Goal: Task Accomplishment & Management: Manage account settings

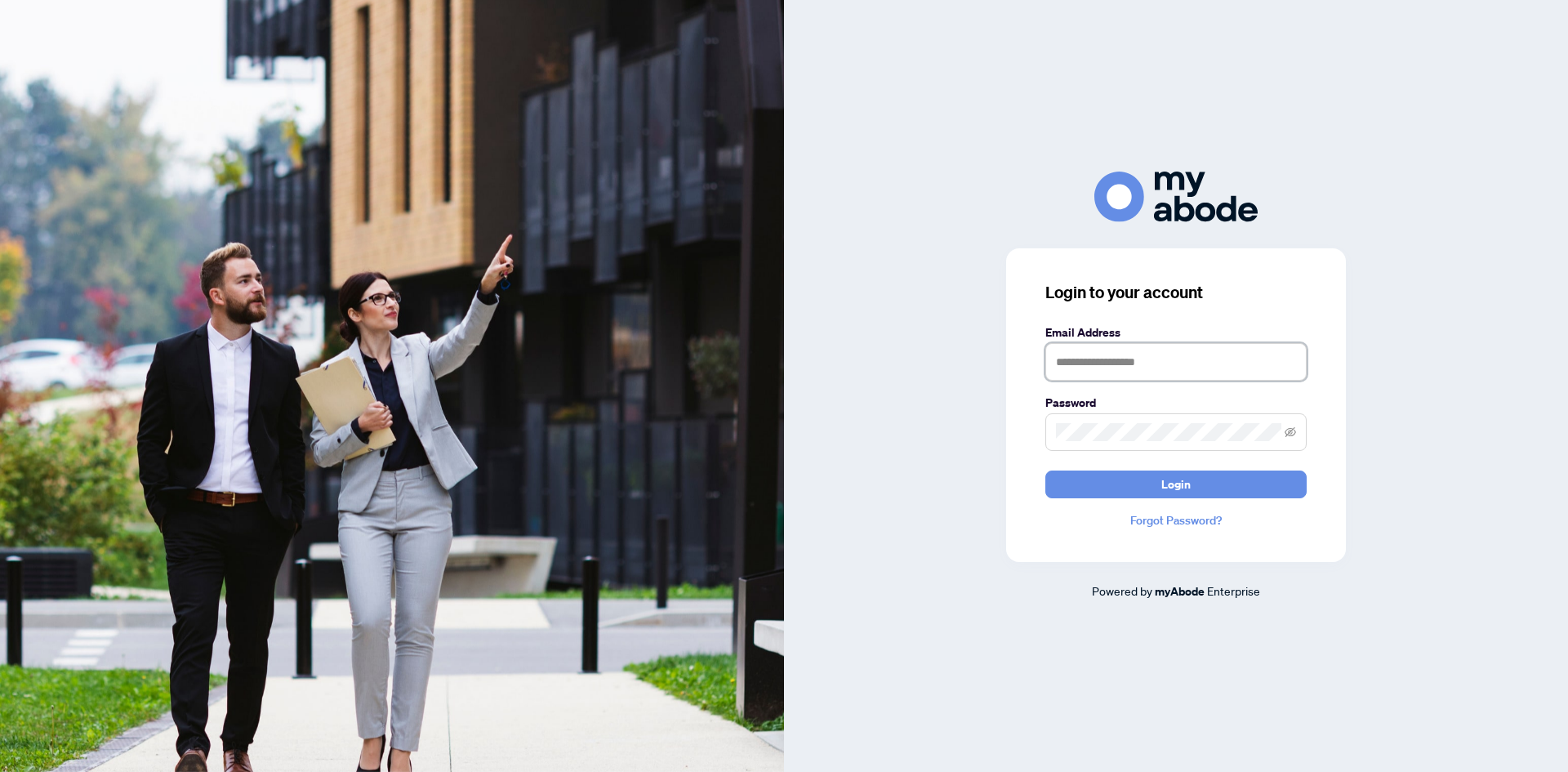
type input "**********"
drag, startPoint x: 1479, startPoint y: 199, endPoint x: 1472, endPoint y: 173, distance: 26.9
click at [1479, 199] on div at bounding box center [1175, 197] width 784 height 50
click at [1202, 491] on button "Login" at bounding box center [1175, 484] width 261 height 28
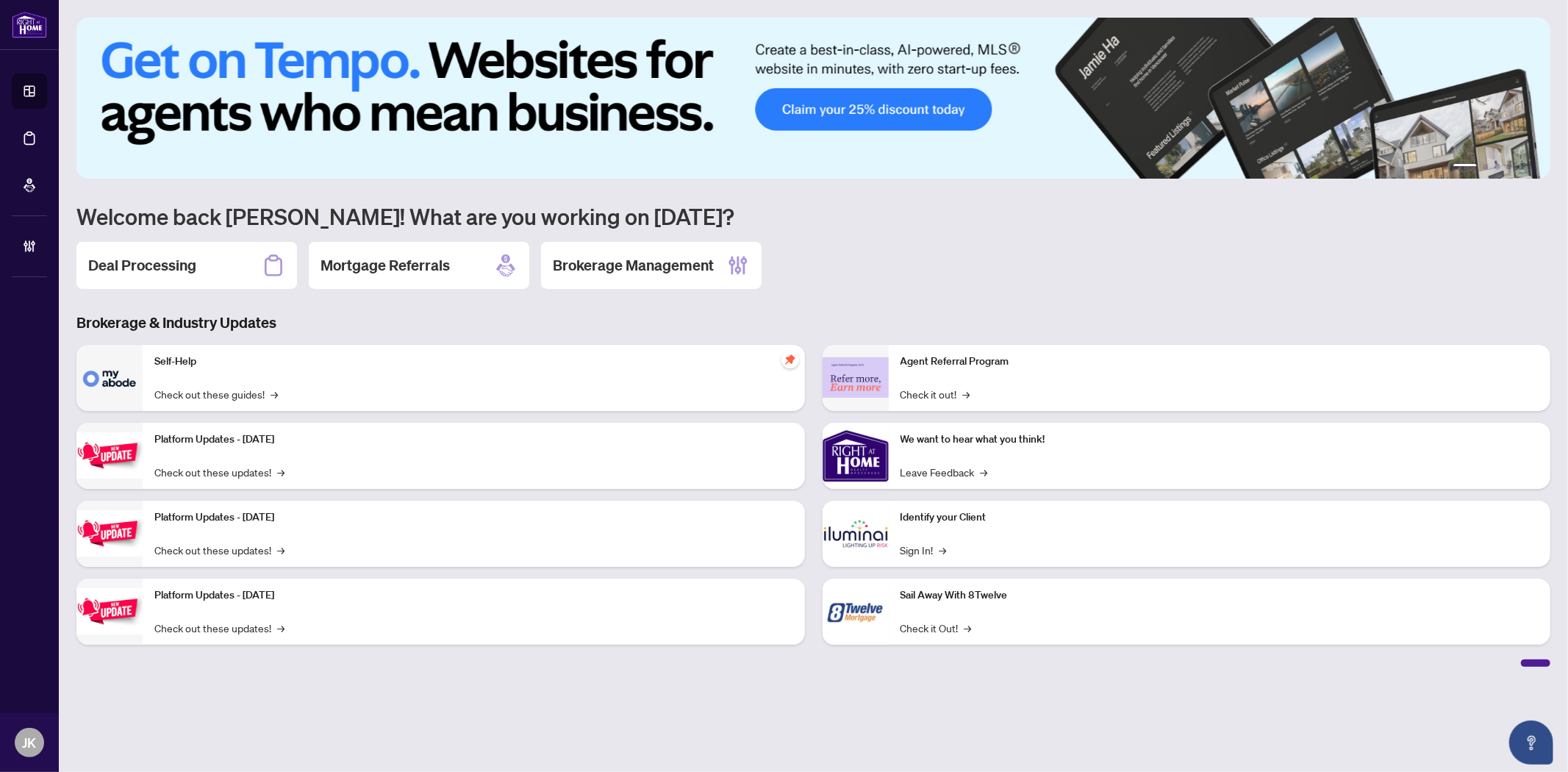
drag, startPoint x: 171, startPoint y: 265, endPoint x: 226, endPoint y: 273, distance: 55.6
click at [171, 265] on h2 "Deal Processing" at bounding box center [142, 265] width 108 height 21
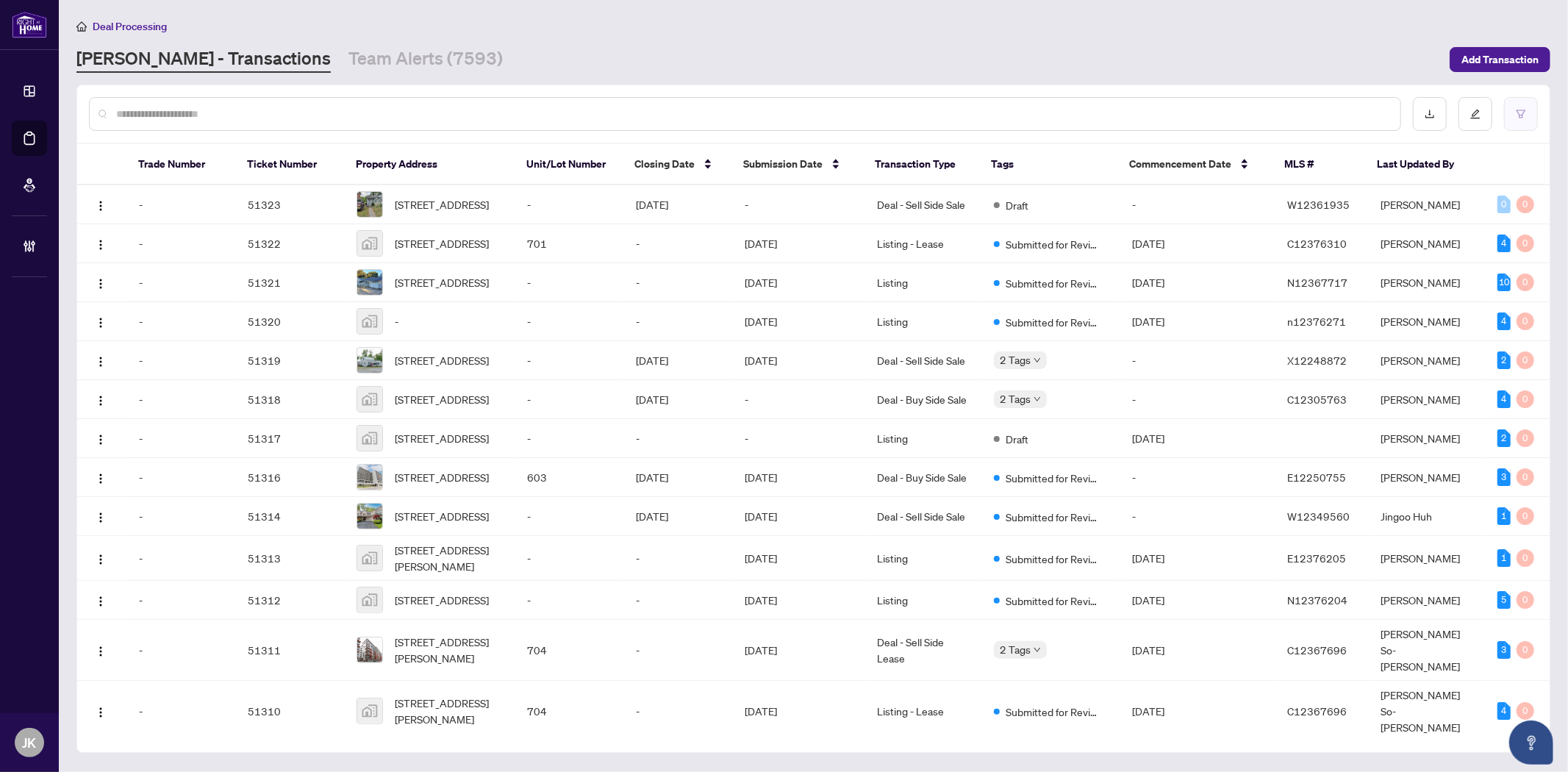
click at [1523, 121] on button "button" at bounding box center [1520, 114] width 34 height 34
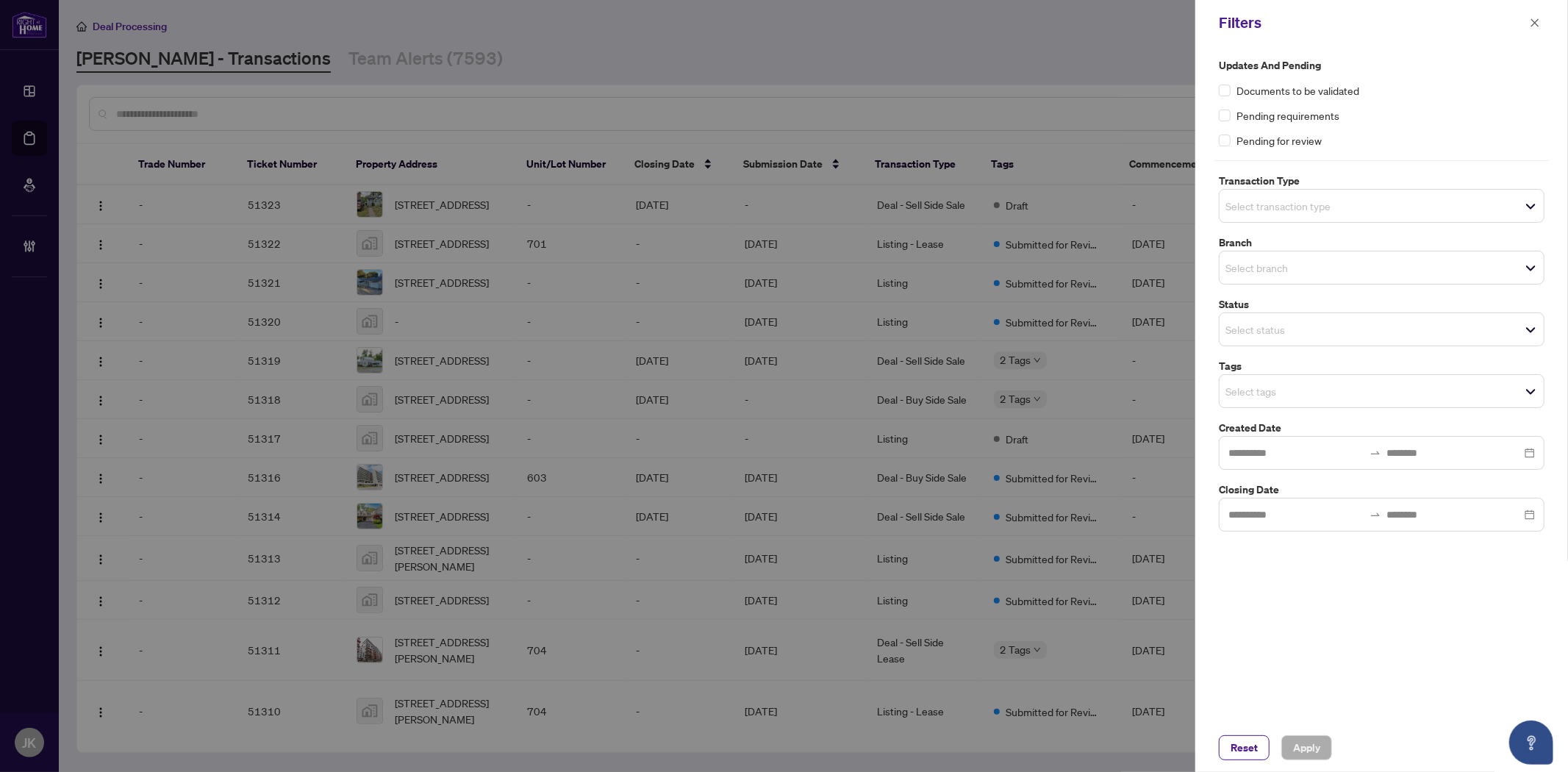
click at [1258, 203] on input "search" at bounding box center [1276, 206] width 103 height 17
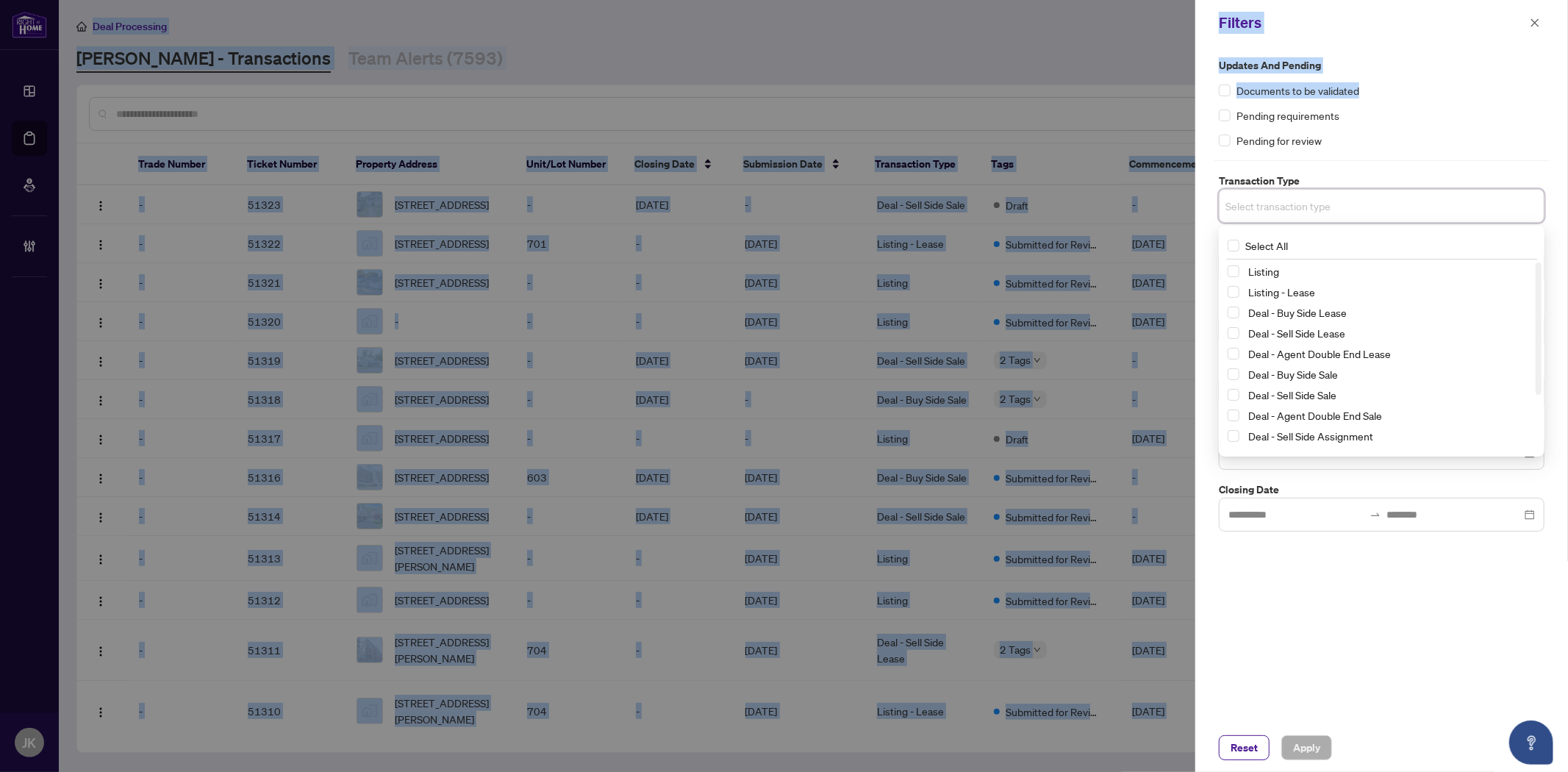
click at [1408, 87] on div "Documents to be validated" at bounding box center [1381, 90] width 325 height 16
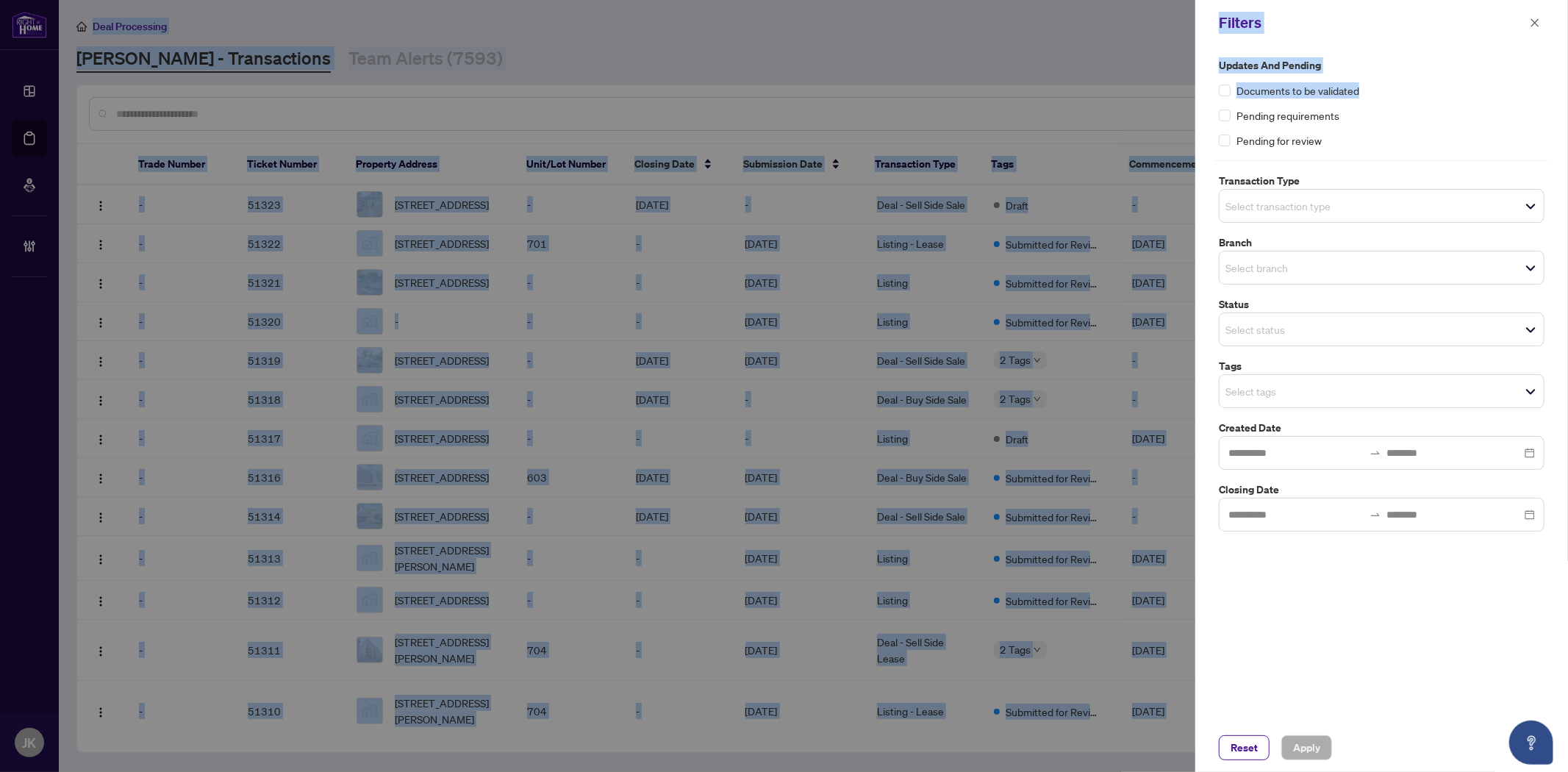
drag, startPoint x: 1380, startPoint y: 64, endPoint x: 1230, endPoint y: 105, distance: 155.5
click at [1379, 64] on label "Updates and Pending" at bounding box center [1381, 65] width 325 height 16
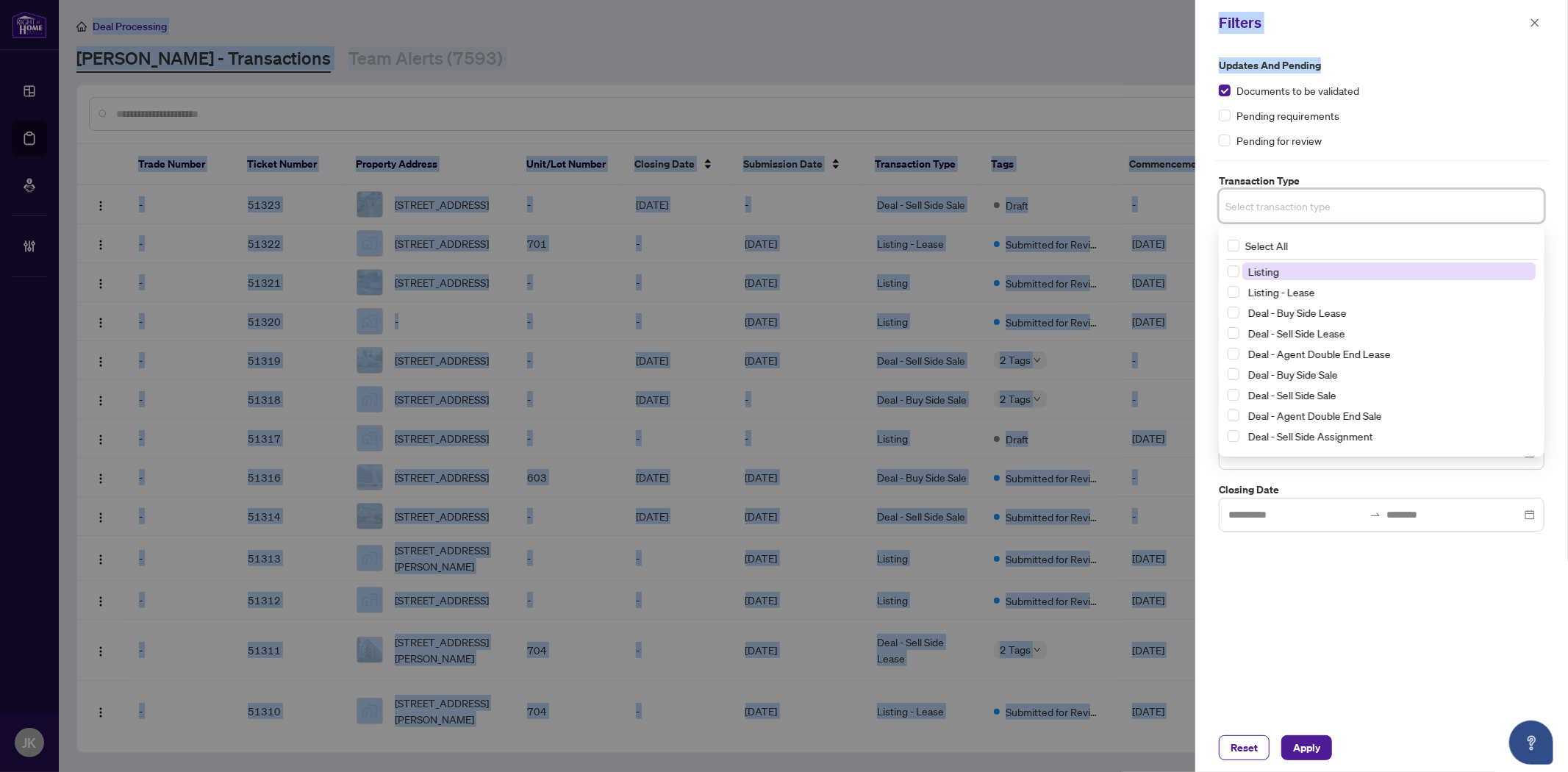
click at [1253, 203] on input "search" at bounding box center [1276, 206] width 103 height 17
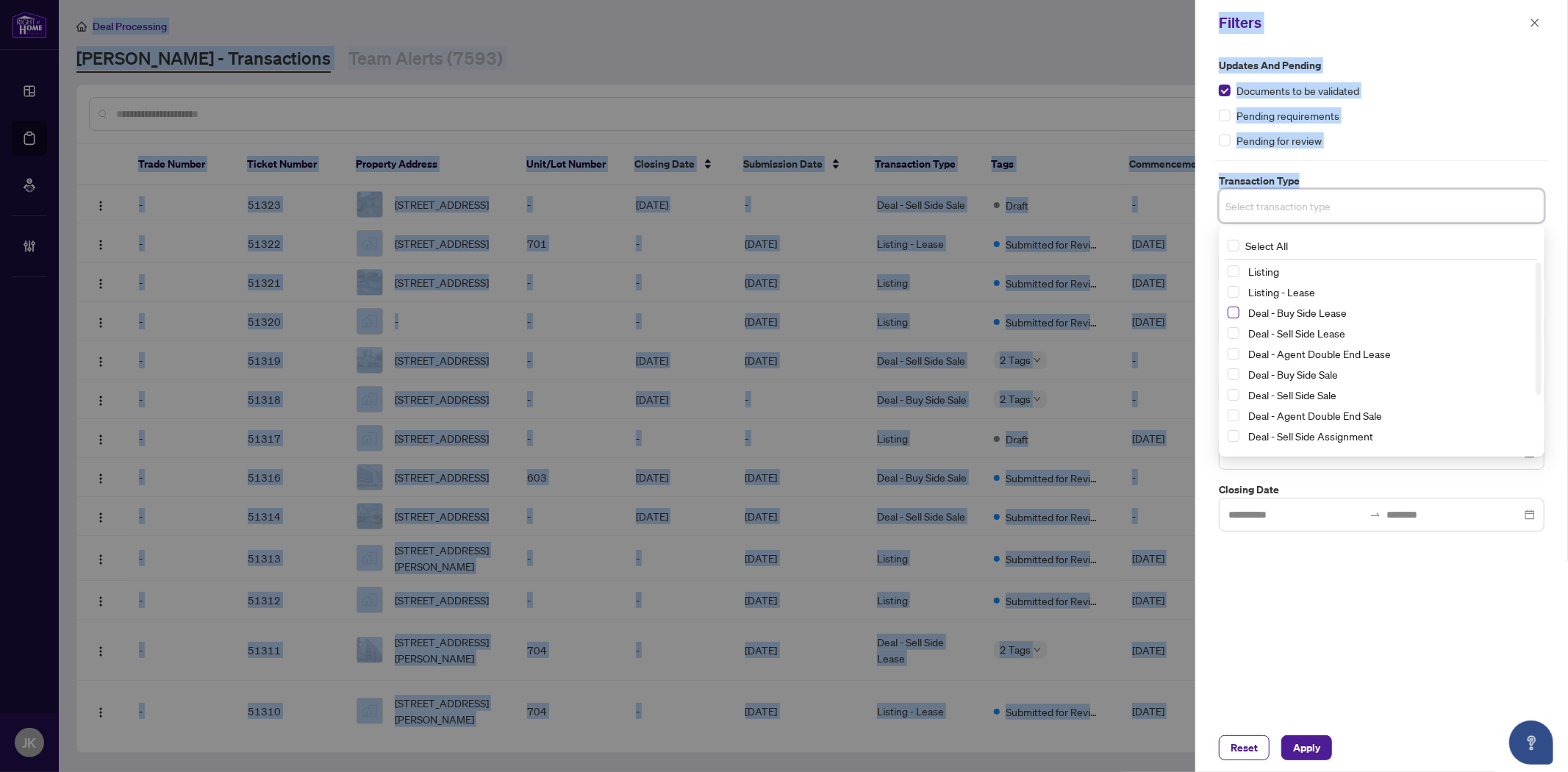
click at [1233, 309] on span "Select Deal - Buy Side Lease" at bounding box center [1234, 312] width 12 height 12
click at [1230, 343] on div "Deal - Sell Side Lease" at bounding box center [1381, 337] width 308 height 17
click at [1234, 337] on span "Select Deal - Sell Side Lease" at bounding box center [1234, 337] width 12 height 12
click at [1238, 357] on span "Select Deal - Agent Double End Lease" at bounding box center [1234, 357] width 12 height 12
click at [1237, 377] on span "Select Deal - Buy Side Sale" at bounding box center [1234, 378] width 12 height 12
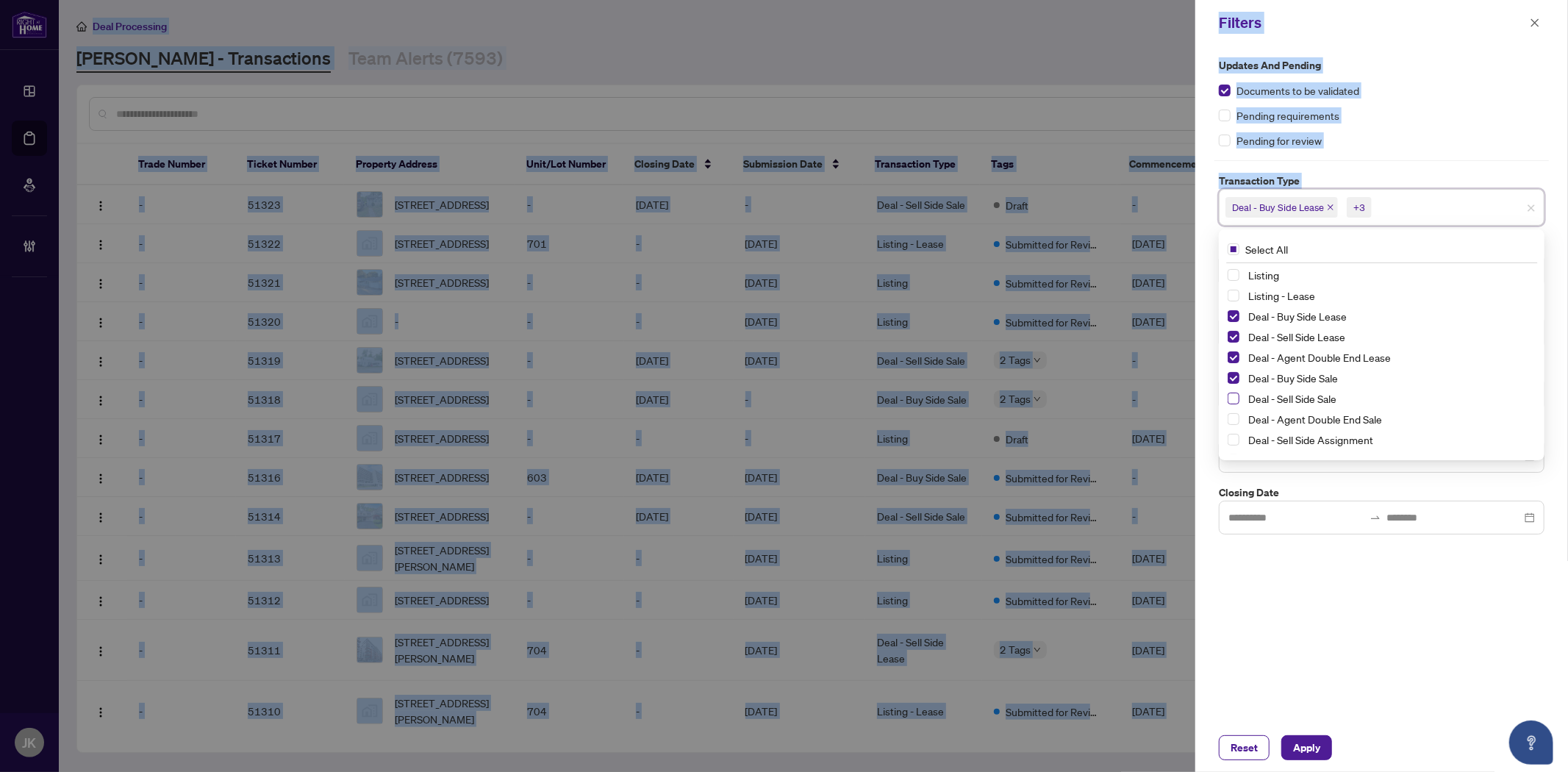
click at [1236, 402] on span "Select Deal - Sell Side Sale" at bounding box center [1234, 398] width 12 height 12
click at [1230, 422] on span "Select Deal - Agent Double End Sale" at bounding box center [1234, 419] width 12 height 12
click at [1234, 441] on span "Select Deal - Sell Side Assignment" at bounding box center [1234, 440] width 12 height 12
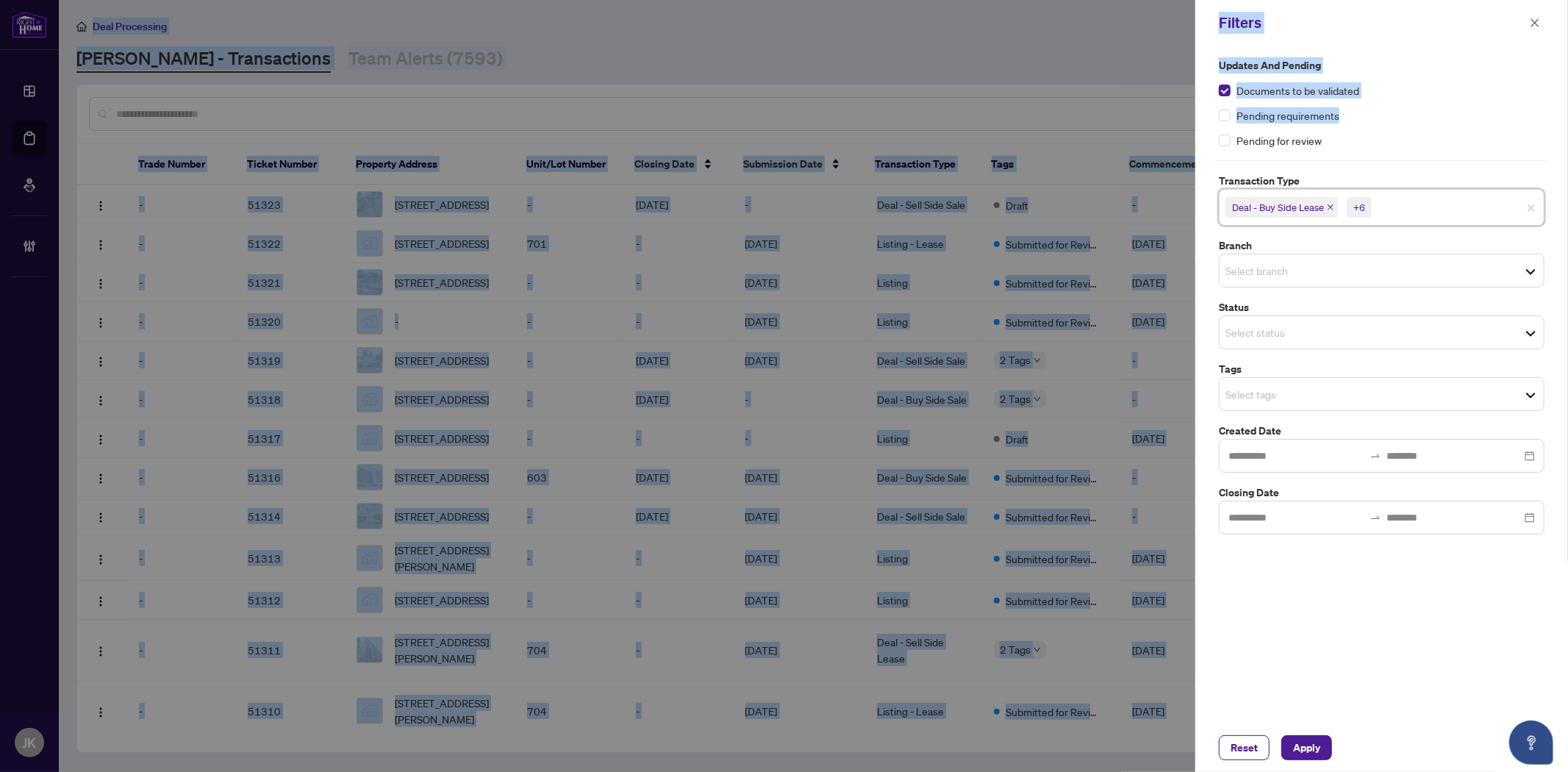
click at [1446, 108] on div "Pending requirements" at bounding box center [1381, 115] width 325 height 16
click at [1415, 75] on div "Updates and Pending Documents to be validated Pending requirements Pending for …" at bounding box center [1381, 102] width 325 height 91
click at [1434, 208] on input "search" at bounding box center [1426, 207] width 103 height 17
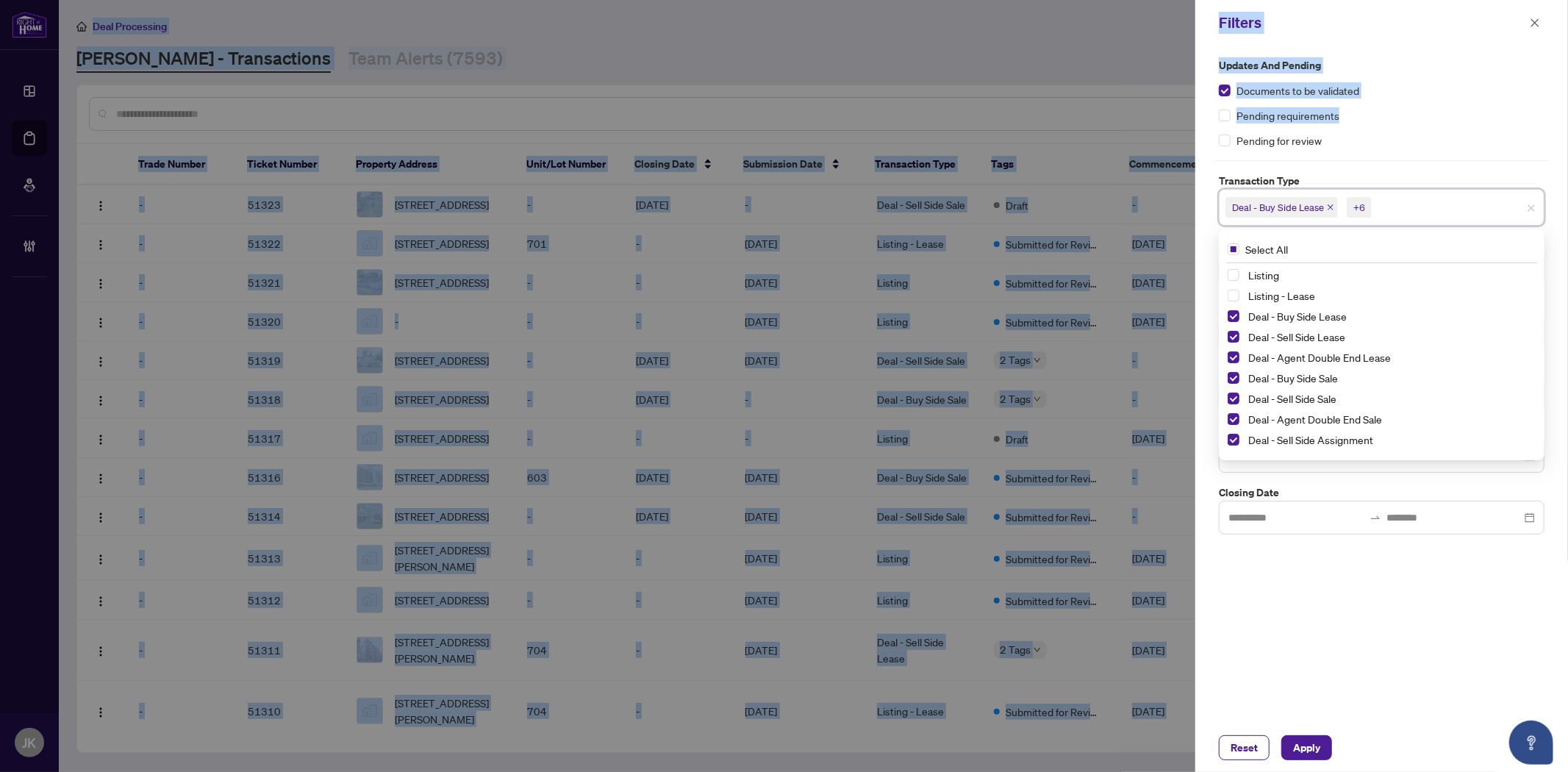
click at [1426, 119] on div "Pending requirements" at bounding box center [1381, 115] width 325 height 16
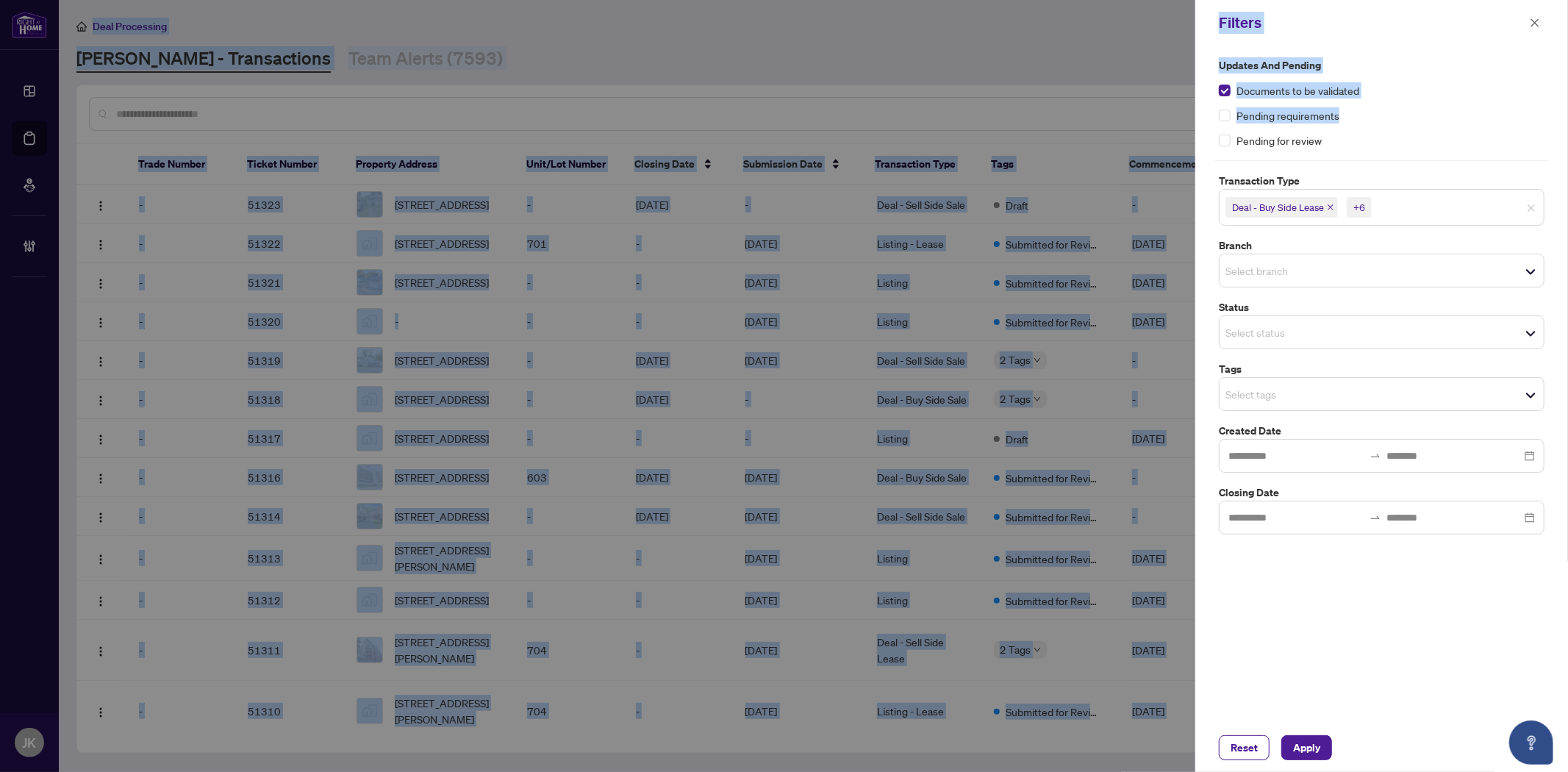
click at [1258, 266] on input "search" at bounding box center [1276, 271] width 103 height 17
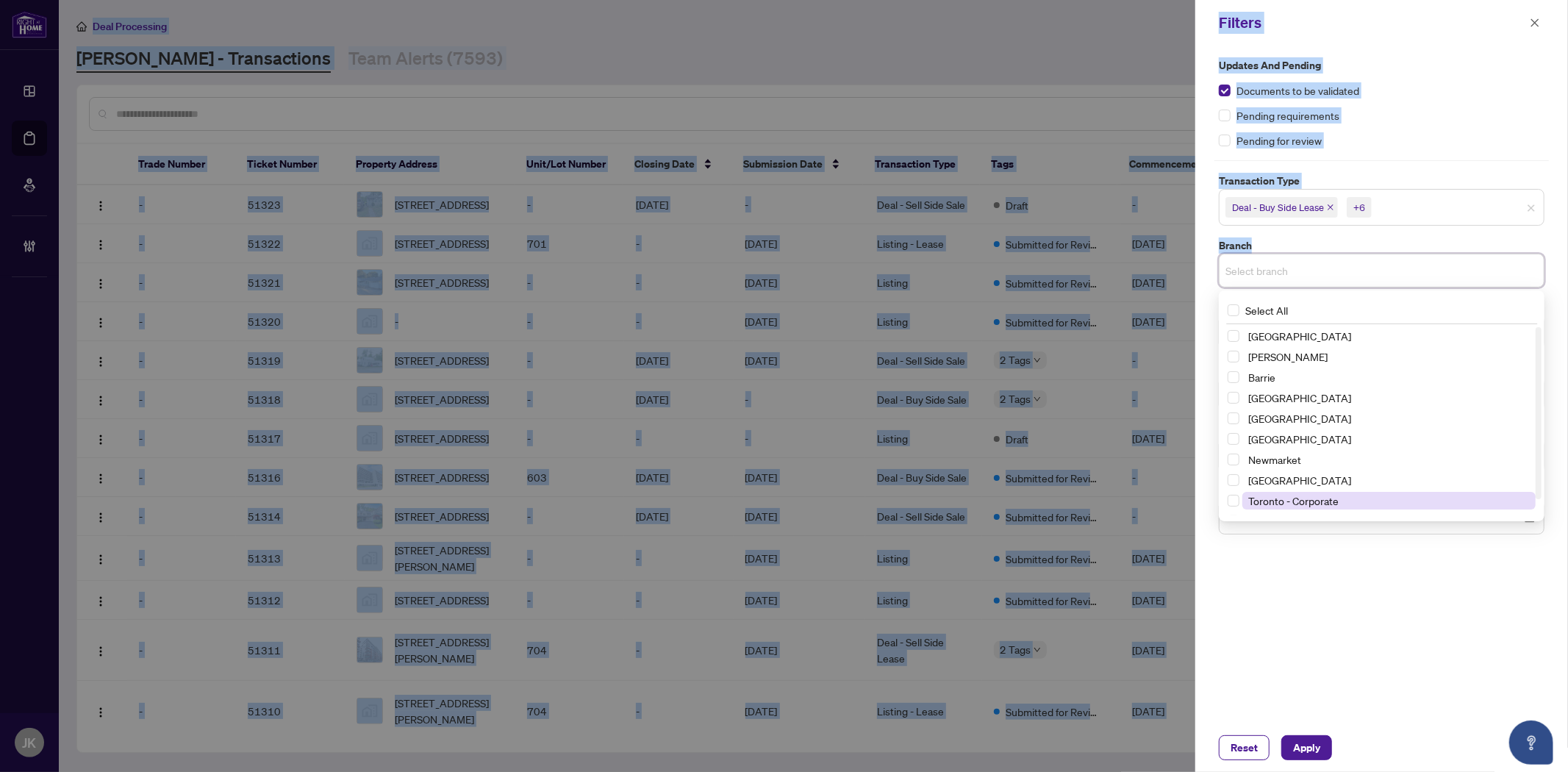
click at [1285, 506] on span "Toronto - Corporate" at bounding box center [1293, 500] width 90 height 13
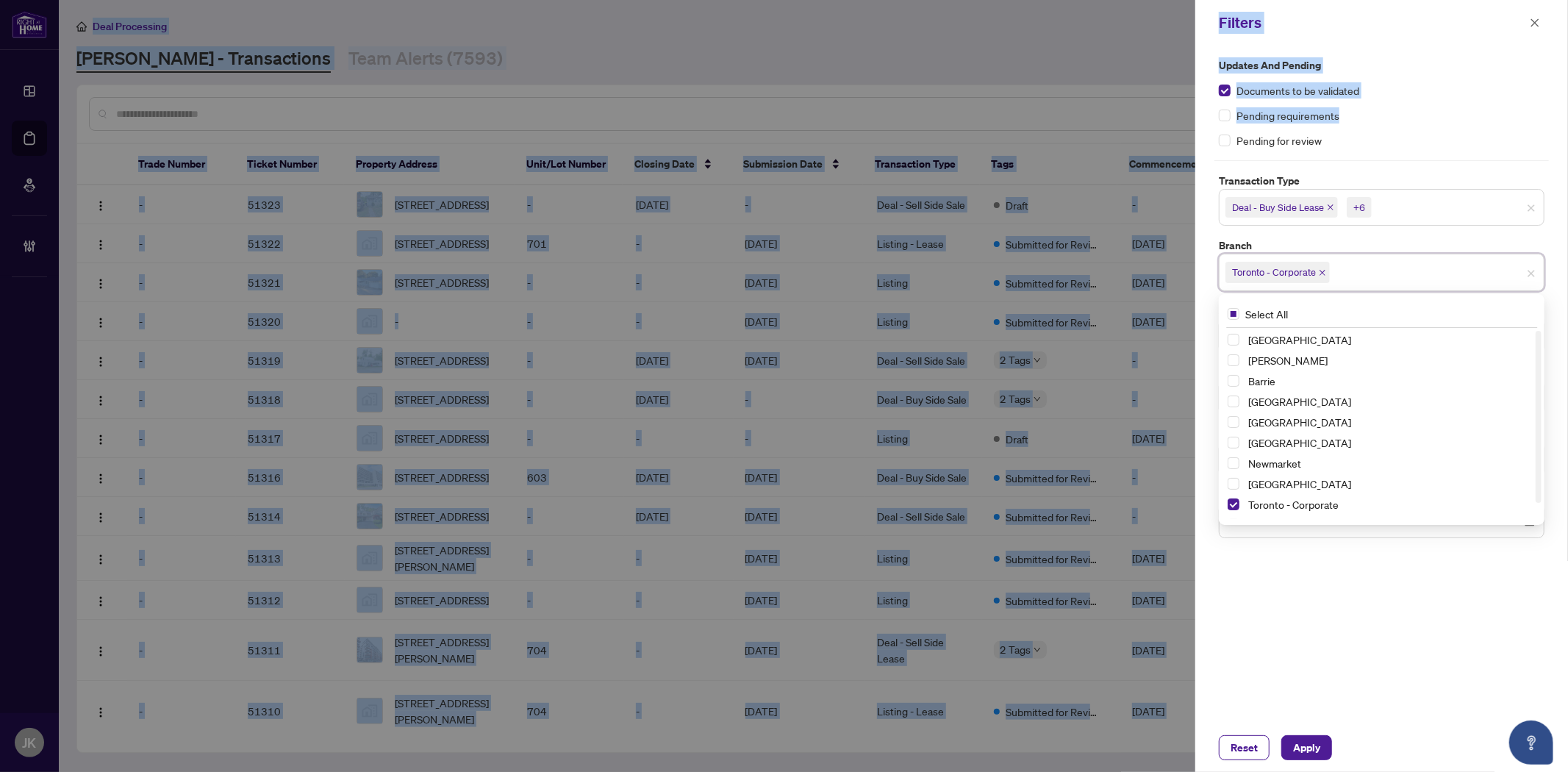
click at [1474, 126] on div "Updates and Pending Documents to be validated Pending requirements Pending for …" at bounding box center [1381, 102] width 325 height 91
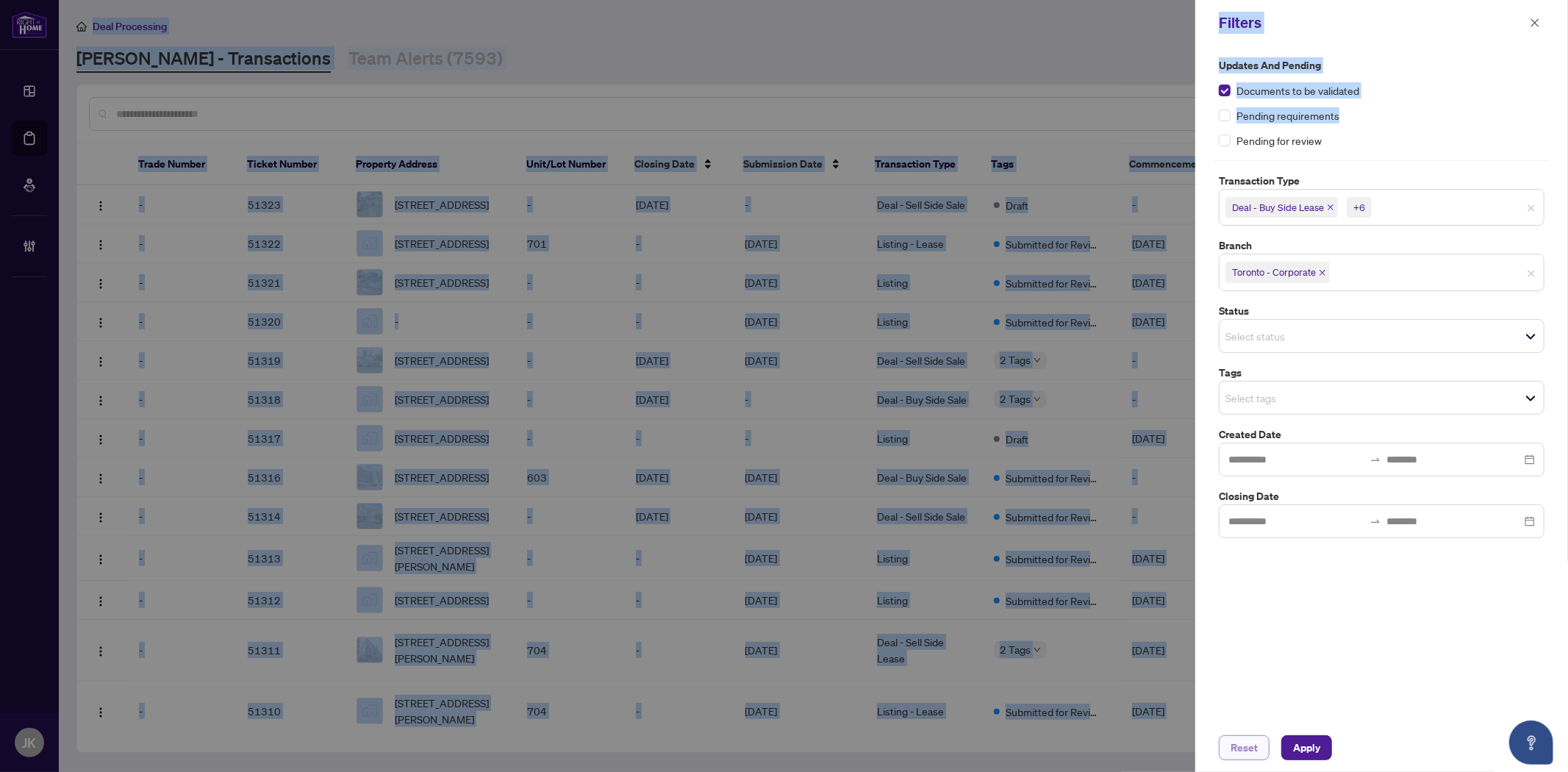
click at [1252, 745] on span "Reset" at bounding box center [1243, 747] width 27 height 23
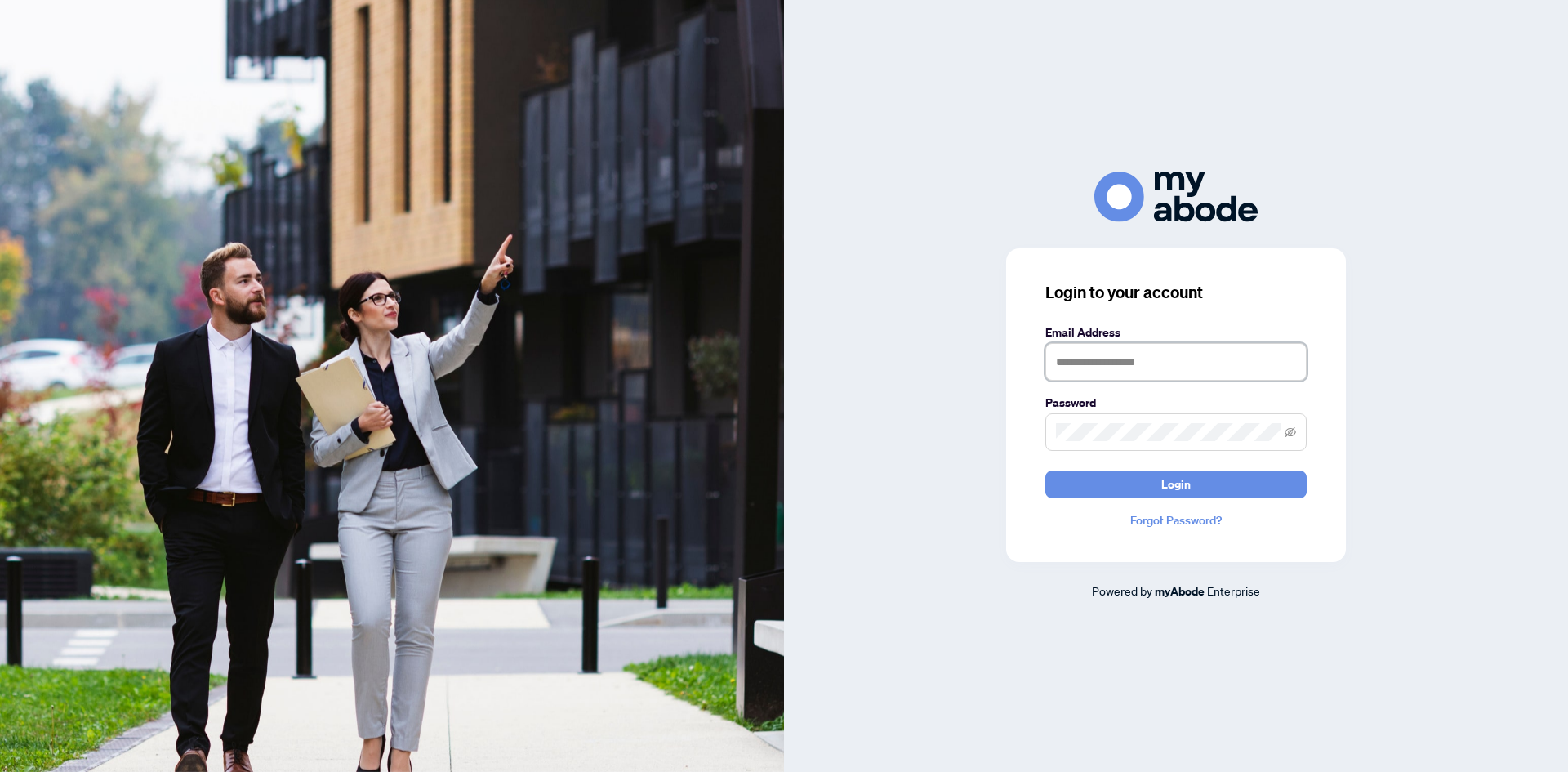
type input "**********"
drag, startPoint x: 911, startPoint y: 22, endPoint x: 991, endPoint y: 503, distance: 487.6
click at [911, 22] on div "**********" at bounding box center [1175, 386] width 784 height 772
click at [1118, 498] on button "Login" at bounding box center [1175, 484] width 261 height 28
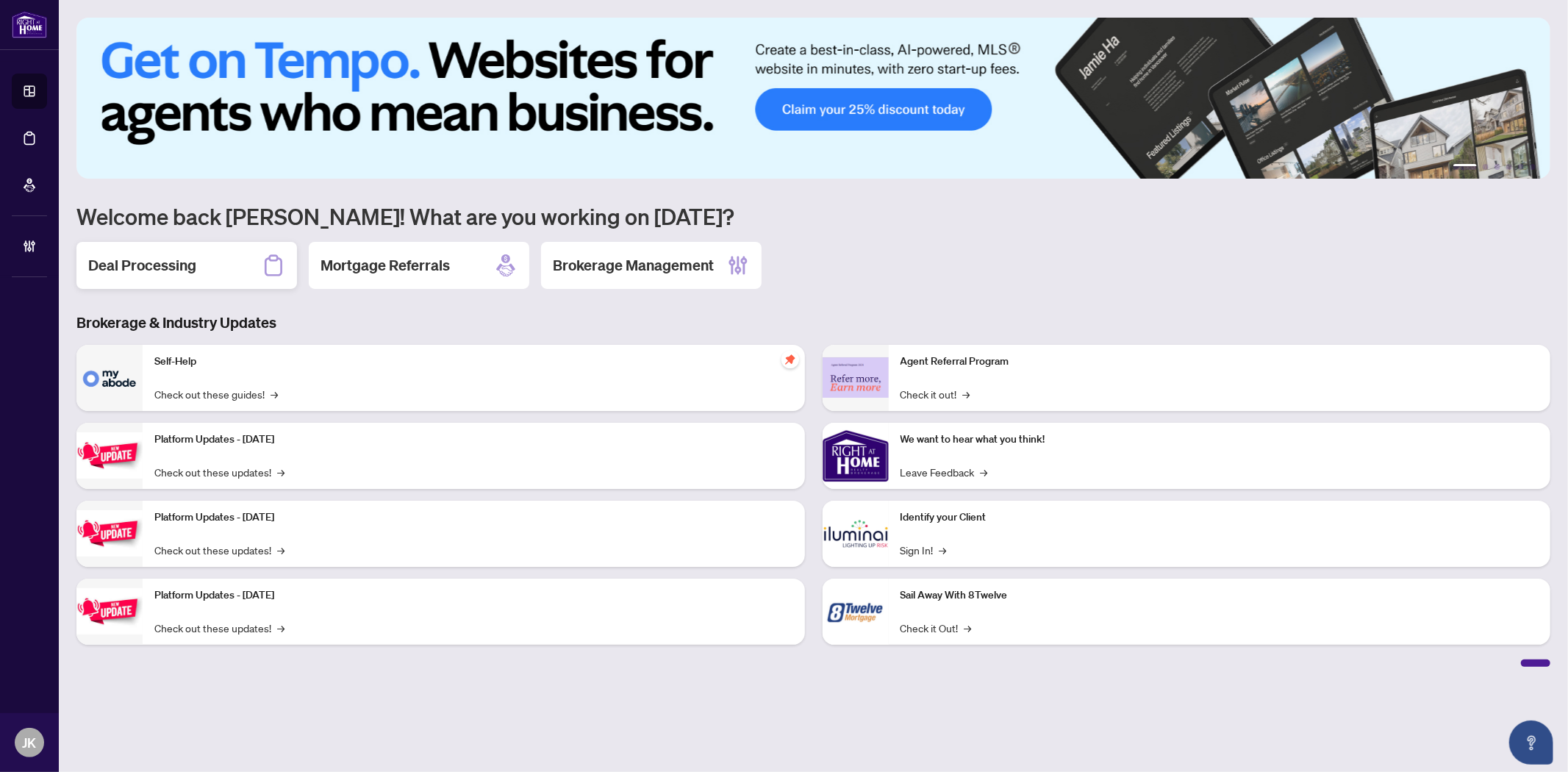
click at [128, 260] on h2 "Deal Processing" at bounding box center [142, 265] width 108 height 21
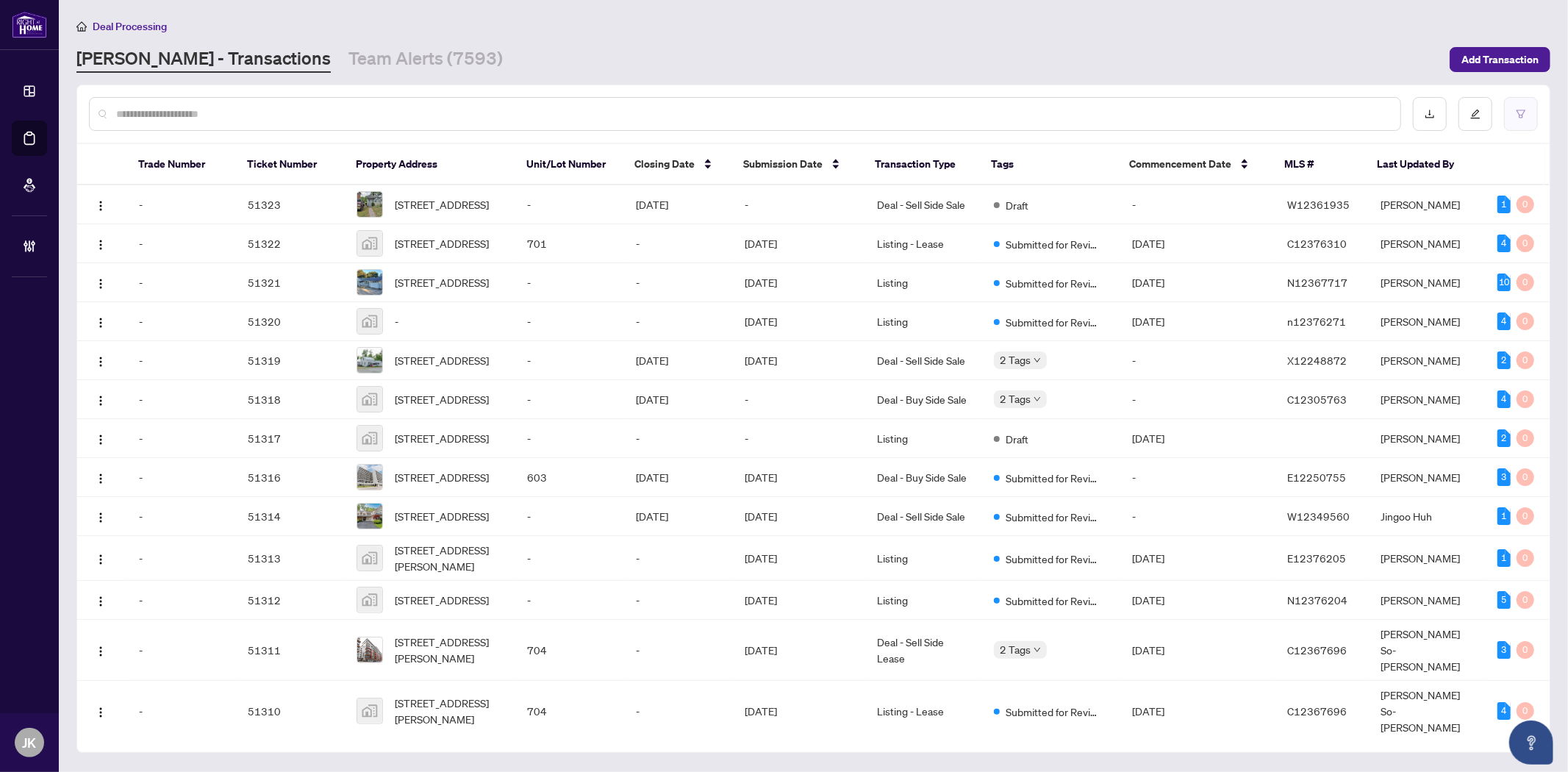
click at [1517, 113] on icon "filter" at bounding box center [1521, 114] width 10 height 10
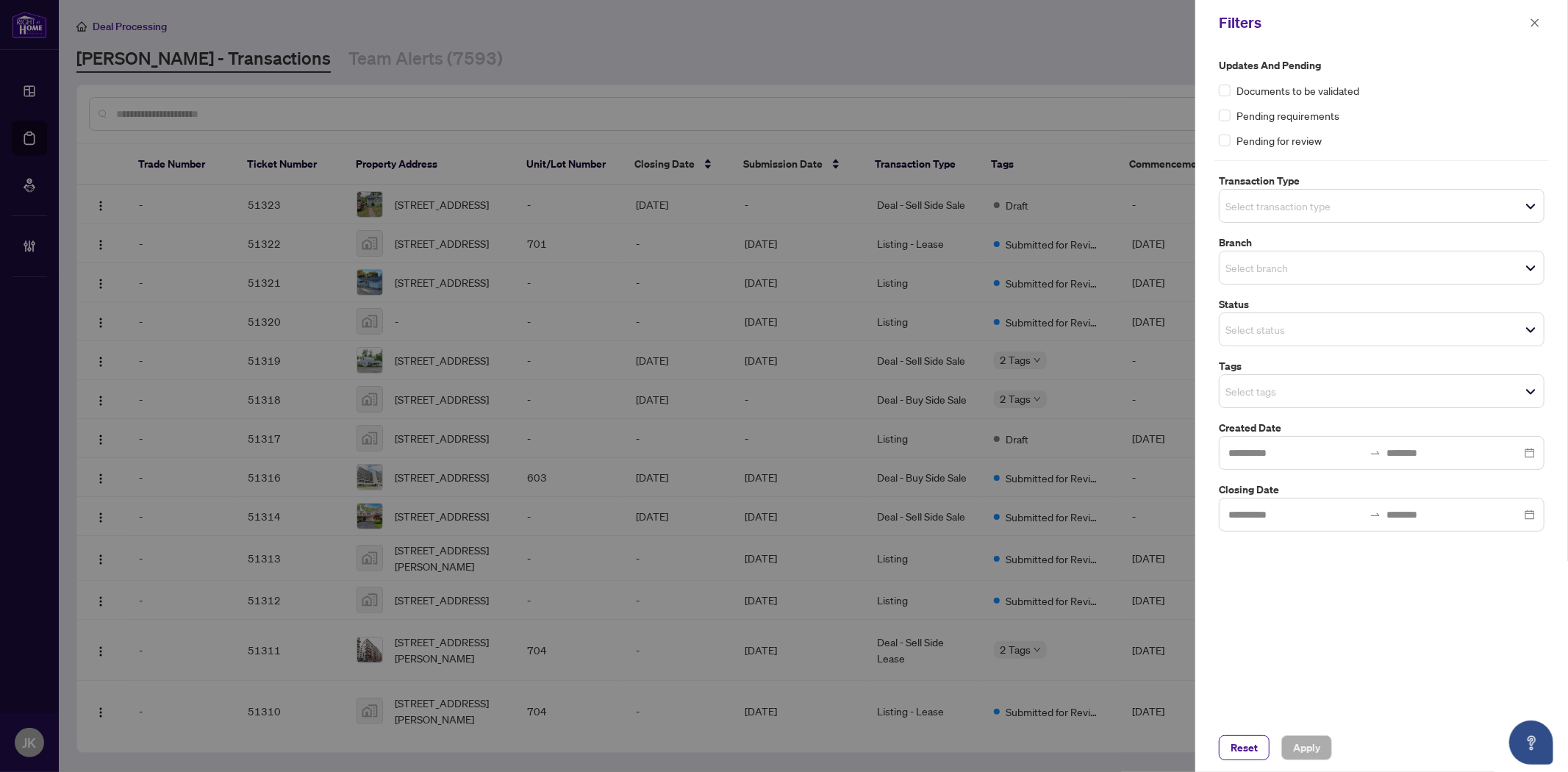
click at [1257, 207] on input "search" at bounding box center [1276, 206] width 103 height 17
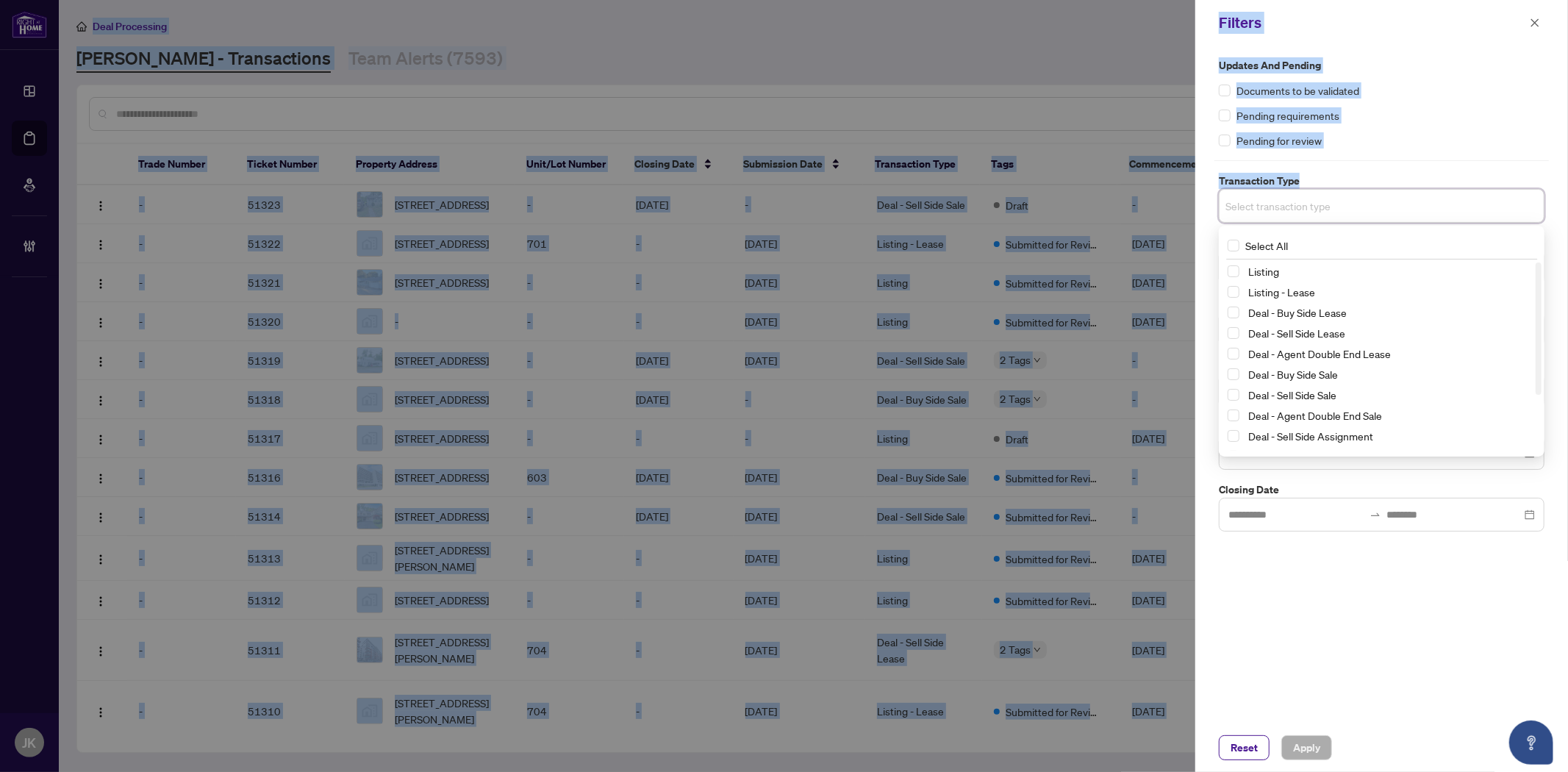
drag, startPoint x: 1436, startPoint y: 89, endPoint x: 1243, endPoint y: 21, distance: 204.6
click at [1436, 89] on div "Documents to be validated" at bounding box center [1381, 90] width 325 height 16
click at [1349, 31] on div "Filters" at bounding box center [1372, 23] width 306 height 22
click at [1243, 21] on div "Filters" at bounding box center [1372, 23] width 306 height 22
click at [1421, 76] on div "Updates and Pending Documents to be validated Pending requirements Pending for …" at bounding box center [1381, 102] width 325 height 91
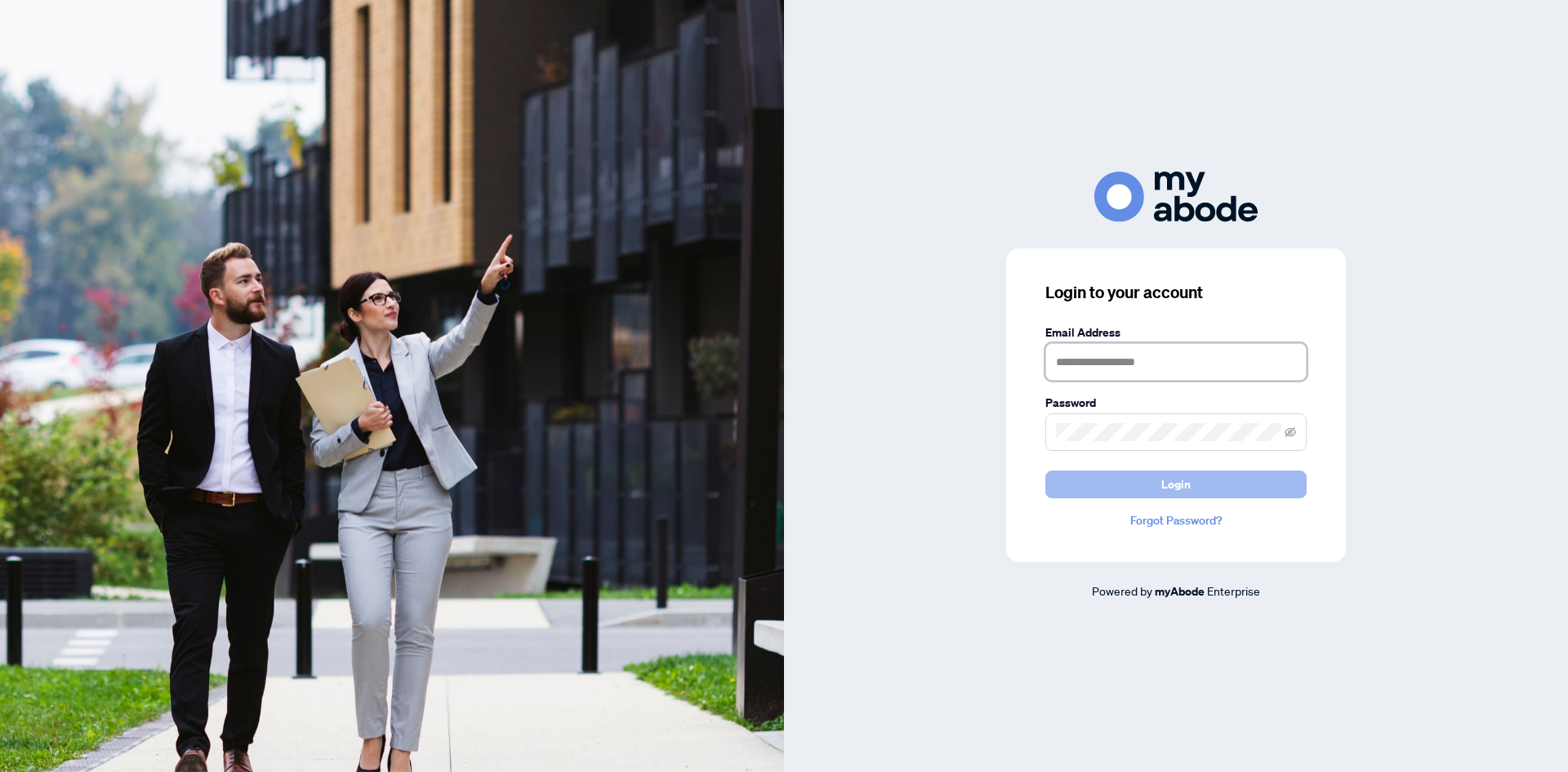
type input "**********"
drag, startPoint x: 1175, startPoint y: 483, endPoint x: 1221, endPoint y: 514, distance: 55.5
click at [1175, 483] on span "Login" at bounding box center [1176, 484] width 29 height 26
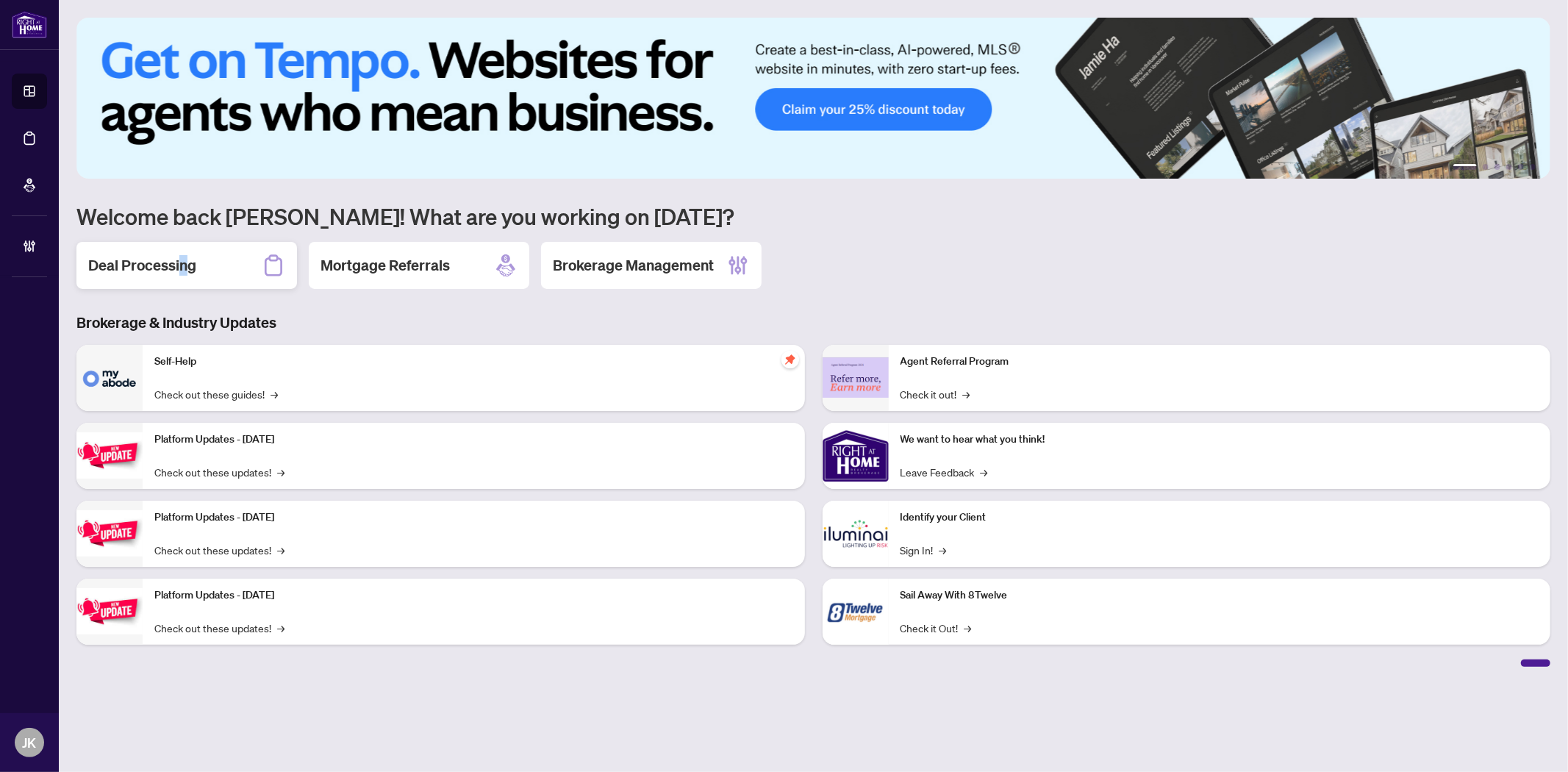
click at [184, 265] on h2 "Deal Processing" at bounding box center [142, 265] width 108 height 21
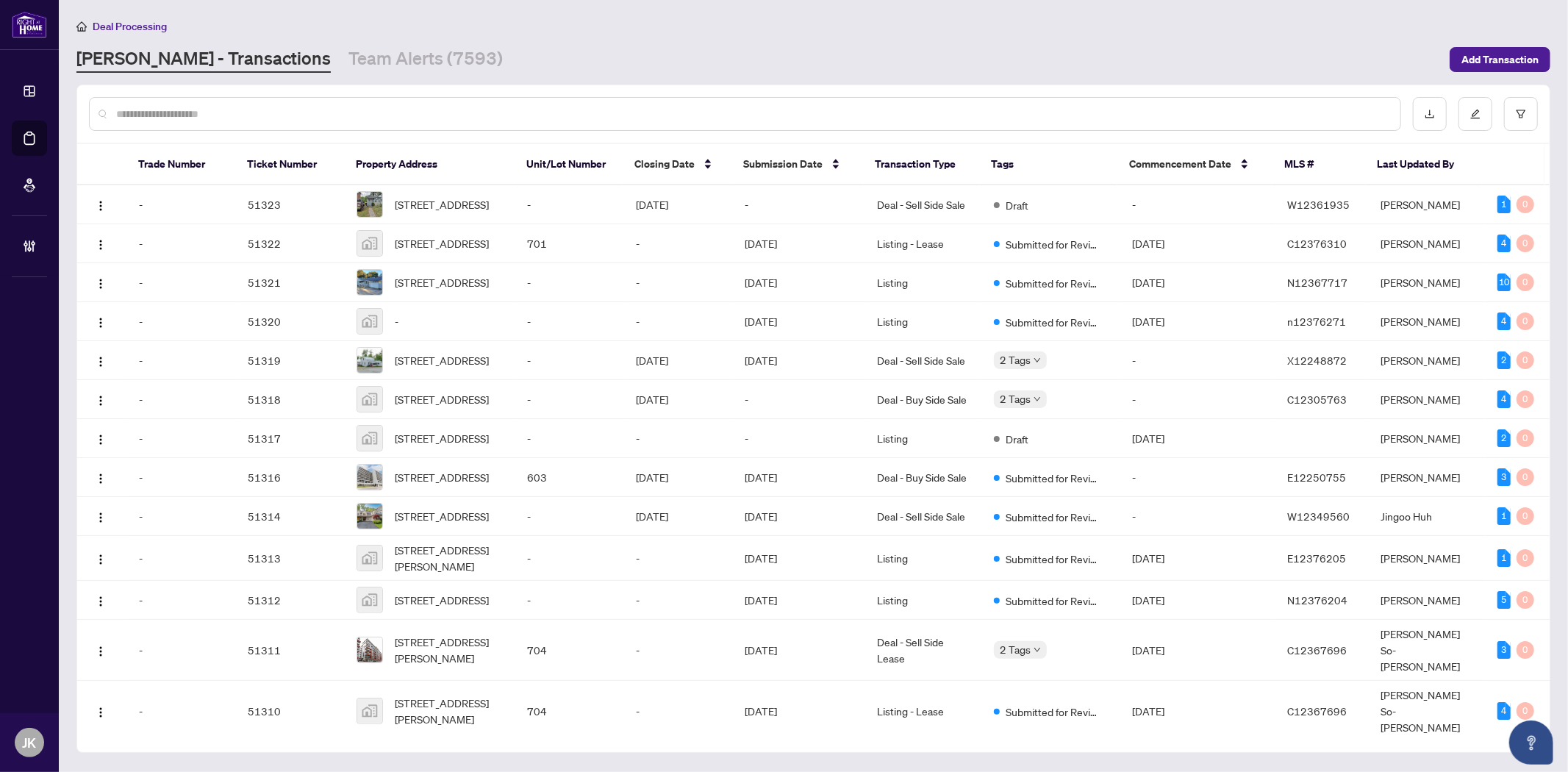
click at [383, 113] on input "text" at bounding box center [752, 114] width 1272 height 16
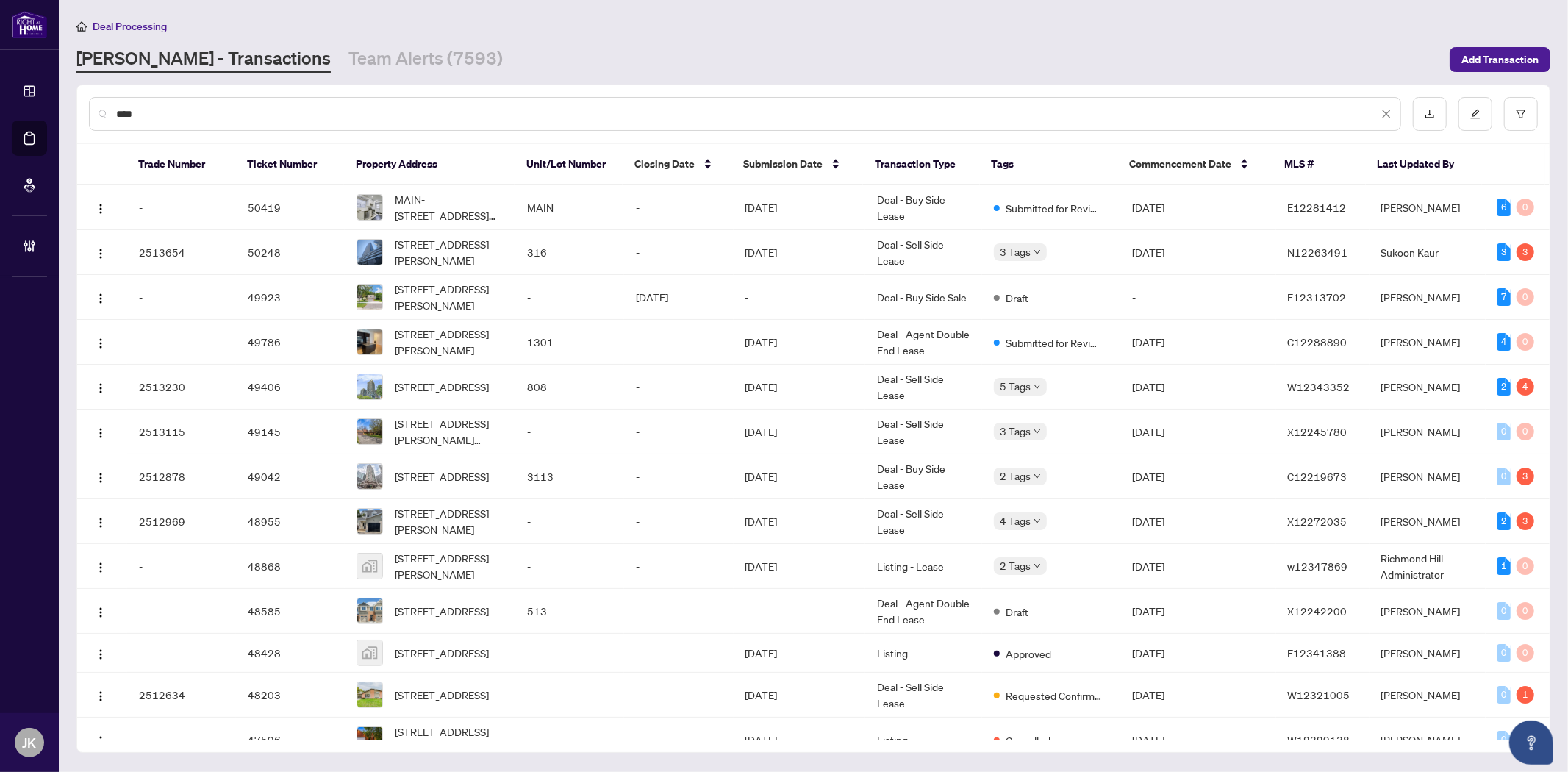
type input "****"
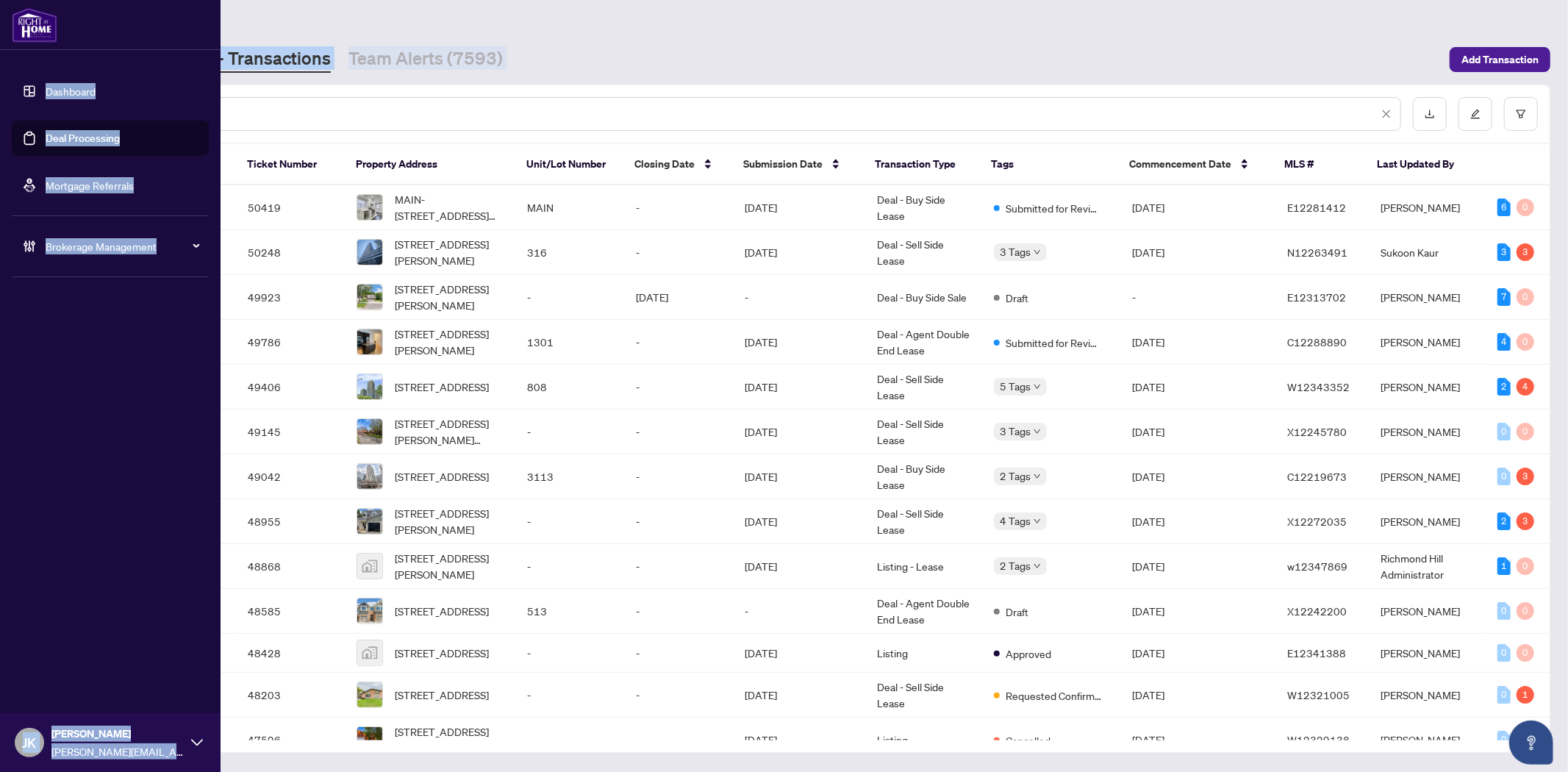
drag, startPoint x: 215, startPoint y: 101, endPoint x: 27, endPoint y: 93, distance: 188.2
click at [27, 93] on div "Dashboard Deal Processing Mortgage Referrals Brokerage Management [PERSON_NAME]…" at bounding box center [784, 386] width 1568 height 772
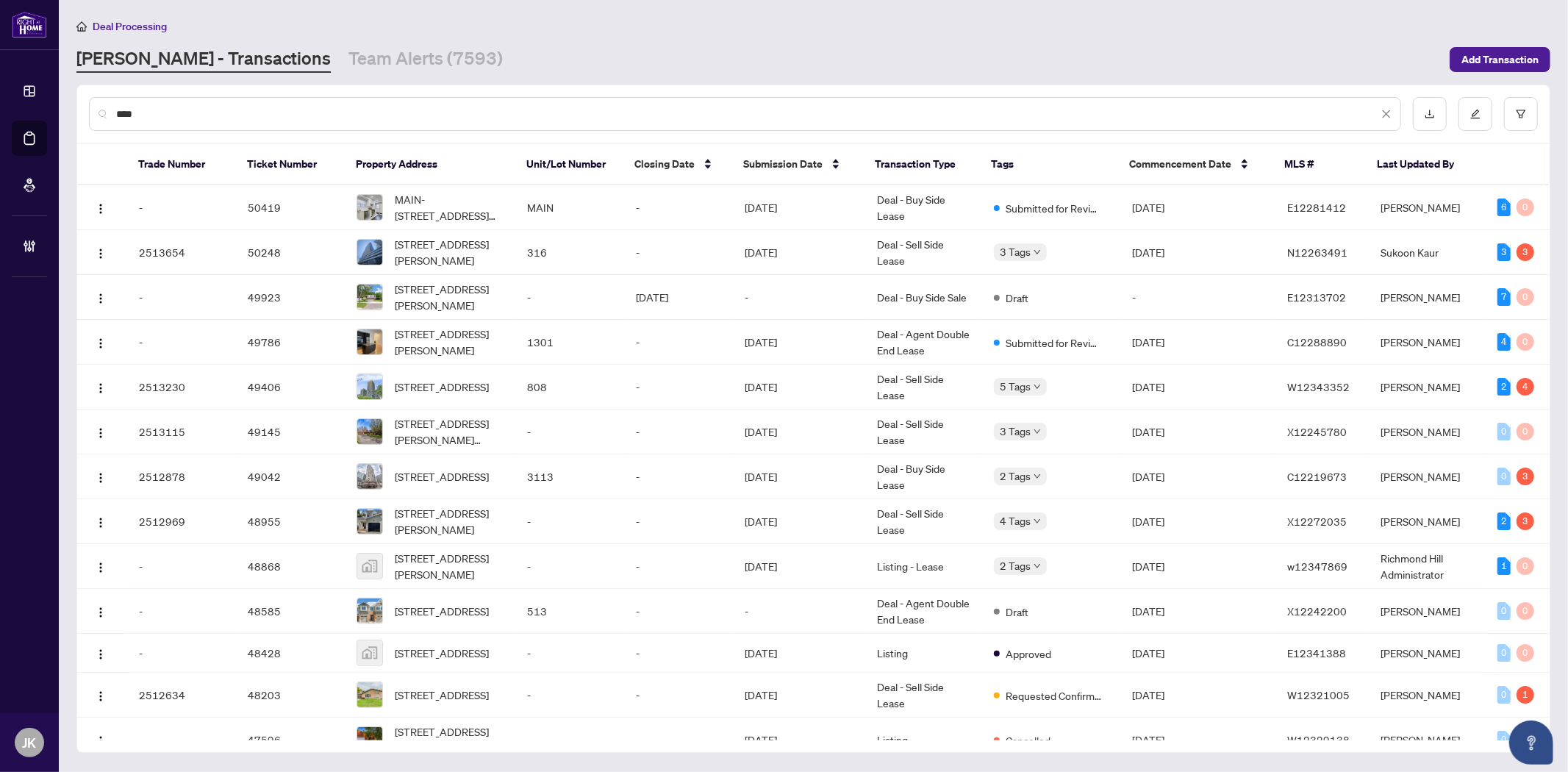
drag, startPoint x: 142, startPoint y: 108, endPoint x: 36, endPoint y: 106, distance: 106.0
click at [36, 106] on div "Dashboard Deal Processing Mortgage Referrals Brokerage Management [PERSON_NAME]…" at bounding box center [784, 386] width 1568 height 772
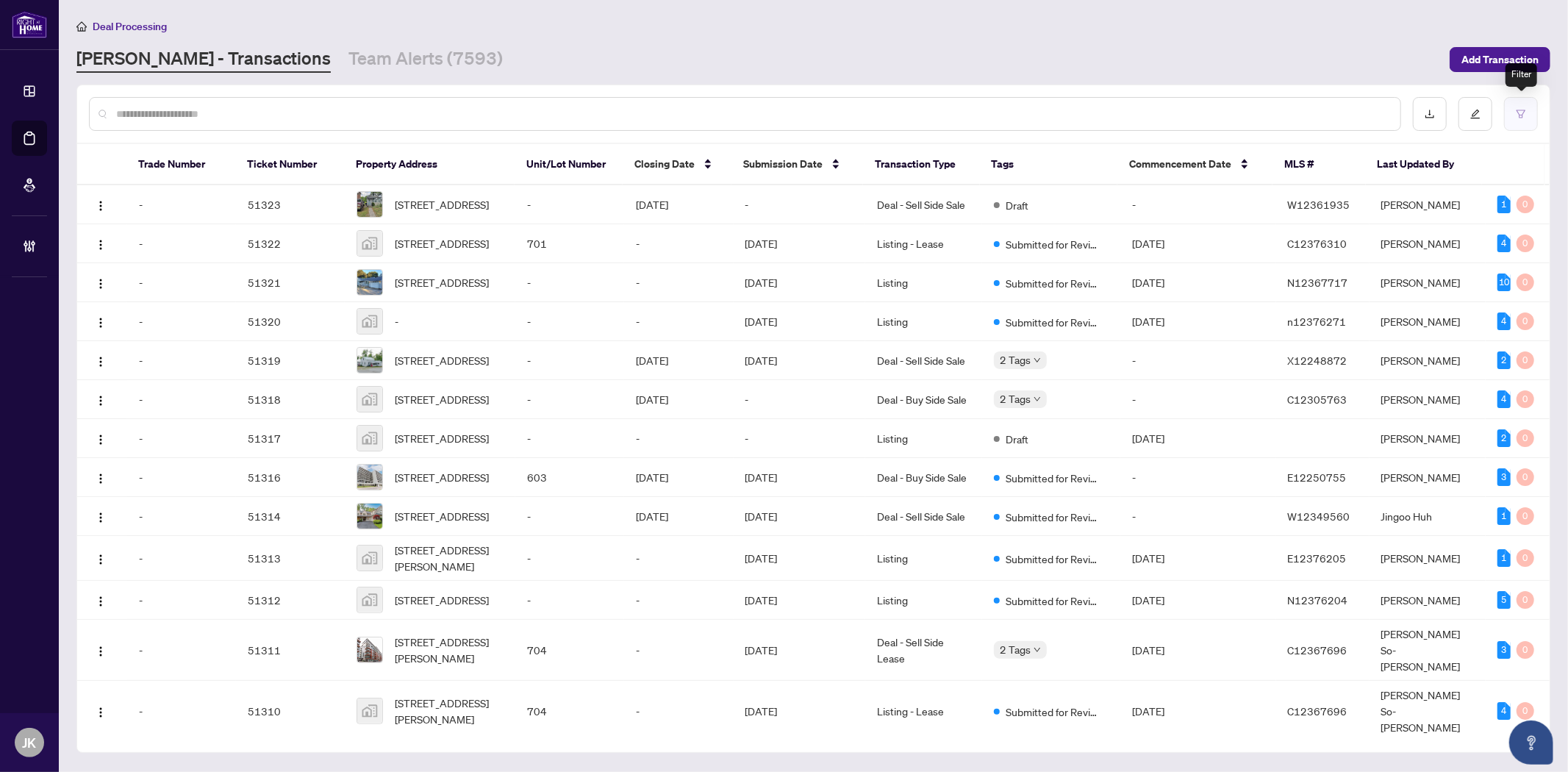
click at [1512, 103] on button "button" at bounding box center [1520, 114] width 34 height 34
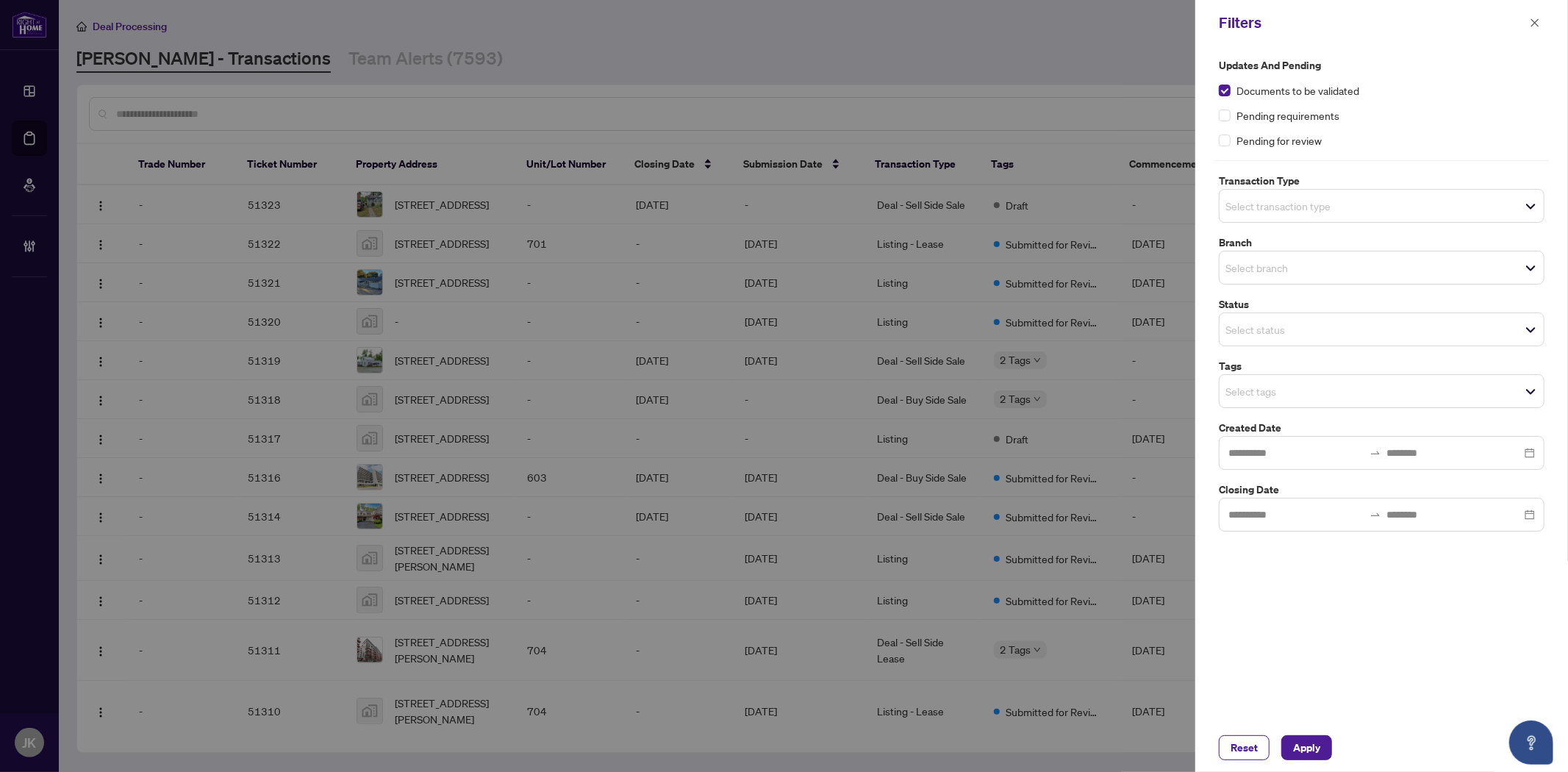
click at [1276, 191] on div "Select transaction type" at bounding box center [1381, 206] width 325 height 34
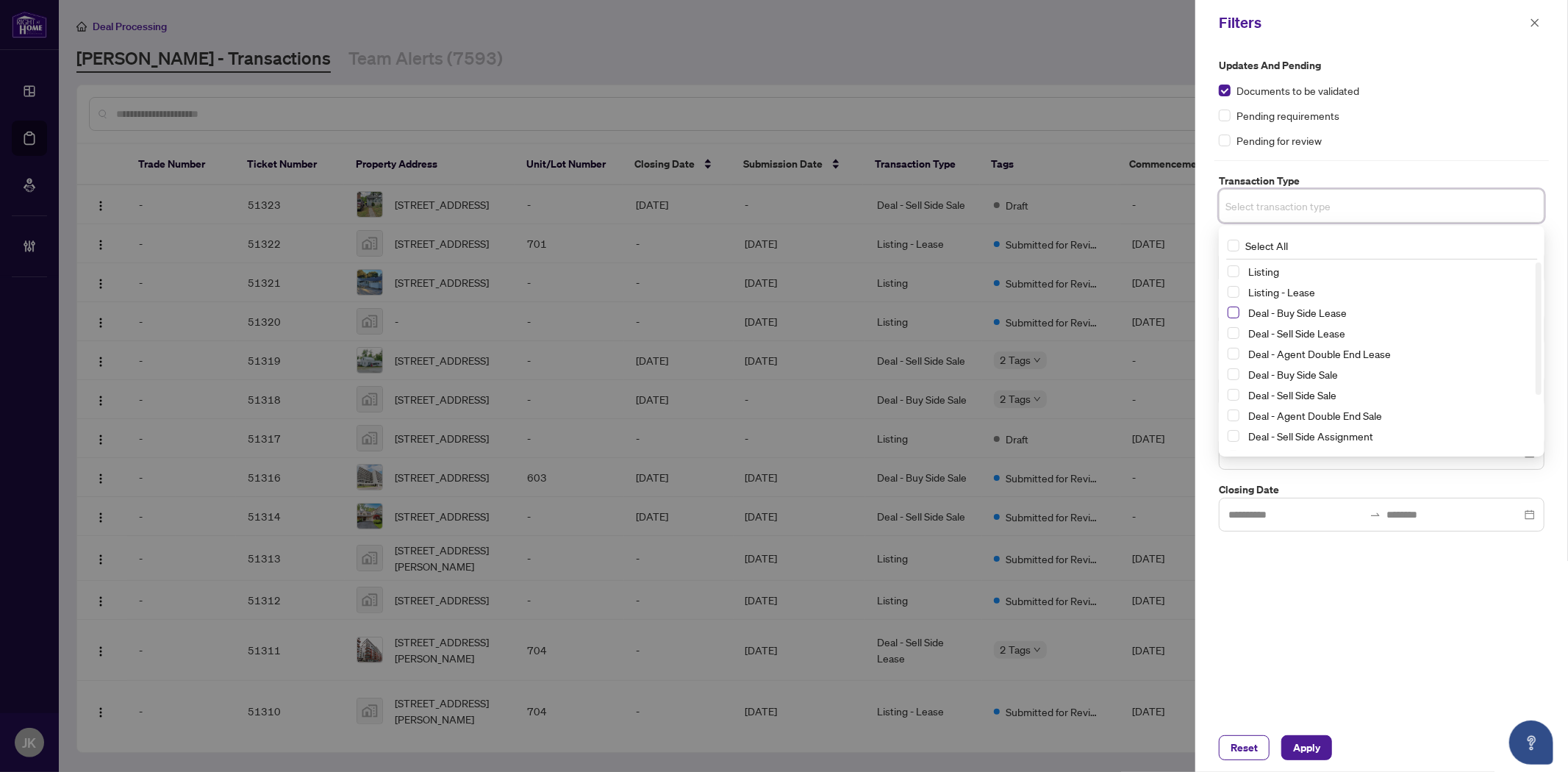
click at [1229, 315] on span "Select Deal - Buy Side Lease" at bounding box center [1234, 312] width 12 height 12
click at [1233, 339] on span "Select Deal - Sell Side Lease" at bounding box center [1234, 337] width 12 height 12
click at [1237, 358] on span "Select Deal - Agent Double End Lease" at bounding box center [1234, 357] width 12 height 12
click at [1238, 383] on span "Select Deal - Buy Side Sale" at bounding box center [1234, 378] width 12 height 12
click at [1238, 396] on span "Select Deal - Sell Side Sale" at bounding box center [1234, 398] width 12 height 12
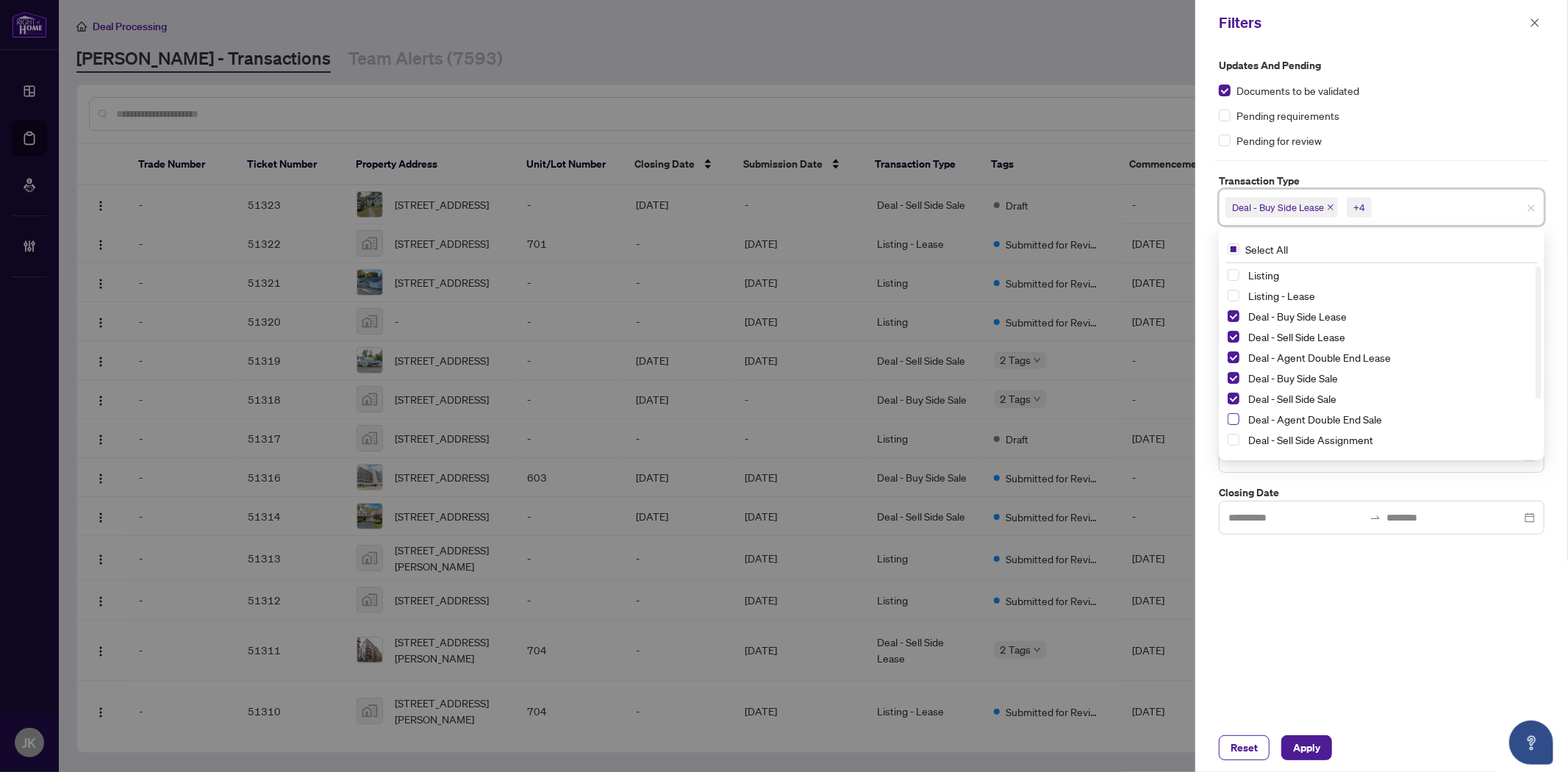
click at [1234, 415] on span "Select Deal - Agent Double End Sale" at bounding box center [1234, 419] width 12 height 12
click at [1237, 438] on span "Select Deal - Sell Side Assignment" at bounding box center [1234, 440] width 12 height 12
click at [1238, 383] on span "Select Deal - Buy Side Assignment" at bounding box center [1234, 382] width 12 height 12
click at [1359, 723] on div "Reset Apply" at bounding box center [1381, 748] width 373 height 49
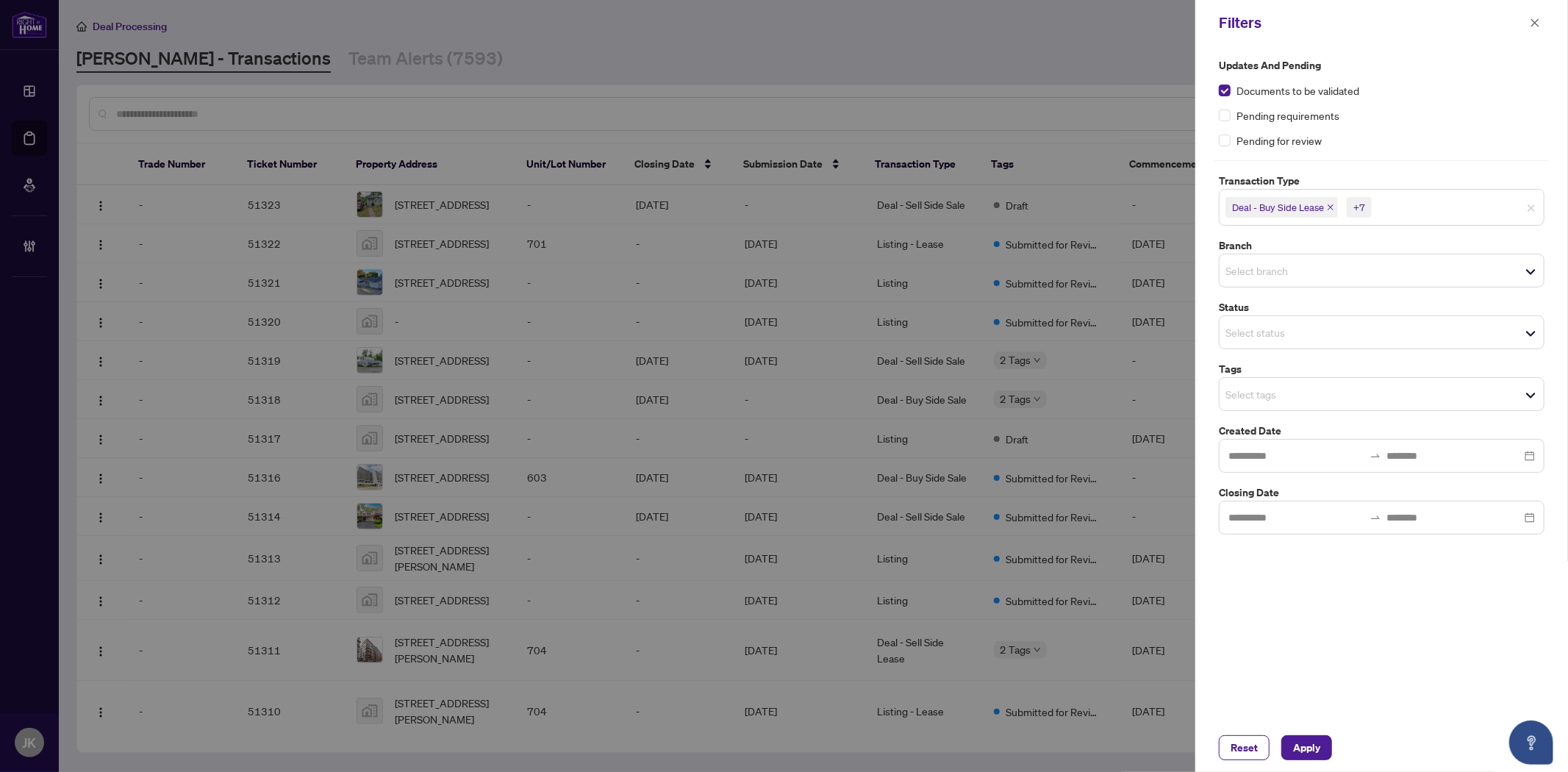
click at [1280, 270] on input "search" at bounding box center [1276, 271] width 103 height 17
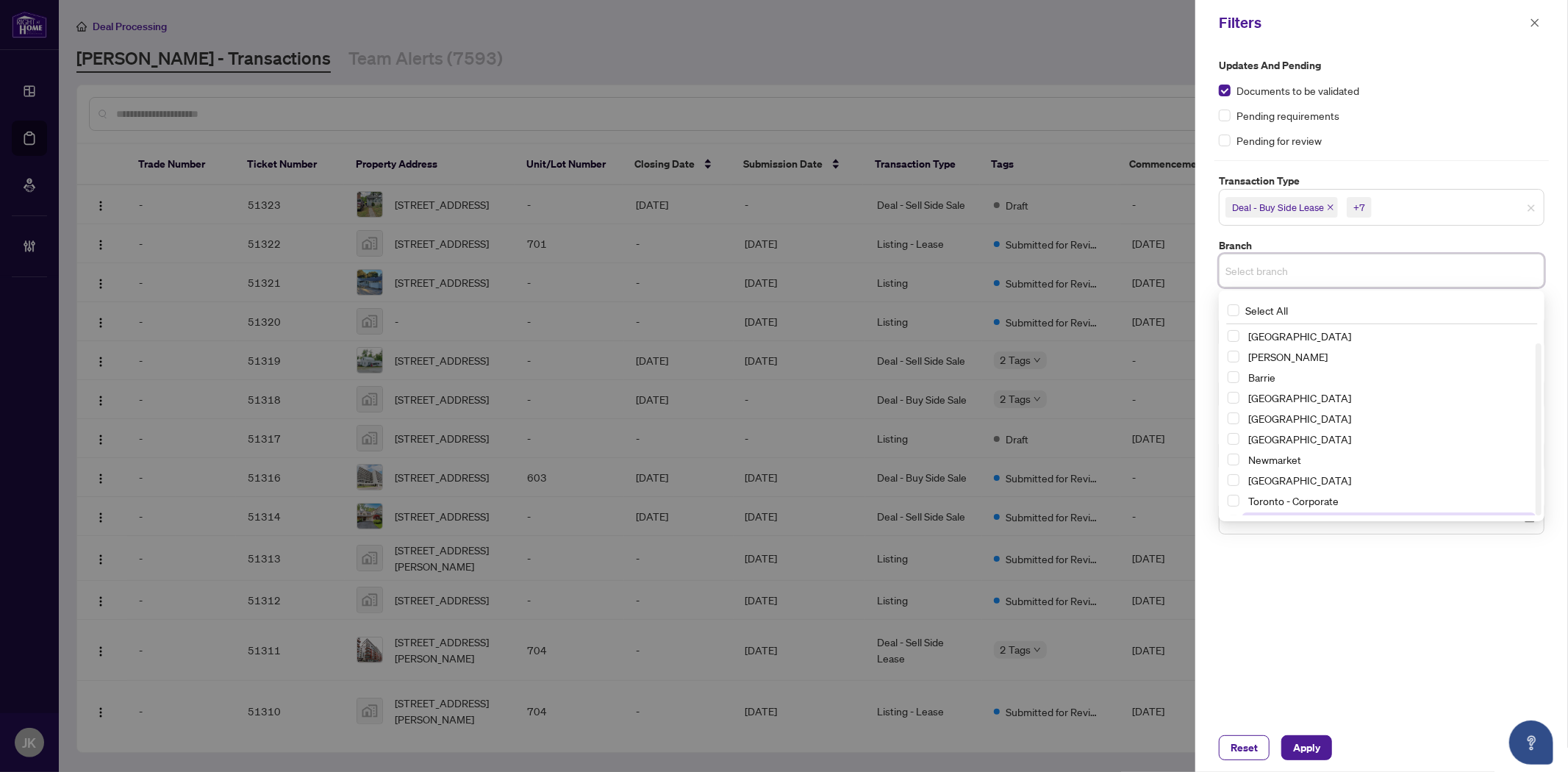
scroll to position [17, 0]
drag, startPoint x: 1234, startPoint y: 485, endPoint x: 1236, endPoint y: 497, distance: 12.2
click at [1234, 488] on span "Select Toronto - Corporate" at bounding box center [1234, 483] width 12 height 12
click at [1230, 503] on span "Select Toronto - Don Mills" at bounding box center [1234, 507] width 12 height 12
click at [1355, 612] on div "Updates and Pending Documents to be validated Pending requirements Pending for …" at bounding box center [1381, 384] width 373 height 677
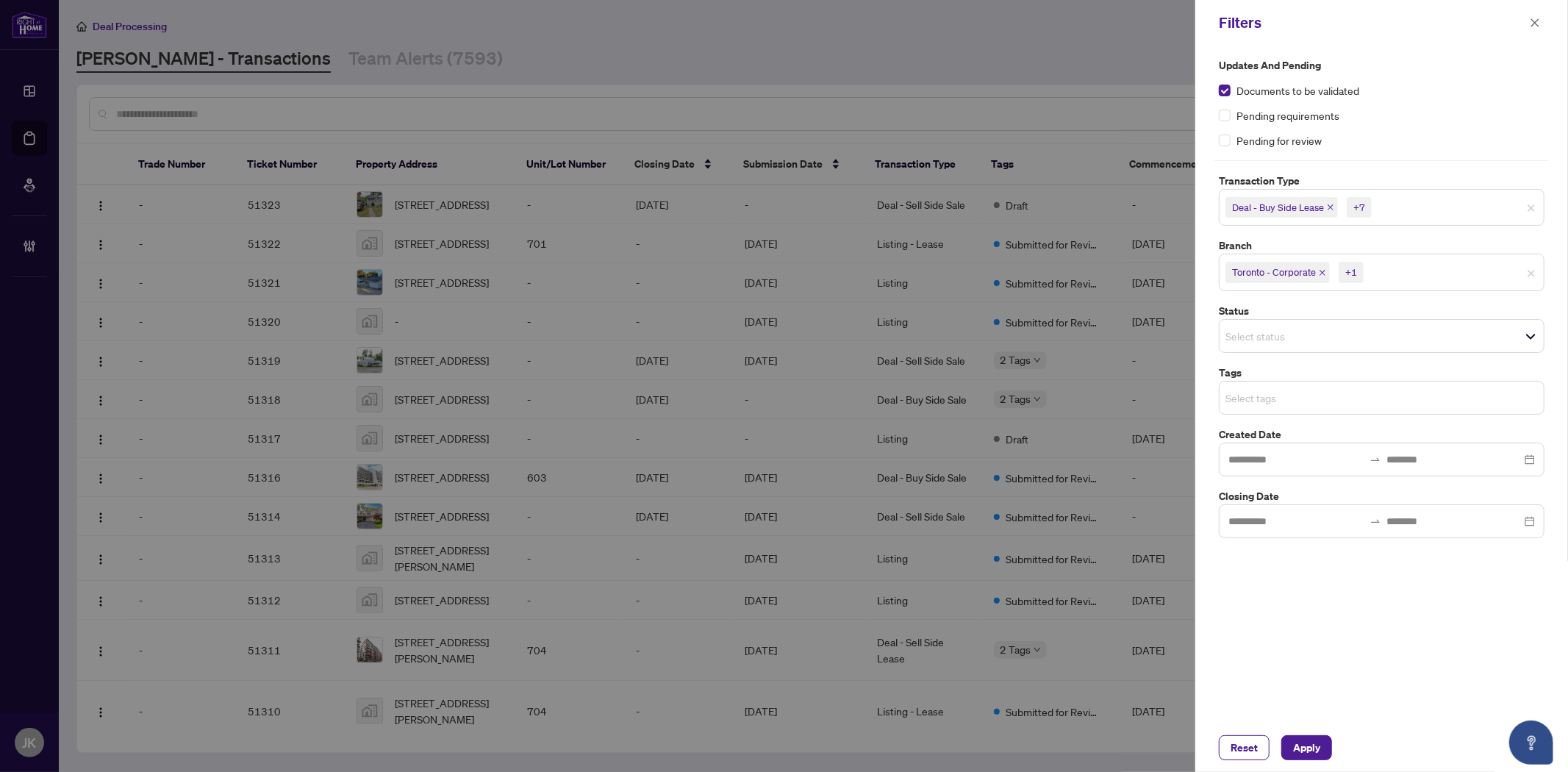
click at [1251, 401] on input "search" at bounding box center [1276, 397] width 103 height 17
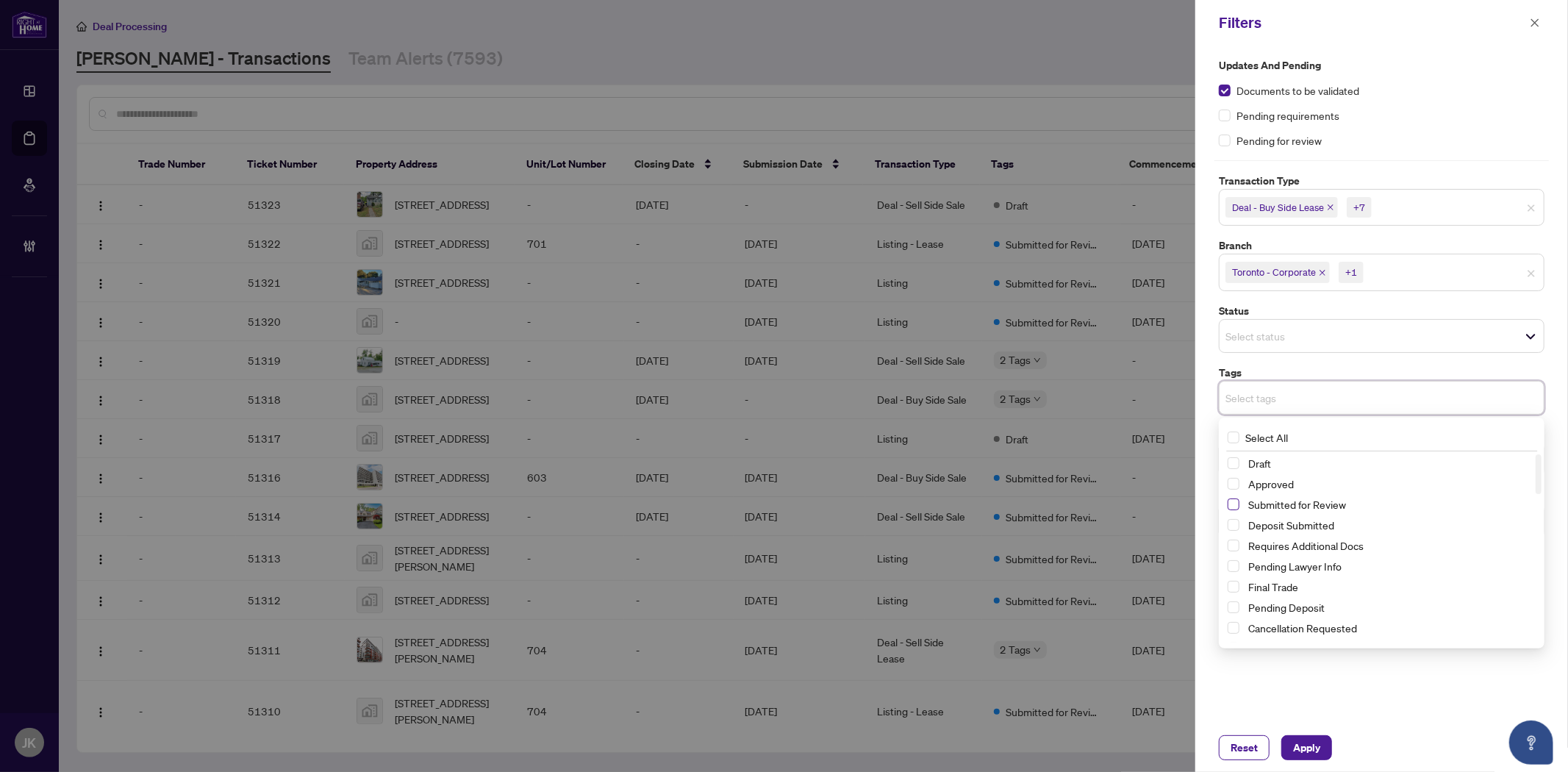
click at [1229, 505] on span "Select Submitted for Review" at bounding box center [1234, 504] width 12 height 12
click at [1442, 678] on div "Updates and Pending Documents to be validated Pending requirements Pending for …" at bounding box center [1381, 384] width 373 height 677
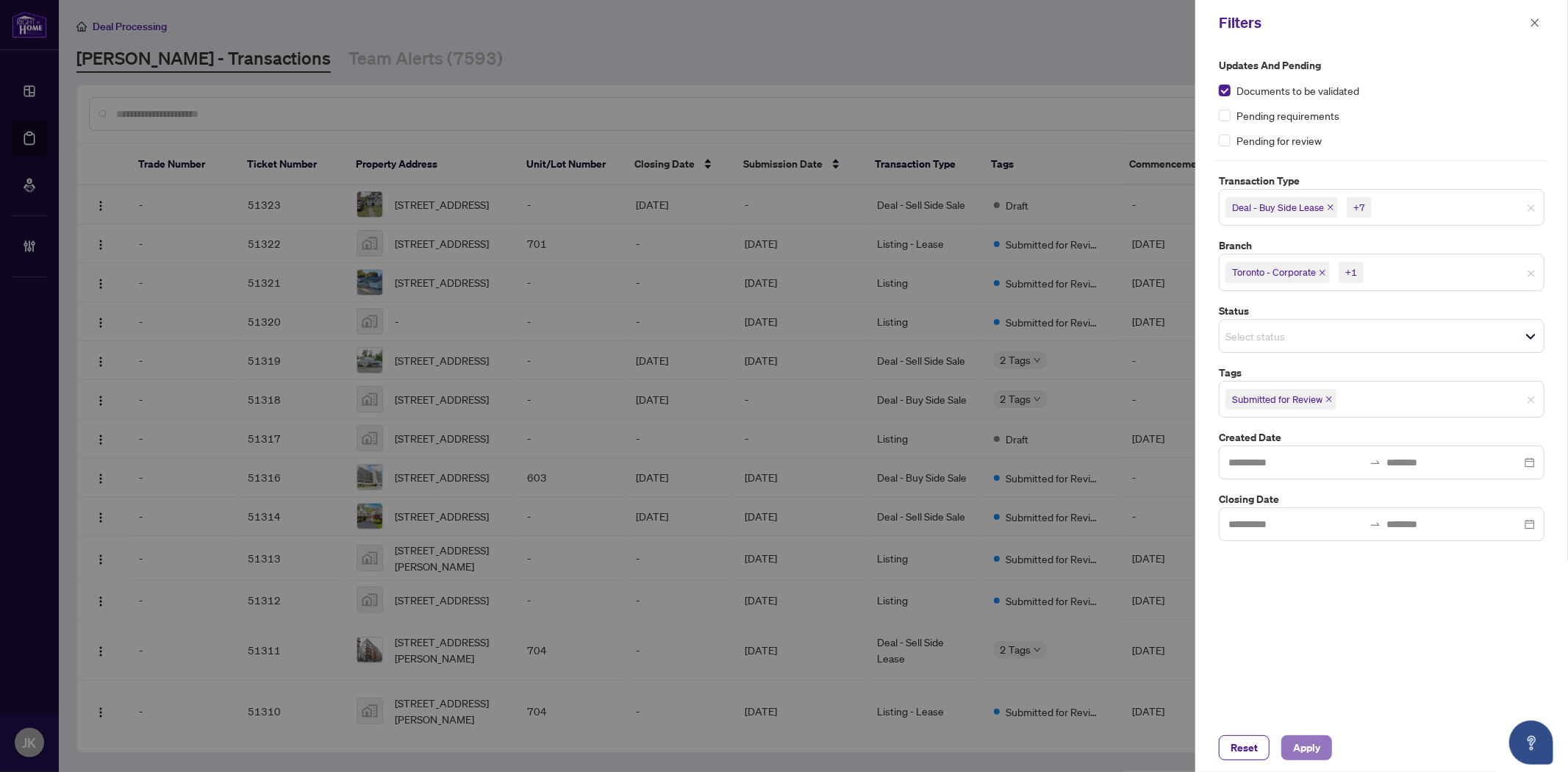
click at [1326, 750] on button "Apply" at bounding box center [1307, 747] width 50 height 25
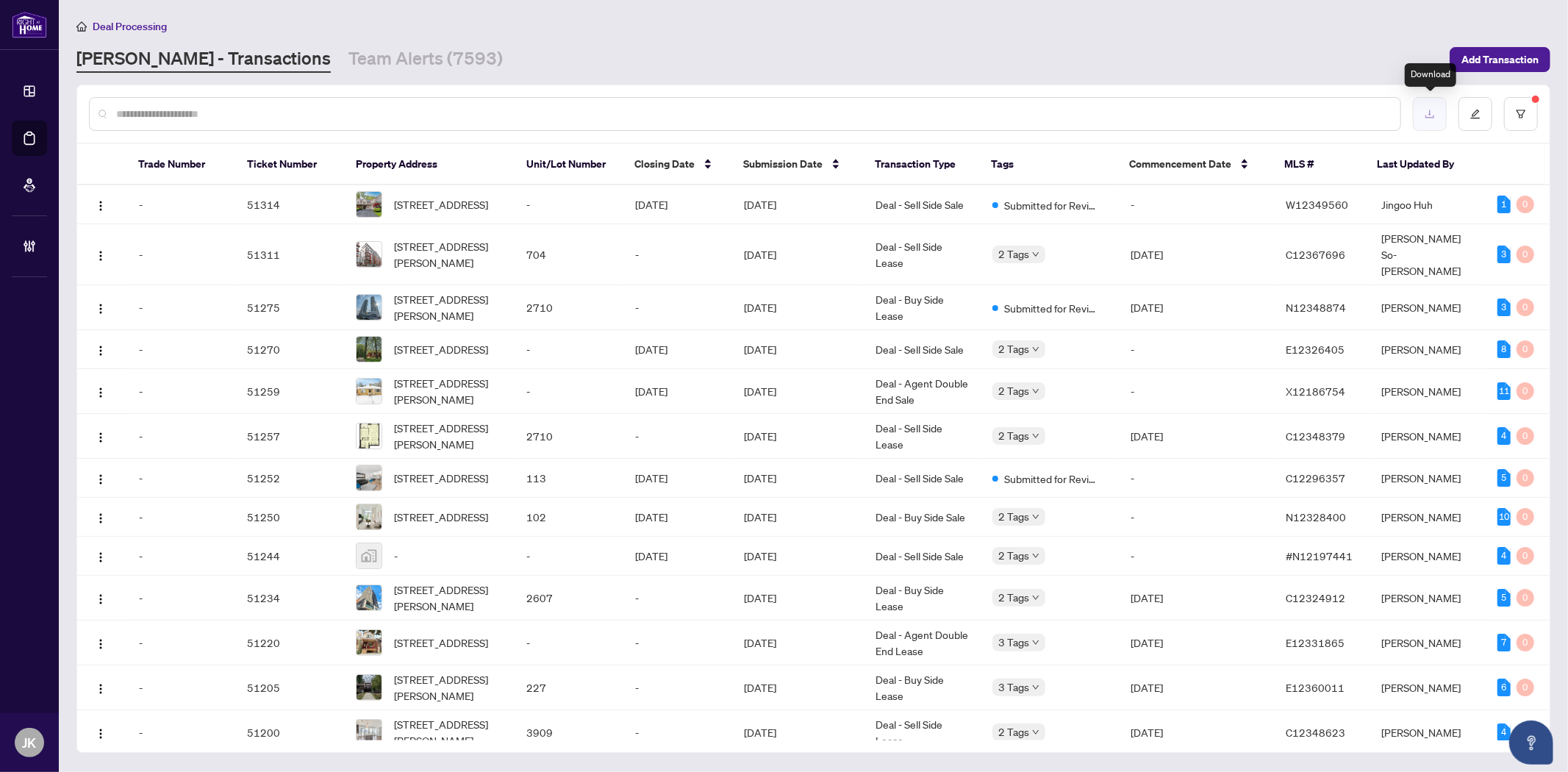
click at [1430, 110] on icon "download" at bounding box center [1430, 114] width 9 height 8
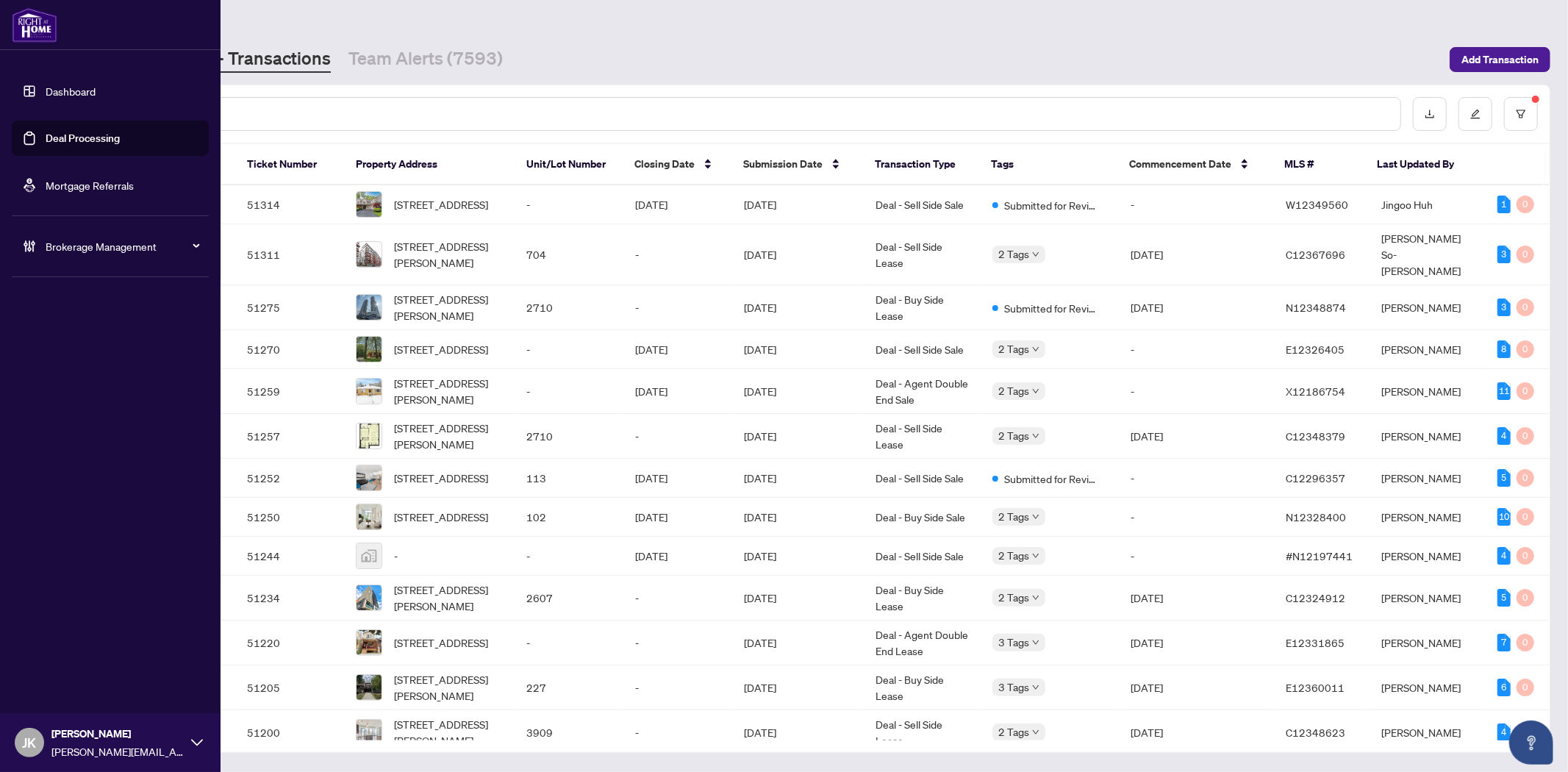
drag, startPoint x: 28, startPoint y: 141, endPoint x: 224, endPoint y: 120, distance: 197.1
click at [46, 141] on link "Deal Processing" at bounding box center [83, 138] width 75 height 13
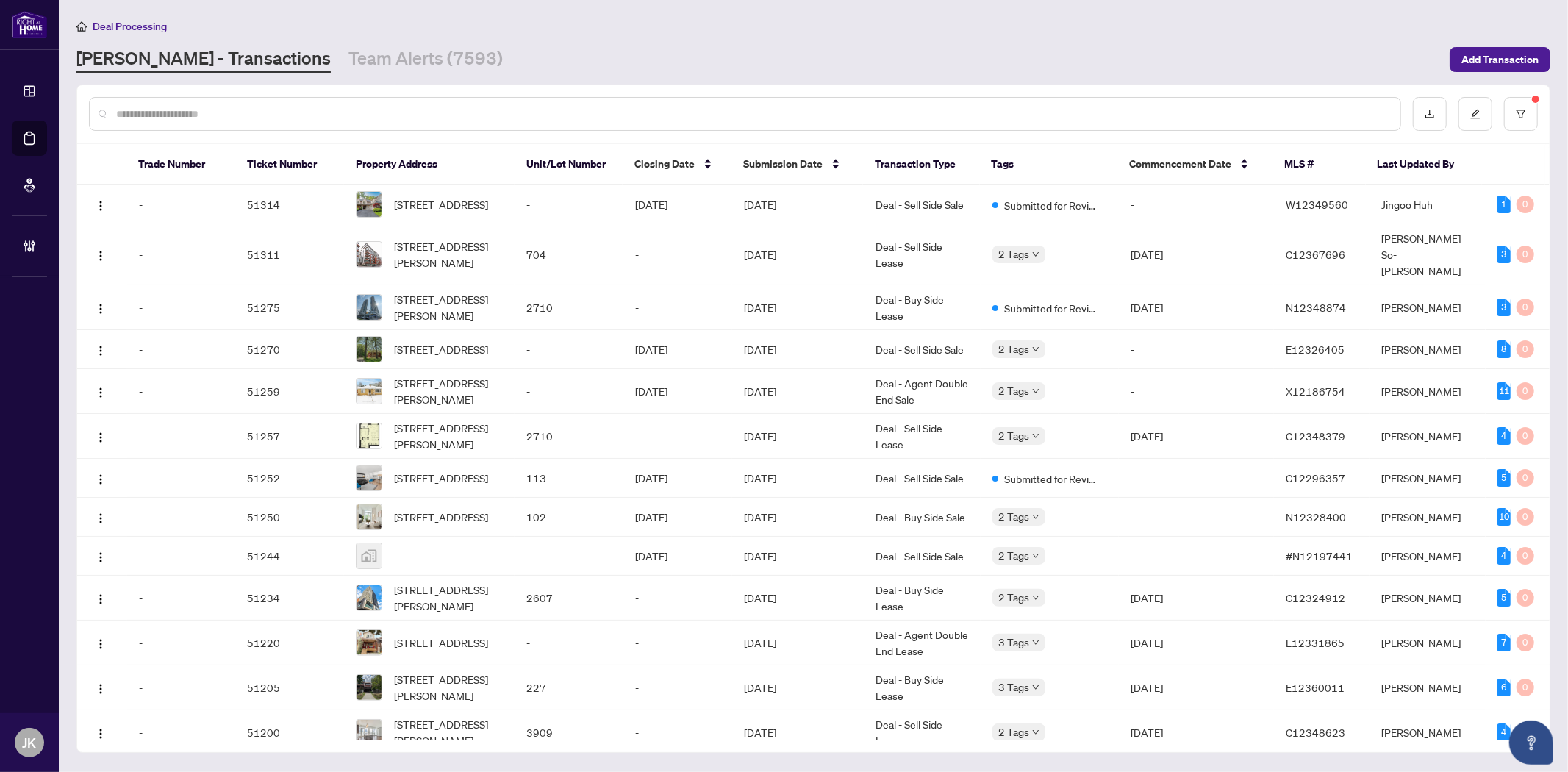
click at [217, 113] on input "text" at bounding box center [752, 114] width 1272 height 16
paste input "*****"
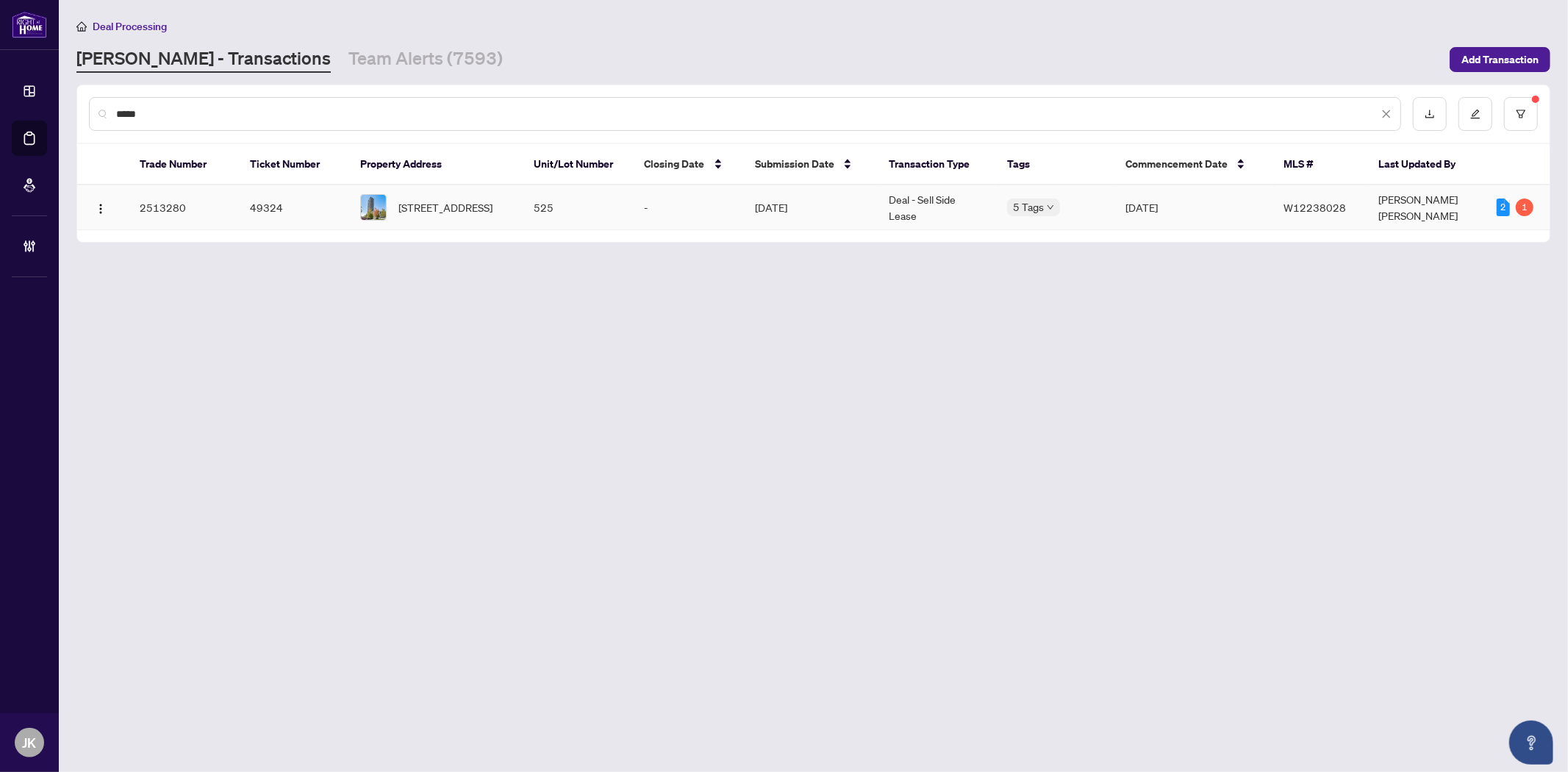
type input "*****"
click at [665, 209] on td "-" at bounding box center [687, 207] width 110 height 45
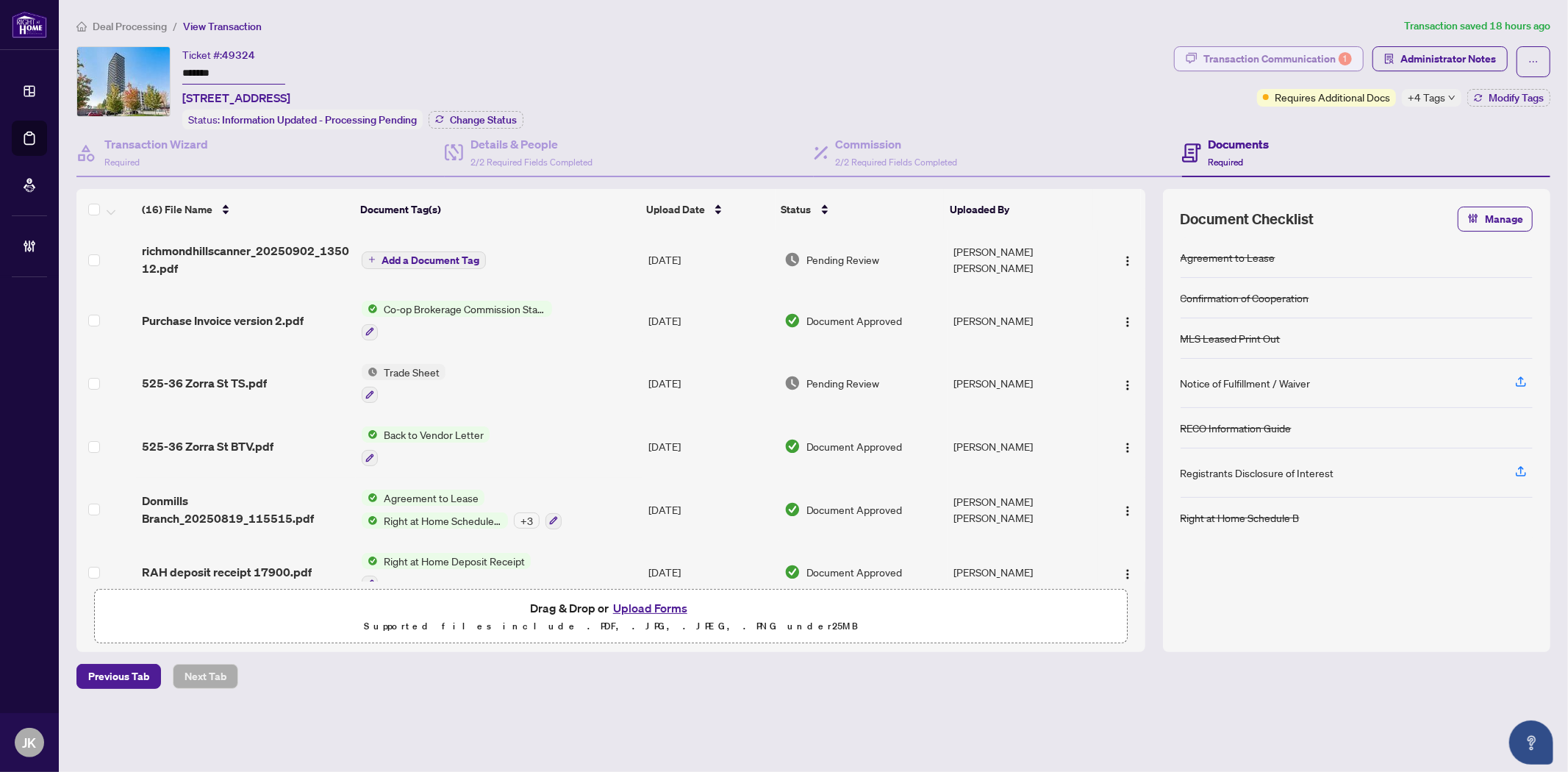
click at [1241, 62] on div "Transaction Communication 1" at bounding box center [1277, 58] width 148 height 23
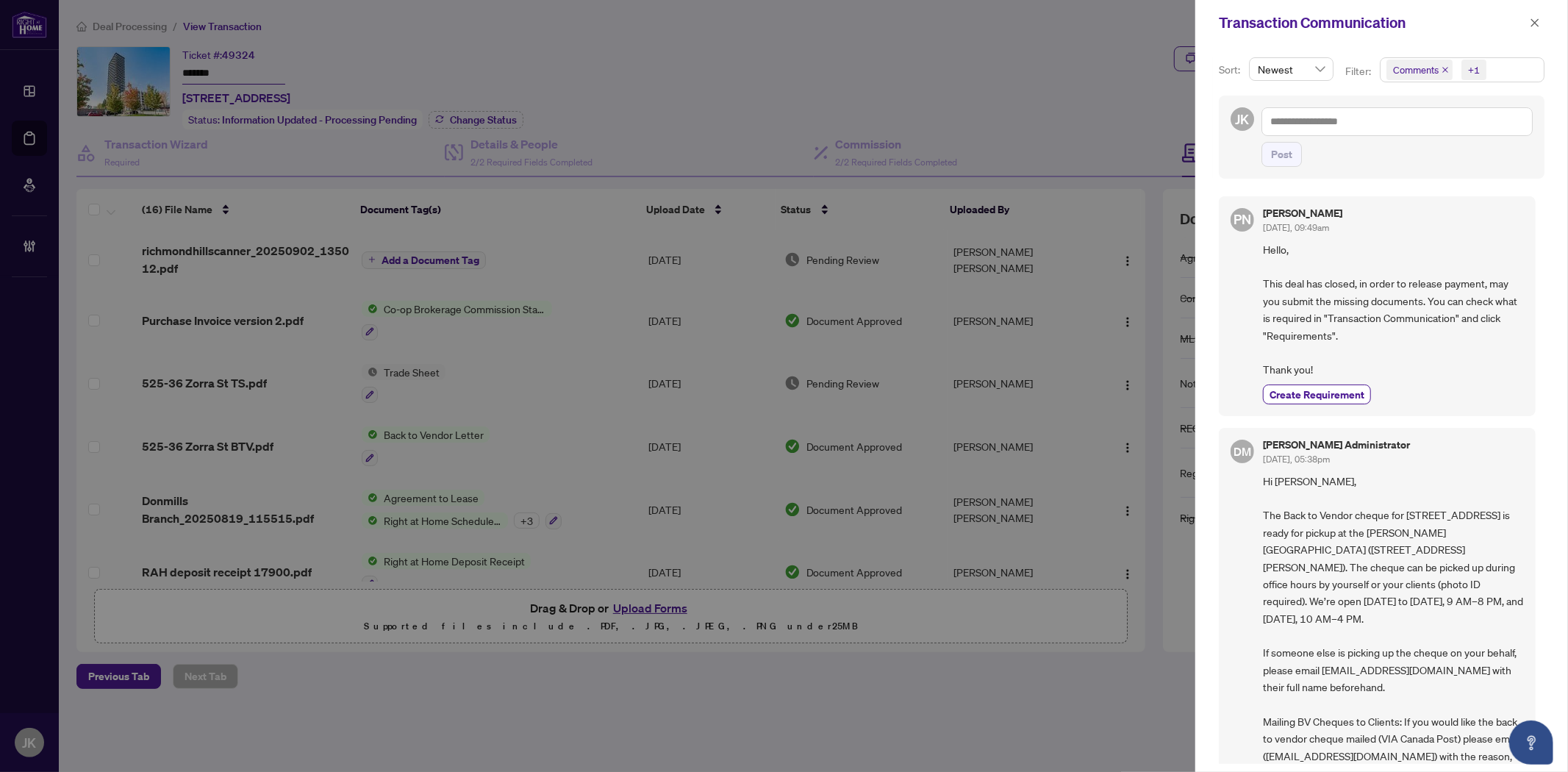
click at [1406, 66] on span "Comments" at bounding box center [1415, 69] width 46 height 15
click at [1391, 148] on span "Select Requirements" at bounding box center [1394, 153] width 12 height 12
click at [1391, 128] on span "Select Comments" at bounding box center [1394, 132] width 12 height 12
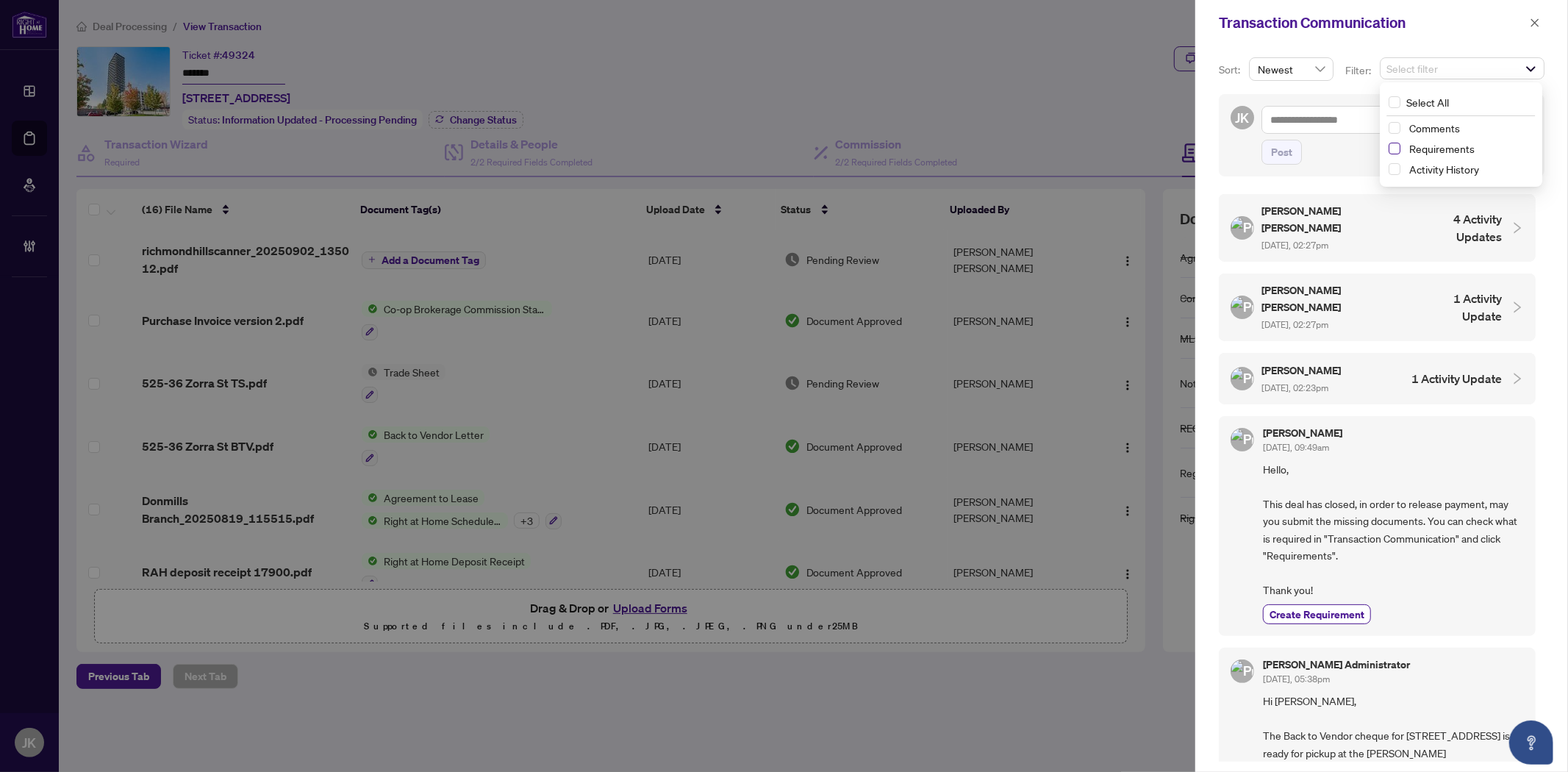
click at [1391, 142] on span "Select Requirements" at bounding box center [1394, 148] width 12 height 12
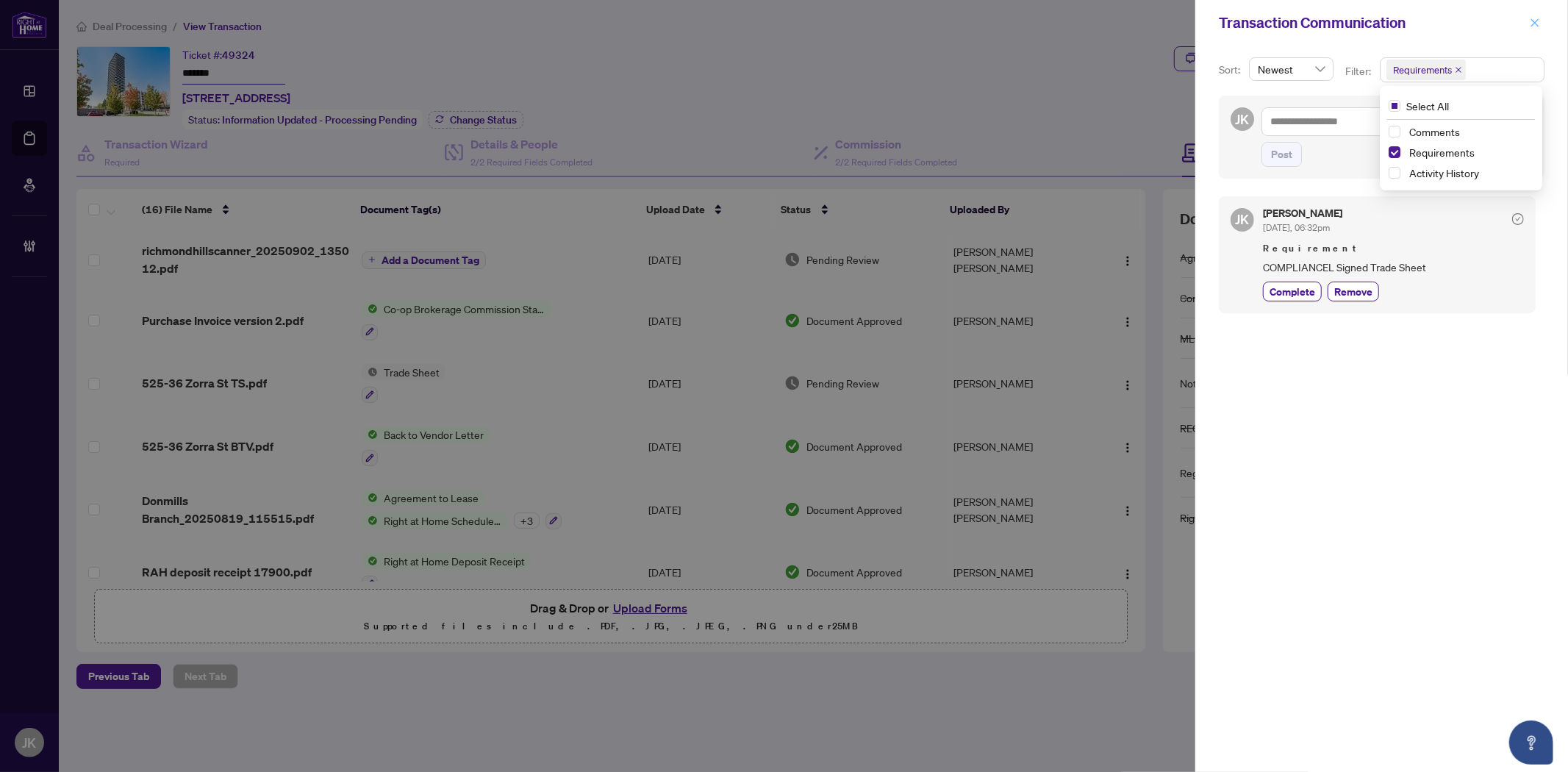
click at [1535, 26] on icon "close" at bounding box center [1535, 23] width 10 height 10
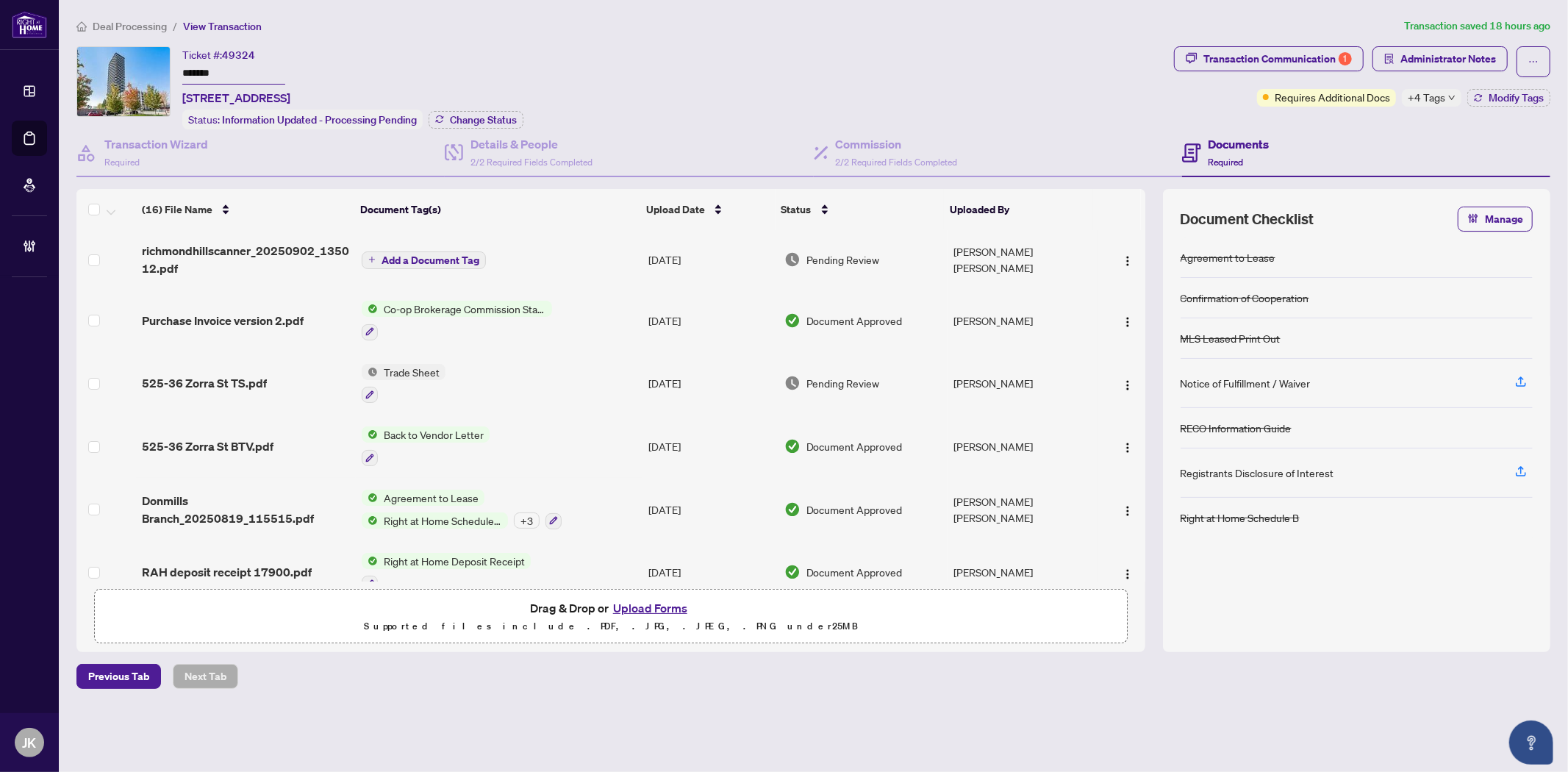
click at [223, 245] on span "richmondhillscanner_20250902_135012.pdf" at bounding box center [246, 259] width 207 height 36
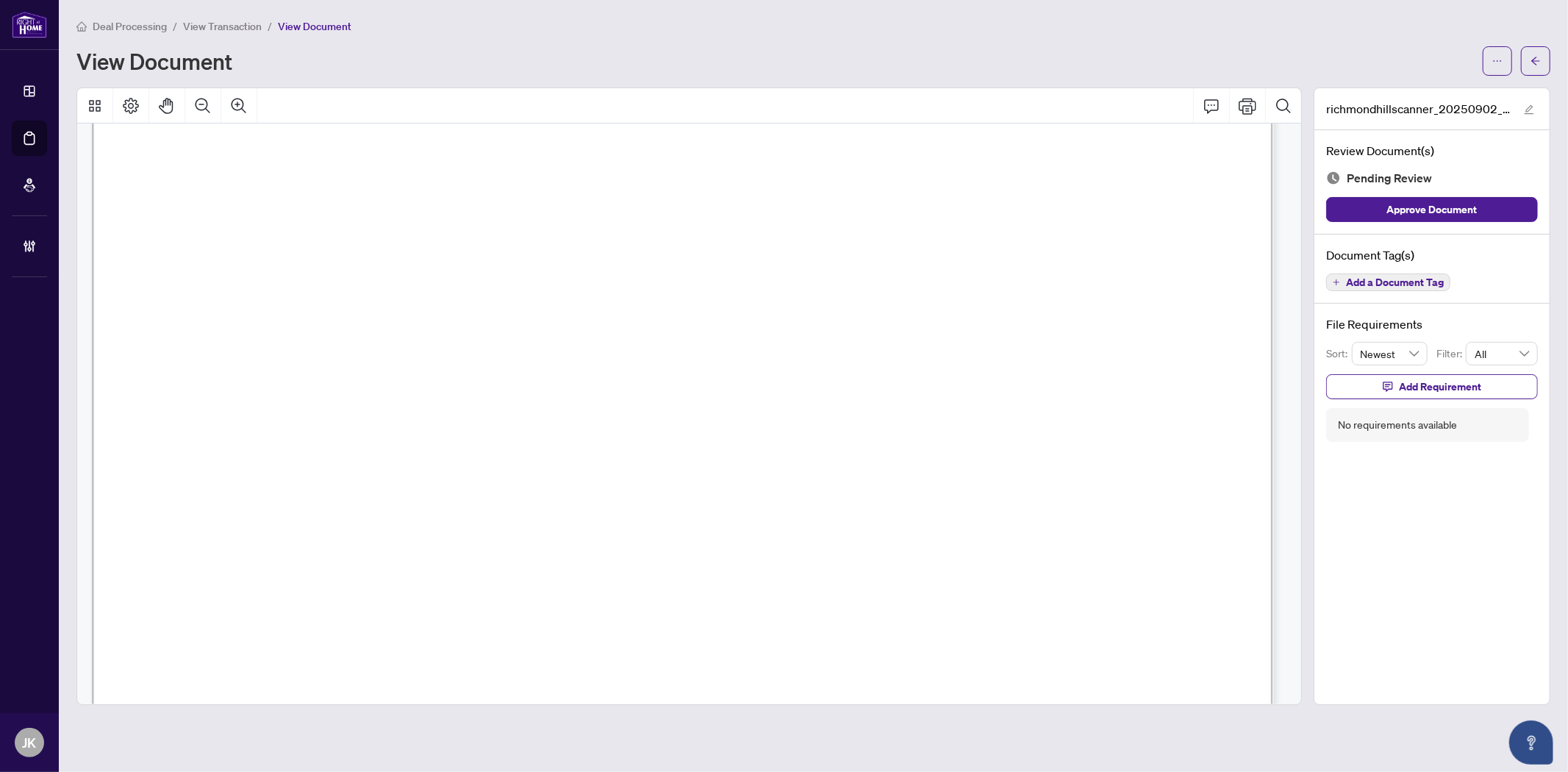
scroll to position [816, 0]
click at [1416, 280] on span "Add a Document Tag" at bounding box center [1394, 282] width 98 height 10
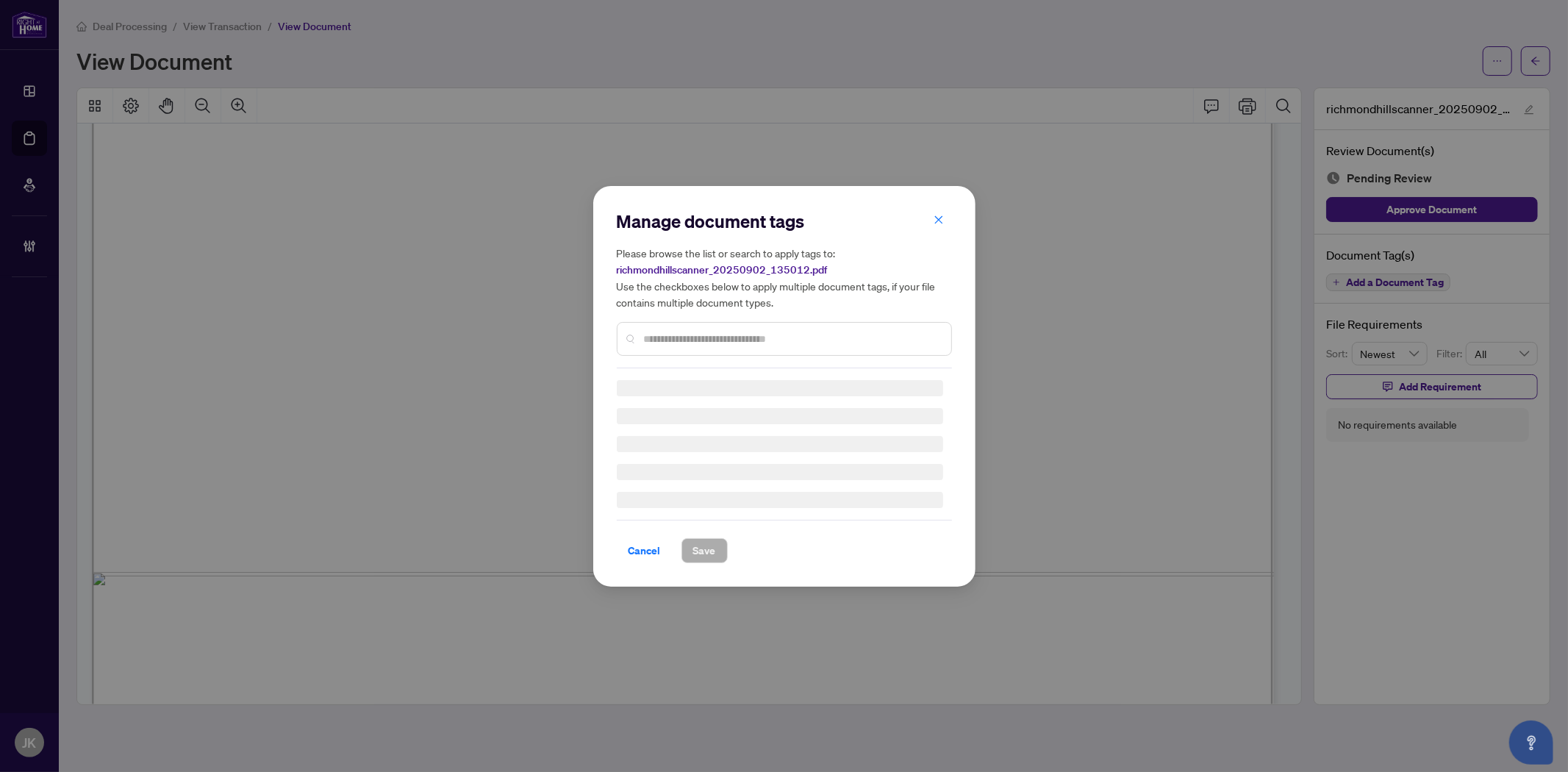
click at [746, 322] on div at bounding box center [784, 338] width 335 height 34
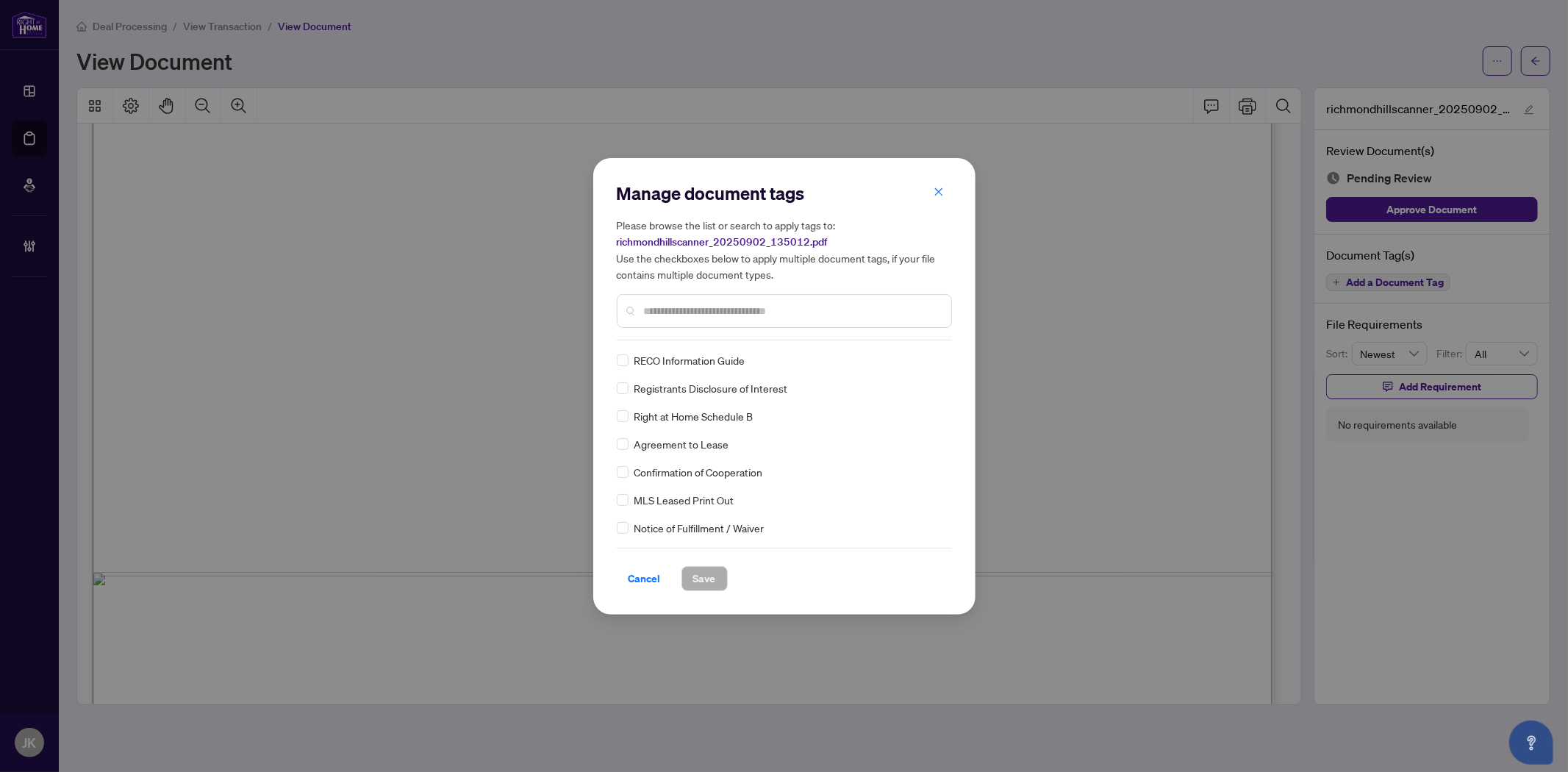
click at [703, 326] on div at bounding box center [784, 311] width 335 height 34
click at [666, 294] on div at bounding box center [784, 311] width 335 height 34
click at [667, 311] on input "text" at bounding box center [791, 311] width 296 height 16
type input "*****"
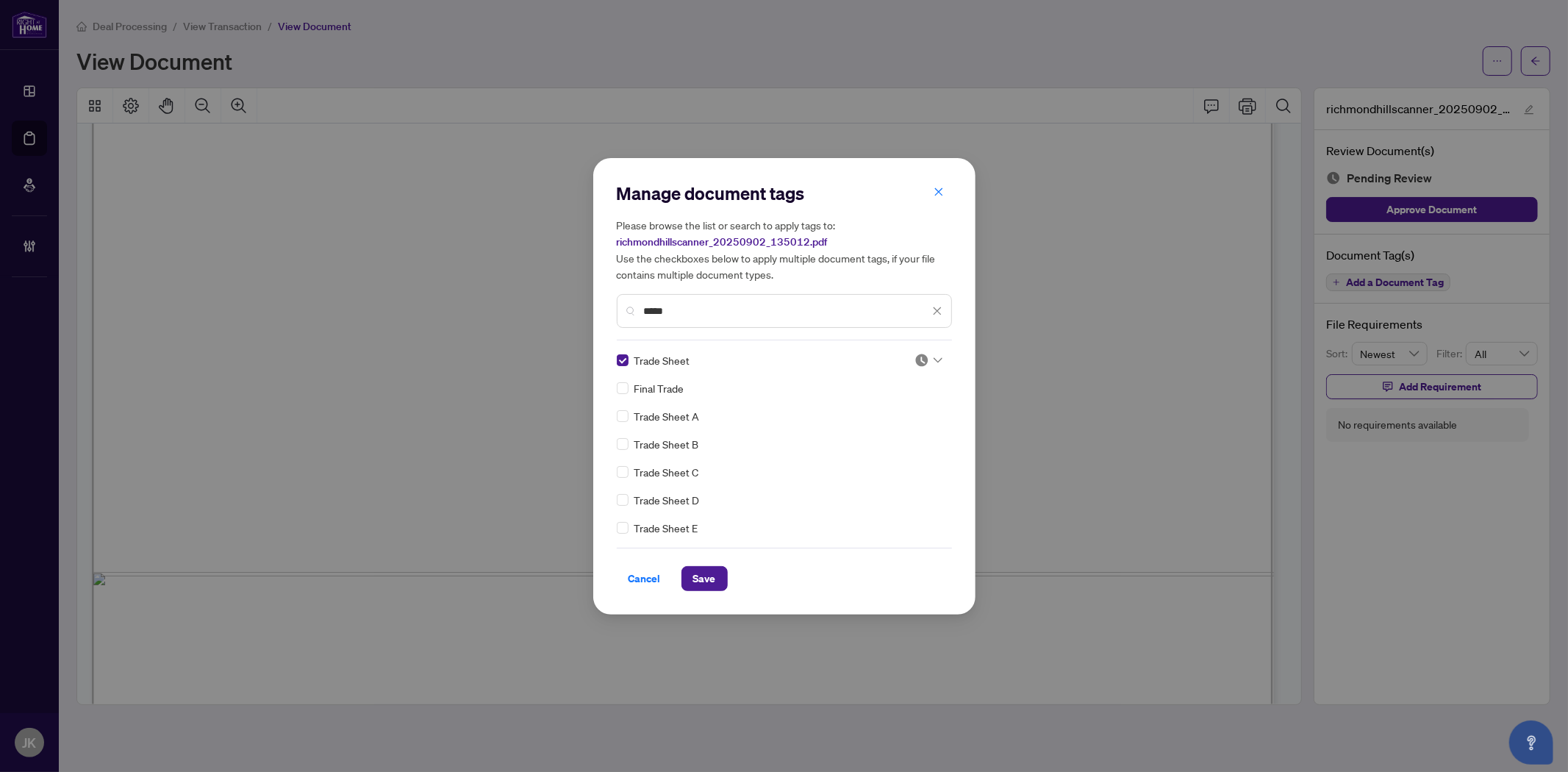
click at [915, 355] on img at bounding box center [922, 360] width 15 height 15
click at [892, 425] on div "Approved" at bounding box center [880, 431] width 94 height 16
drag, startPoint x: 697, startPoint y: 581, endPoint x: 709, endPoint y: 580, distance: 12.0
click at [699, 581] on span "Save" at bounding box center [705, 578] width 23 height 23
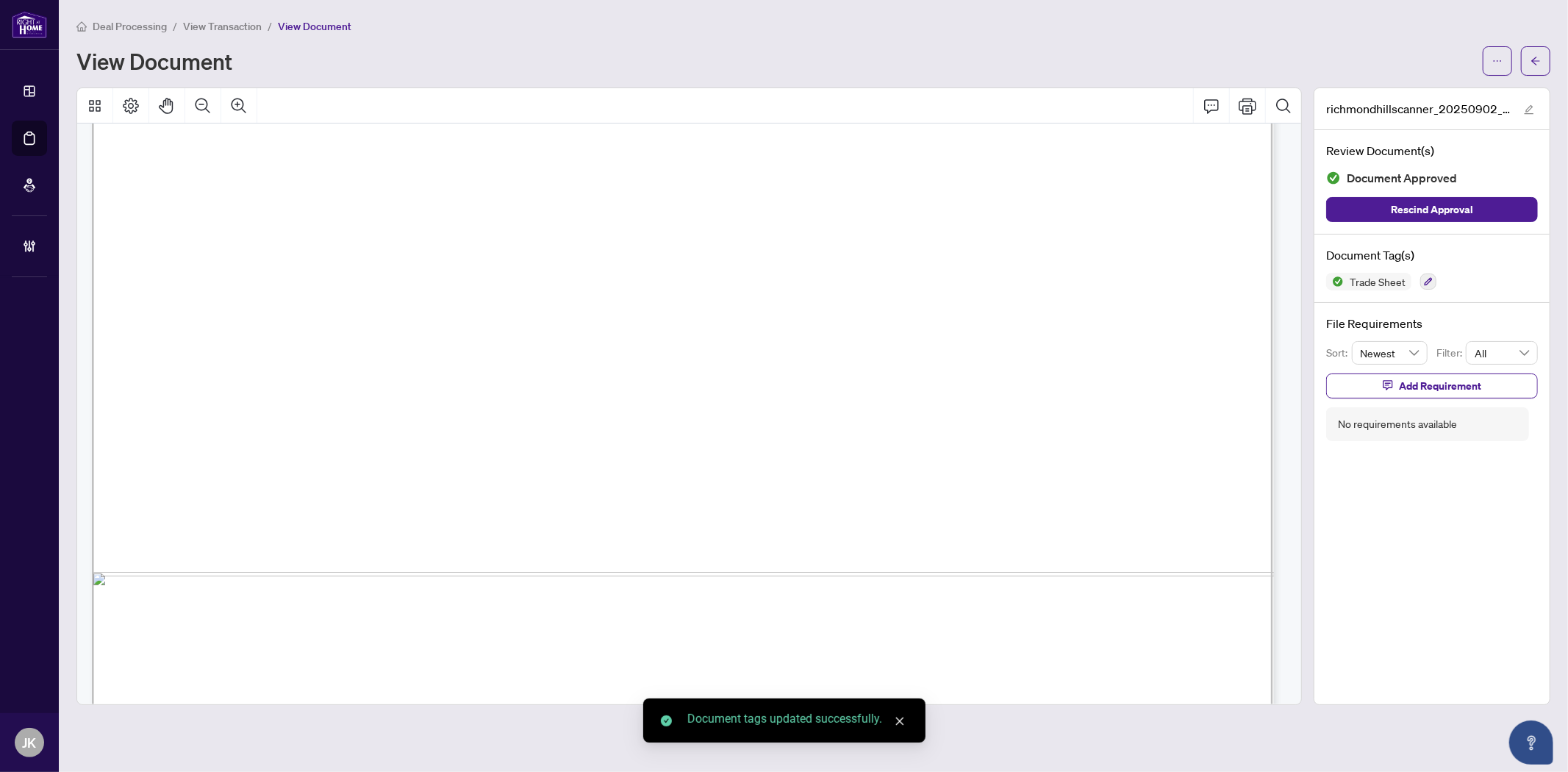
click at [1538, 64] on icon "arrow-left" at bounding box center [1536, 61] width 10 height 10
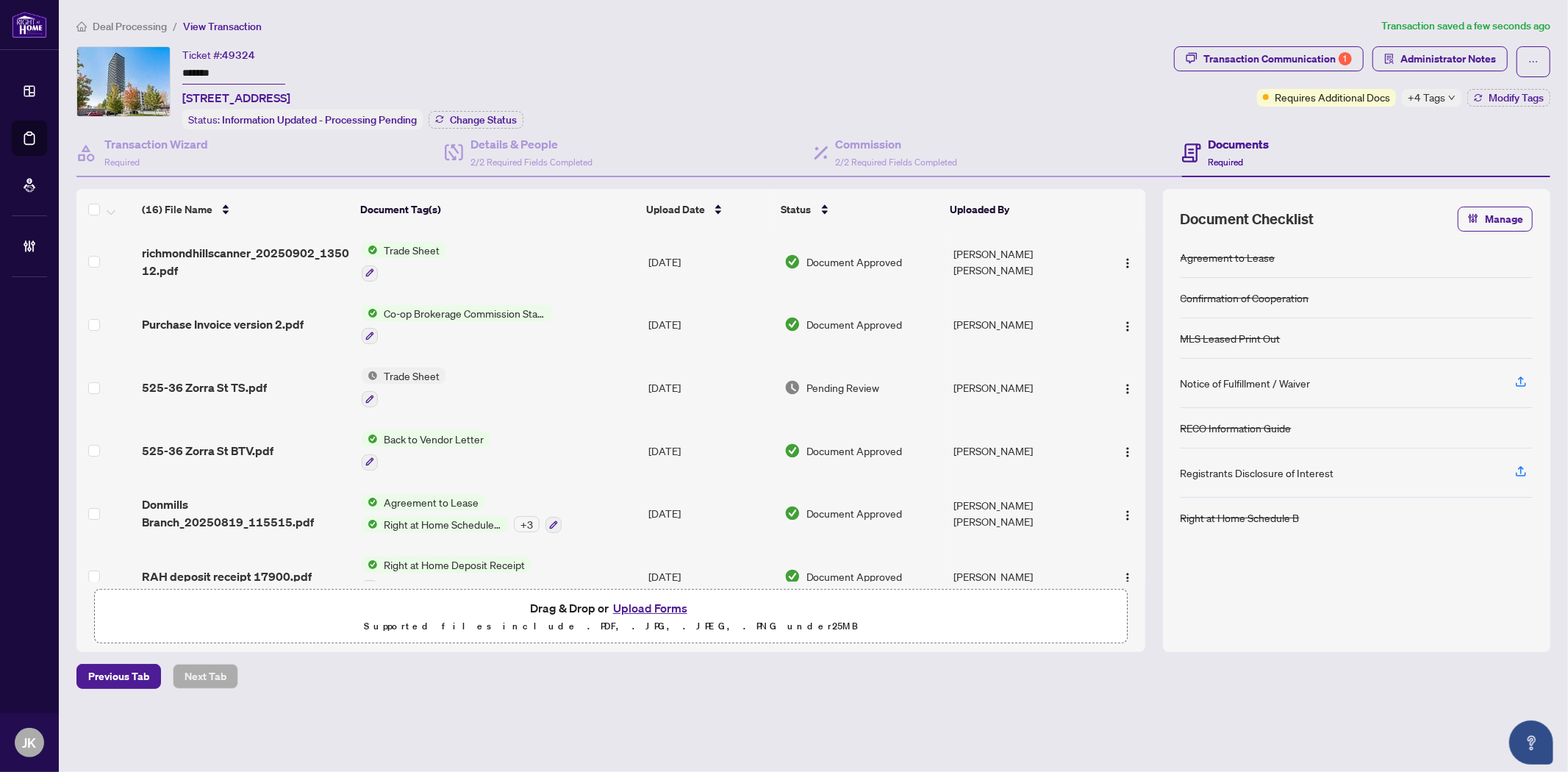
click at [1443, 96] on span "+4 Tags" at bounding box center [1426, 97] width 37 height 16
click at [1502, 84] on div "Transaction Communication 1 Administrator Notes Requires Additional Docs +4 Tag…" at bounding box center [1362, 75] width 377 height 60
click at [1516, 97] on span "Modify Tags" at bounding box center [1517, 98] width 56 height 10
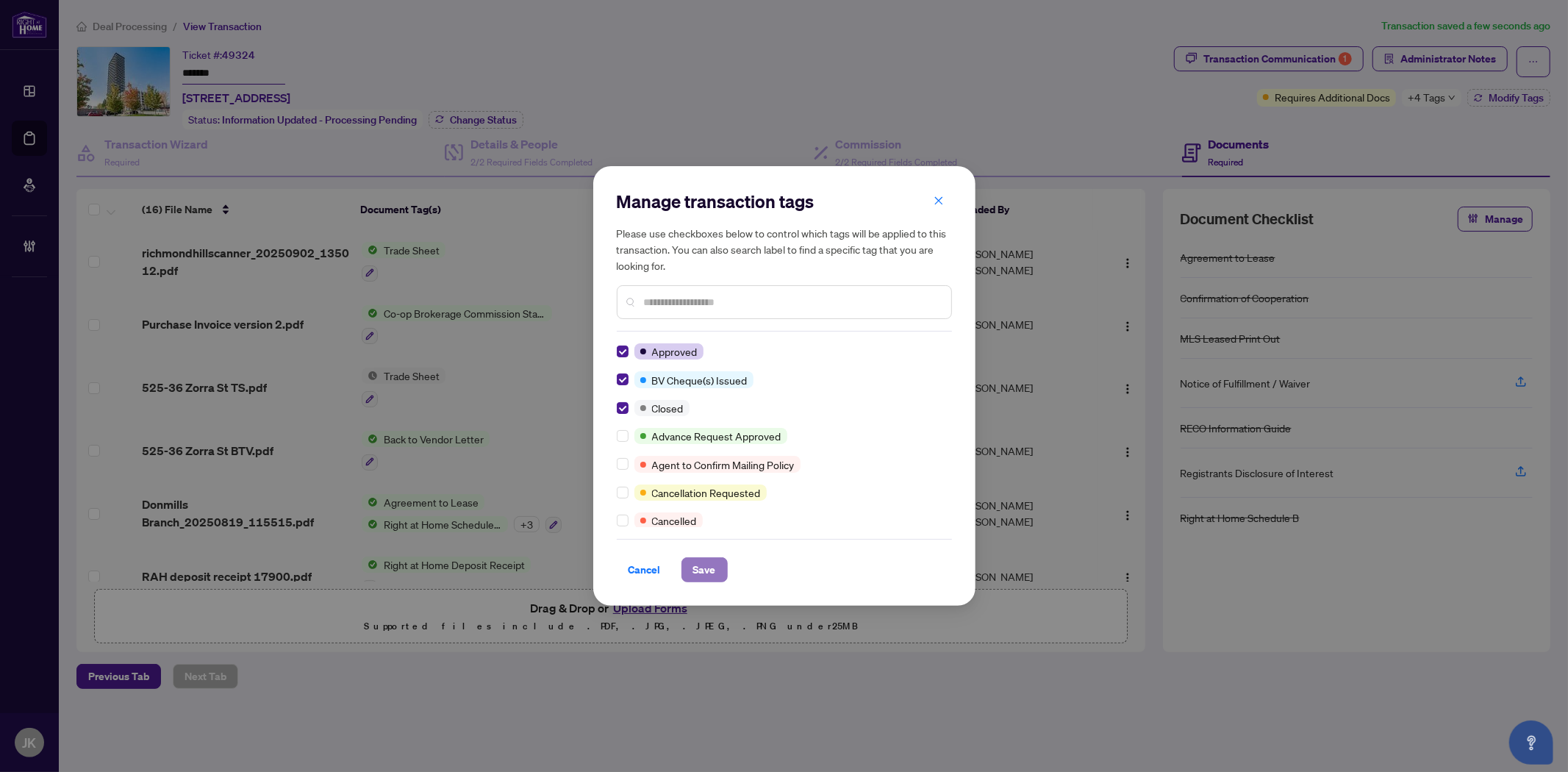
click at [705, 573] on span "Save" at bounding box center [705, 569] width 23 height 23
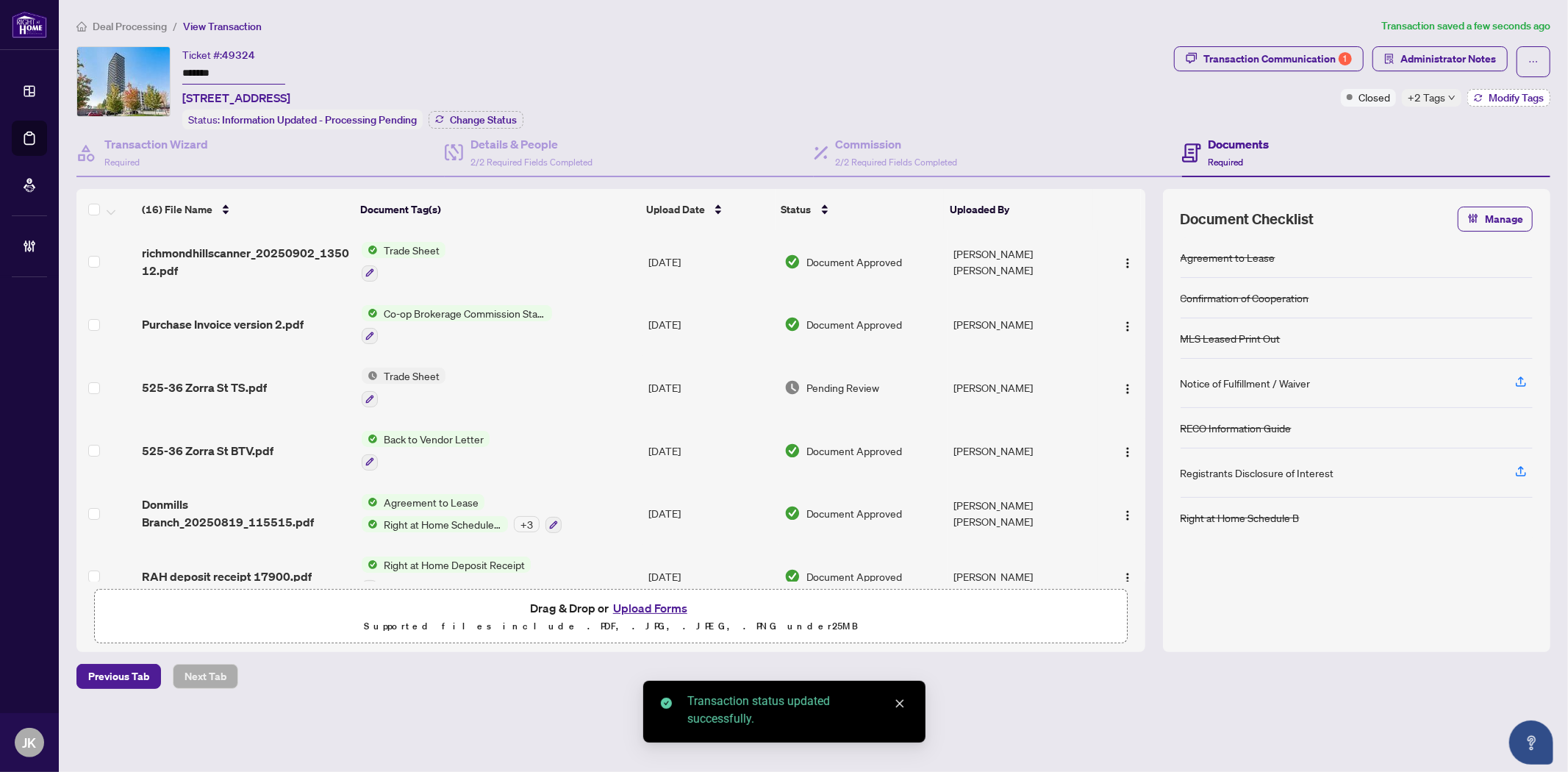
click at [1508, 99] on span "Modify Tags" at bounding box center [1517, 98] width 56 height 10
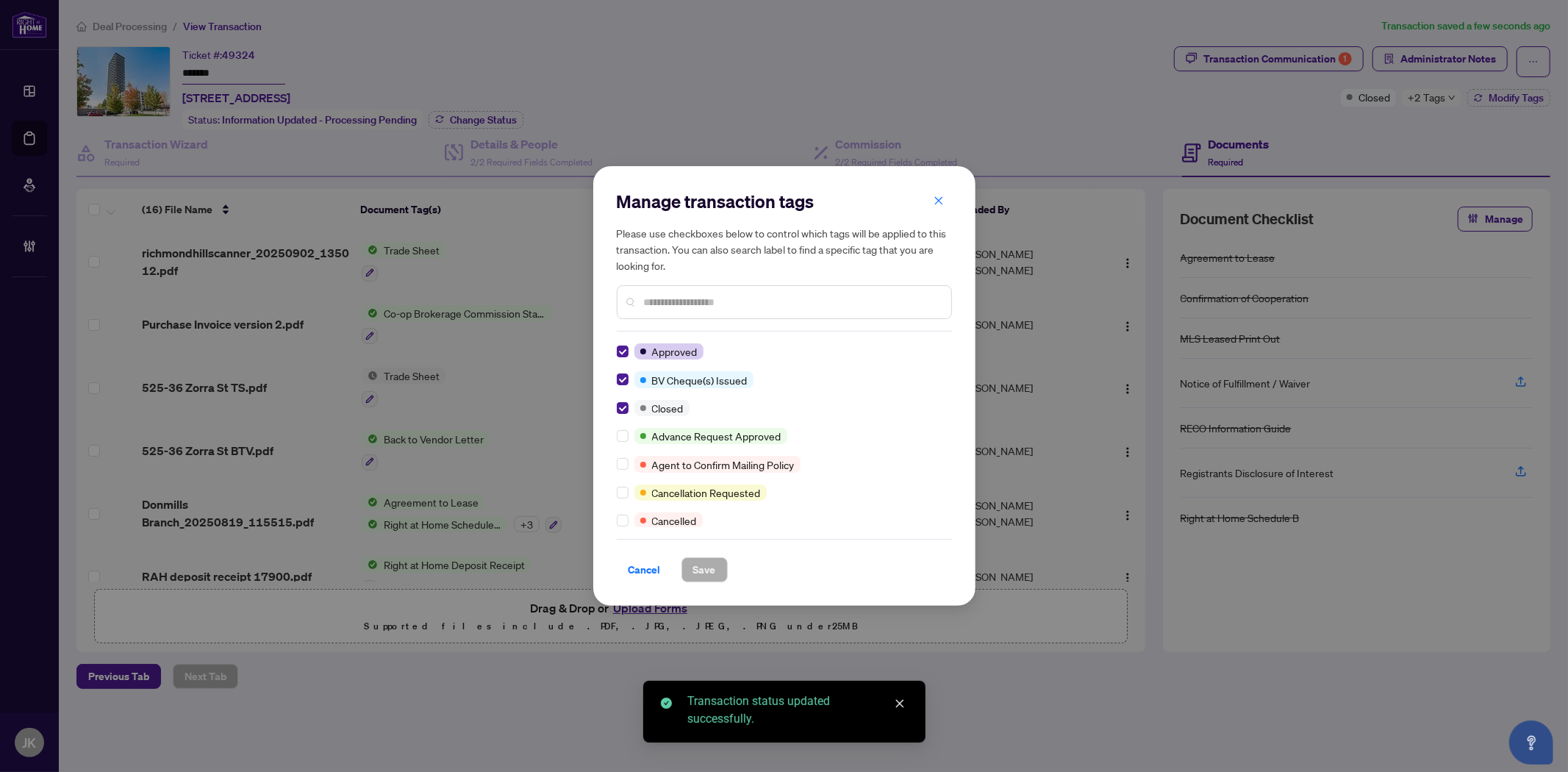
click at [725, 298] on input "text" at bounding box center [791, 302] width 296 height 16
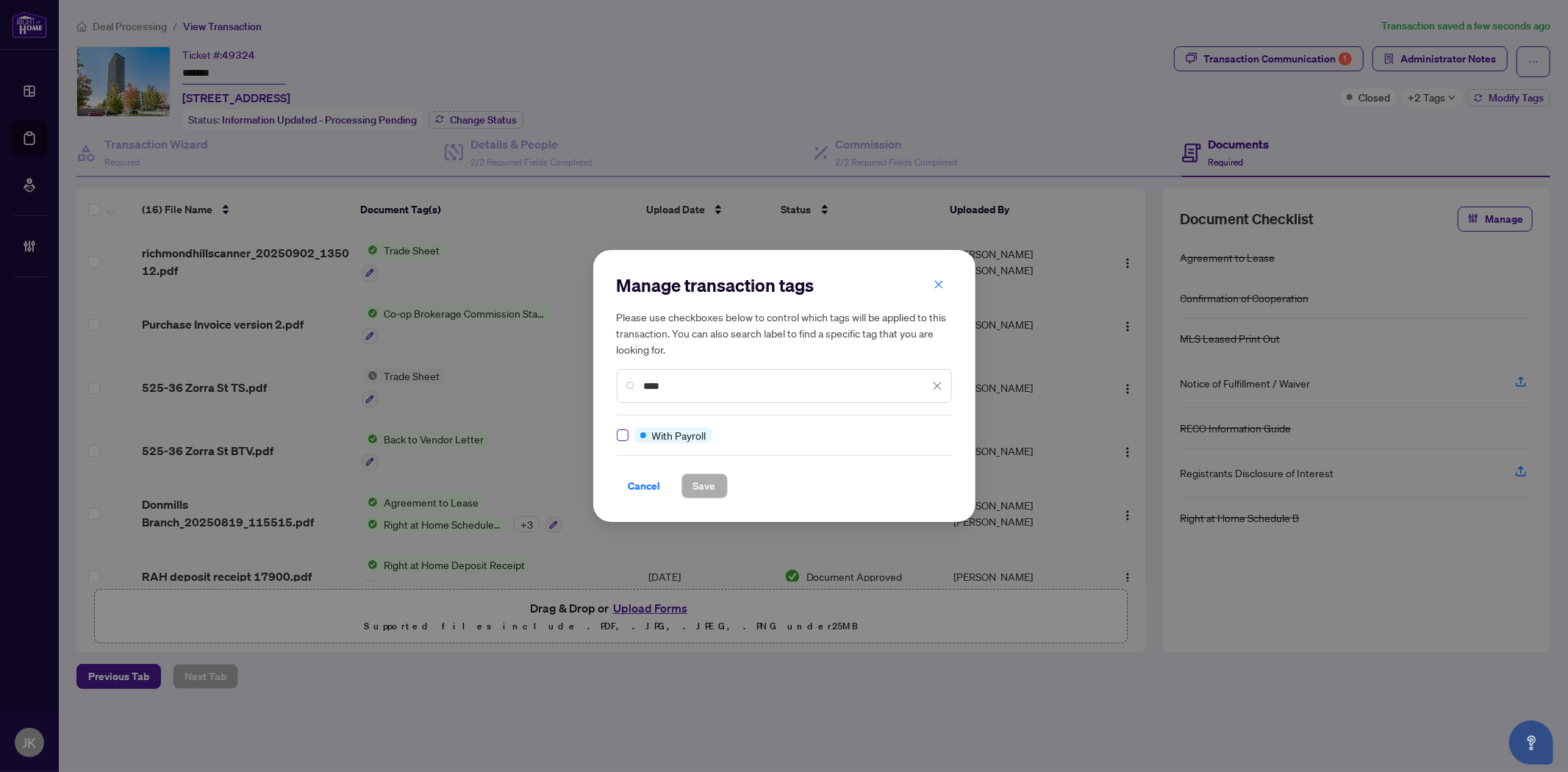
type input "****"
click at [706, 481] on span "Save" at bounding box center [705, 485] width 23 height 23
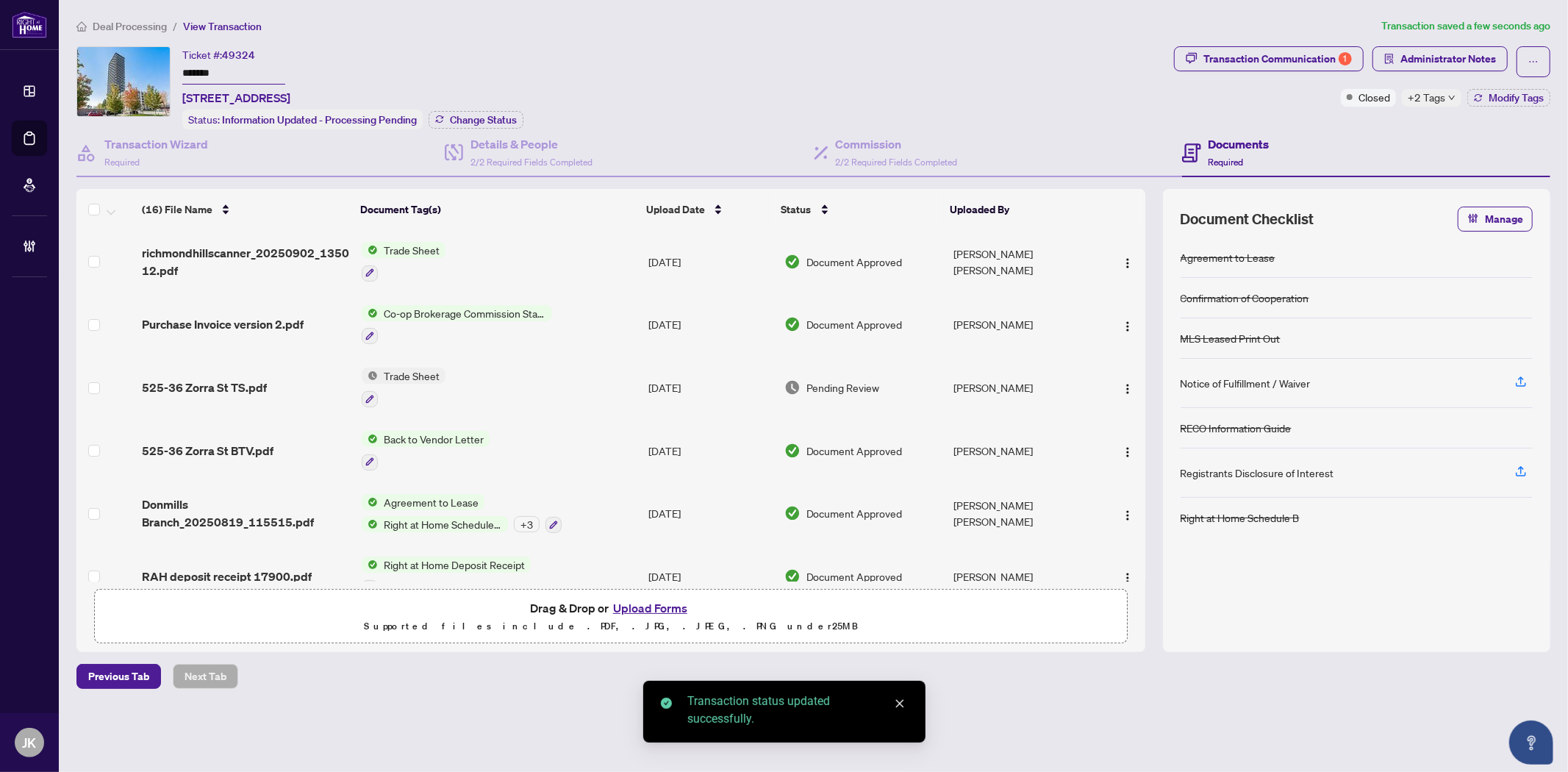
click at [1272, 52] on div "Transaction Communication 1" at bounding box center [1277, 58] width 148 height 23
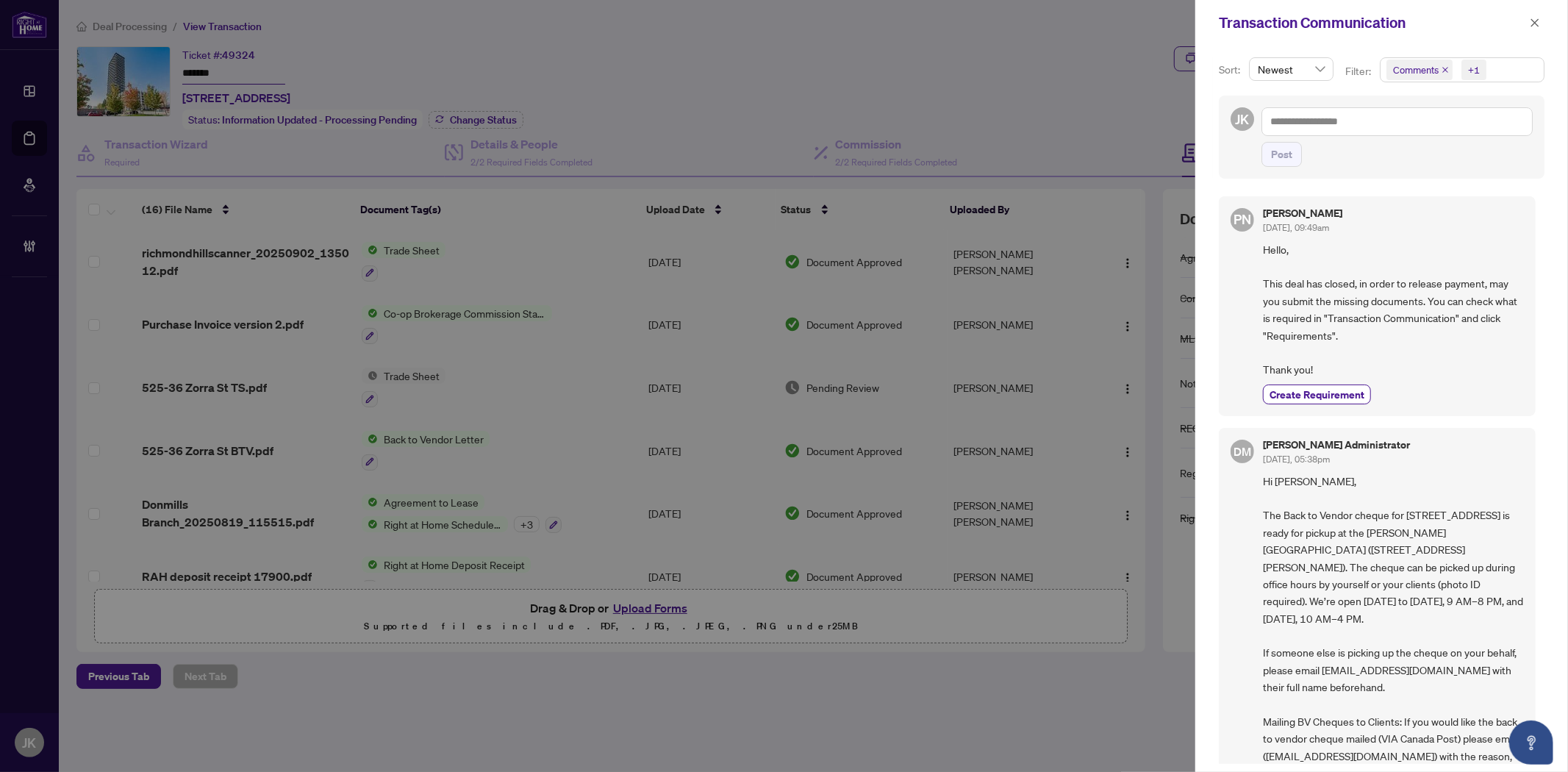
click at [1412, 69] on span "Comments" at bounding box center [1415, 69] width 46 height 15
click at [1391, 130] on span "Select Comments" at bounding box center [1394, 132] width 12 height 12
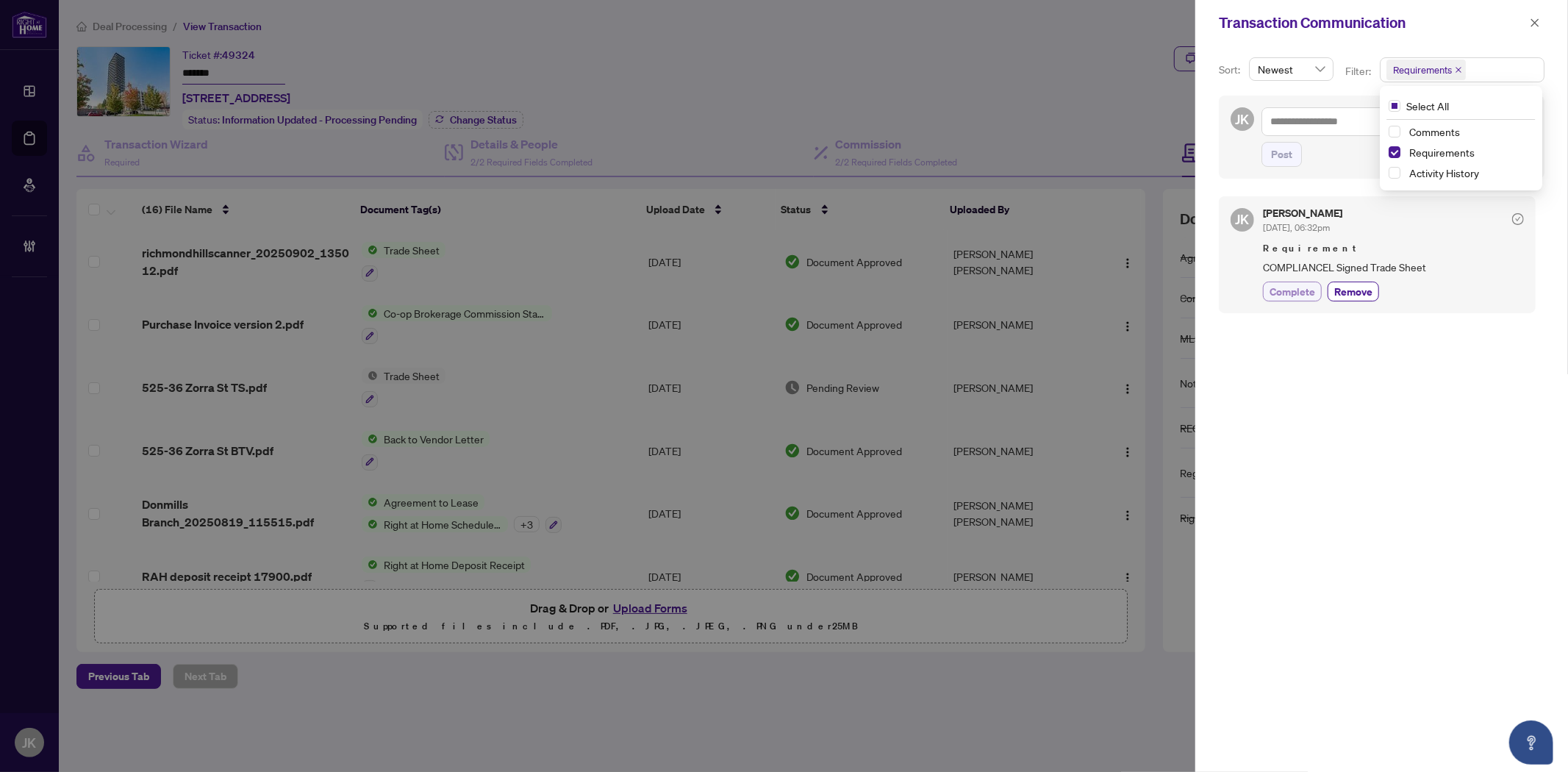
click at [1290, 291] on span "Complete" at bounding box center [1292, 291] width 46 height 16
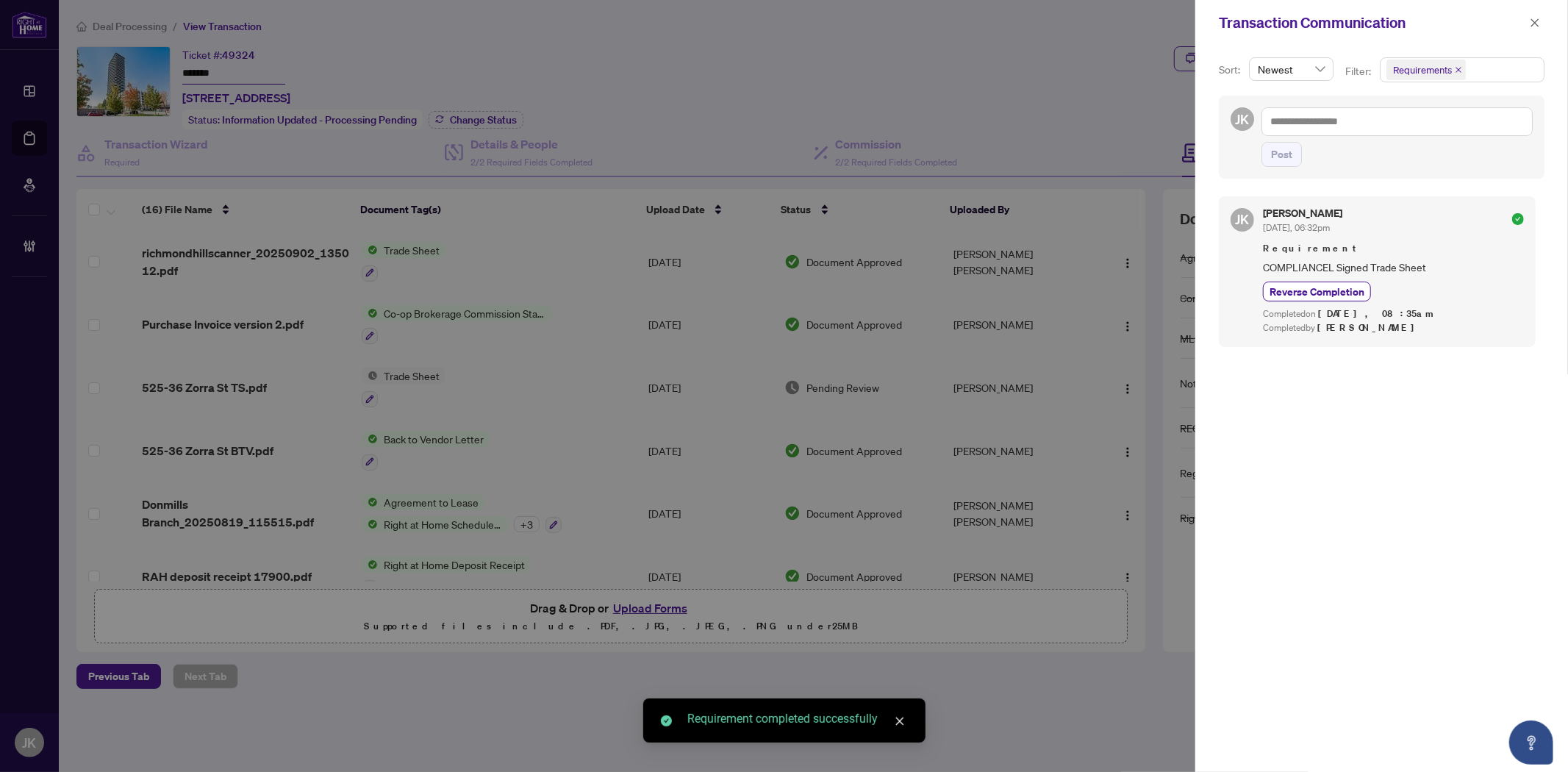
drag, startPoint x: 1054, startPoint y: 137, endPoint x: 1136, endPoint y: 167, distance: 87.3
click at [1054, 133] on div at bounding box center [784, 386] width 1568 height 772
